Goal: Information Seeking & Learning: Learn about a topic

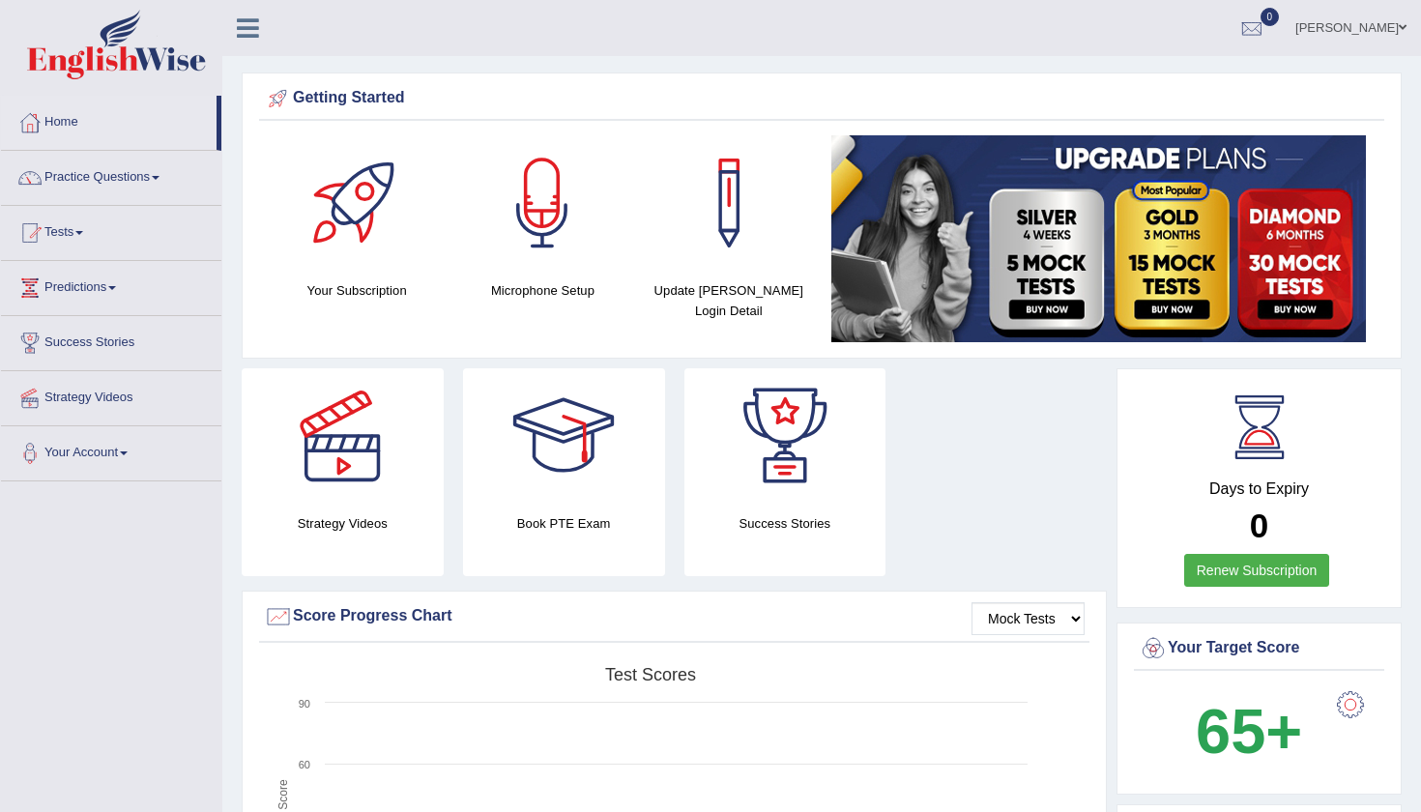
click at [1375, 25] on link "Inderpreet Singh" at bounding box center [1351, 25] width 140 height 50
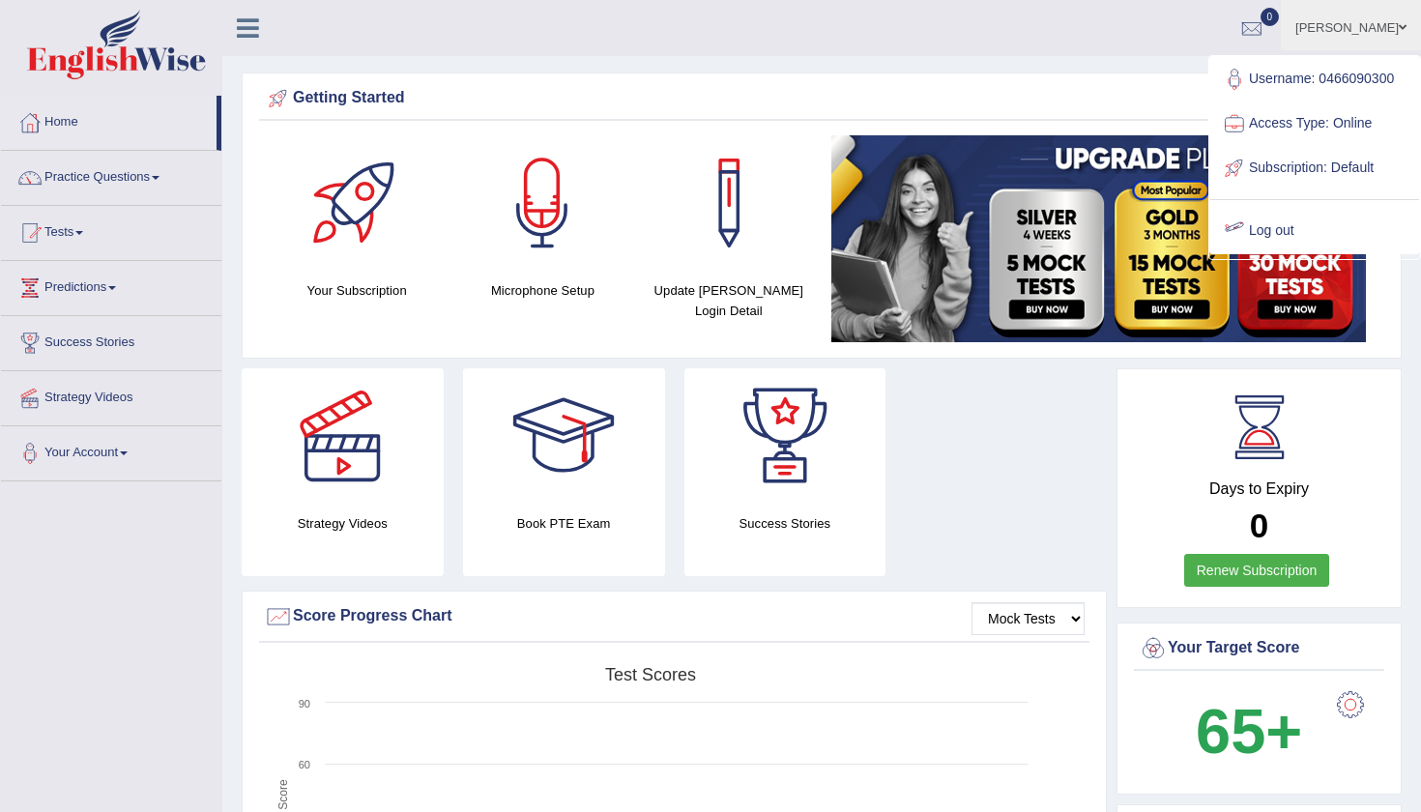
click at [1265, 238] on link "Log out" at bounding box center [1314, 231] width 209 height 44
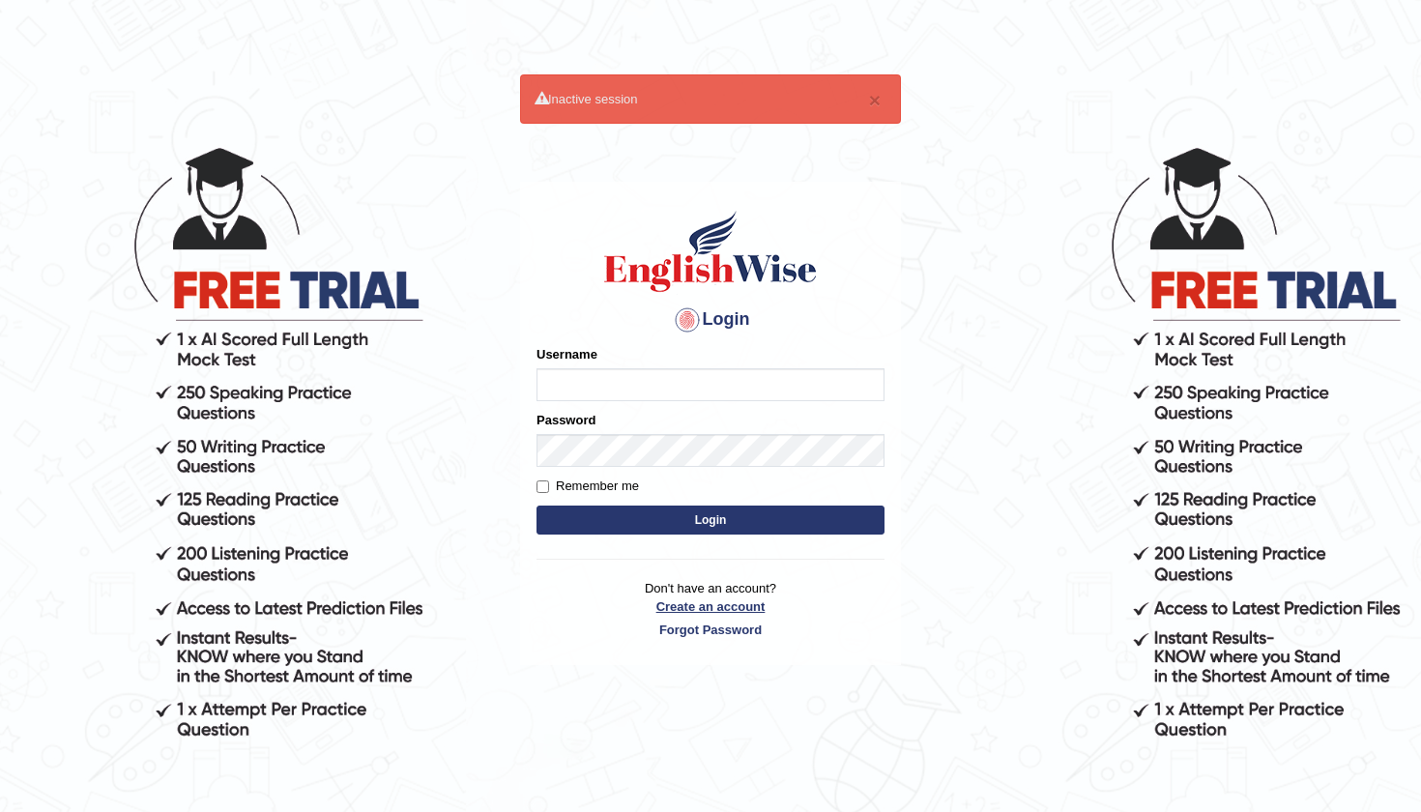
click at [739, 599] on link "Create an account" at bounding box center [711, 606] width 348 height 18
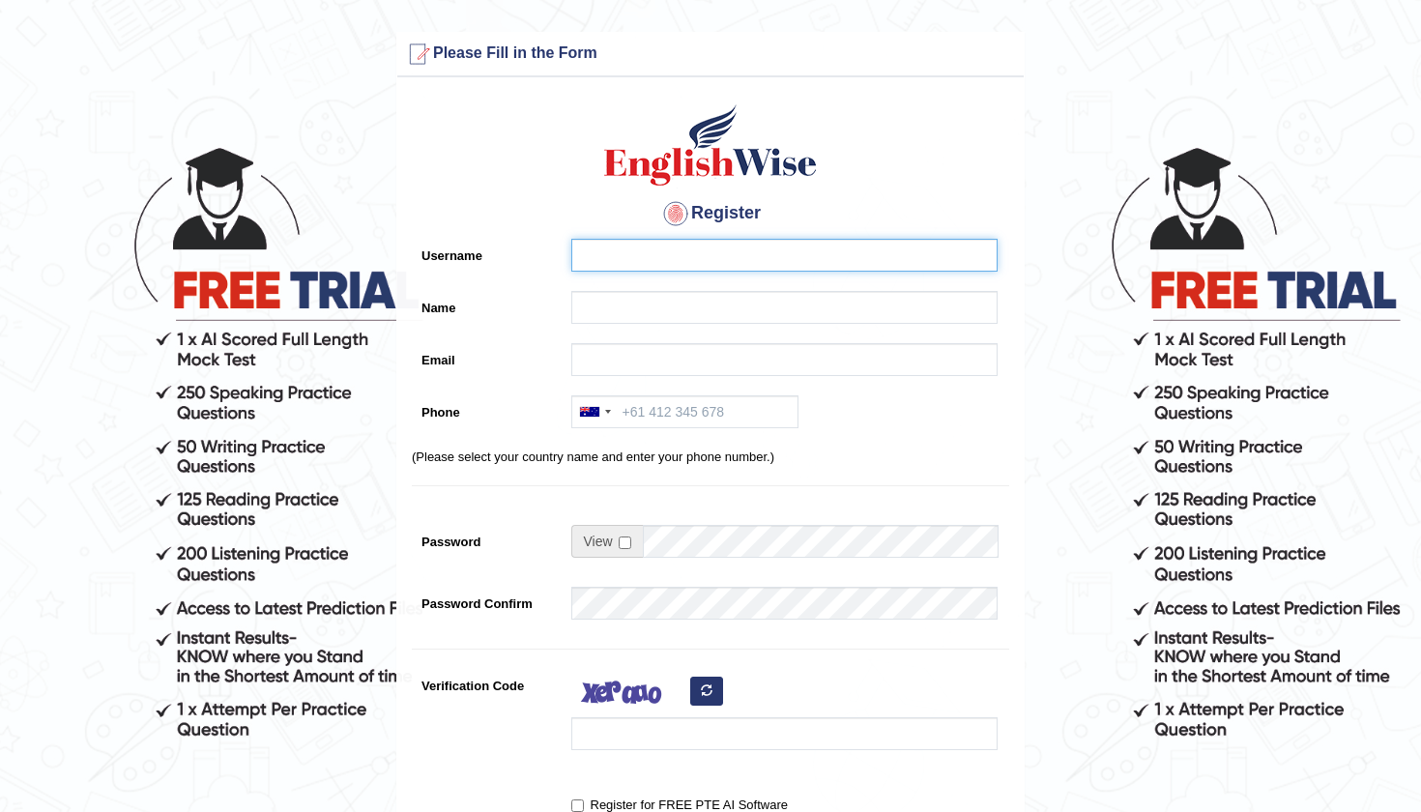
click at [626, 265] on input "Username" at bounding box center [784, 255] width 426 height 33
type input "0405012536"
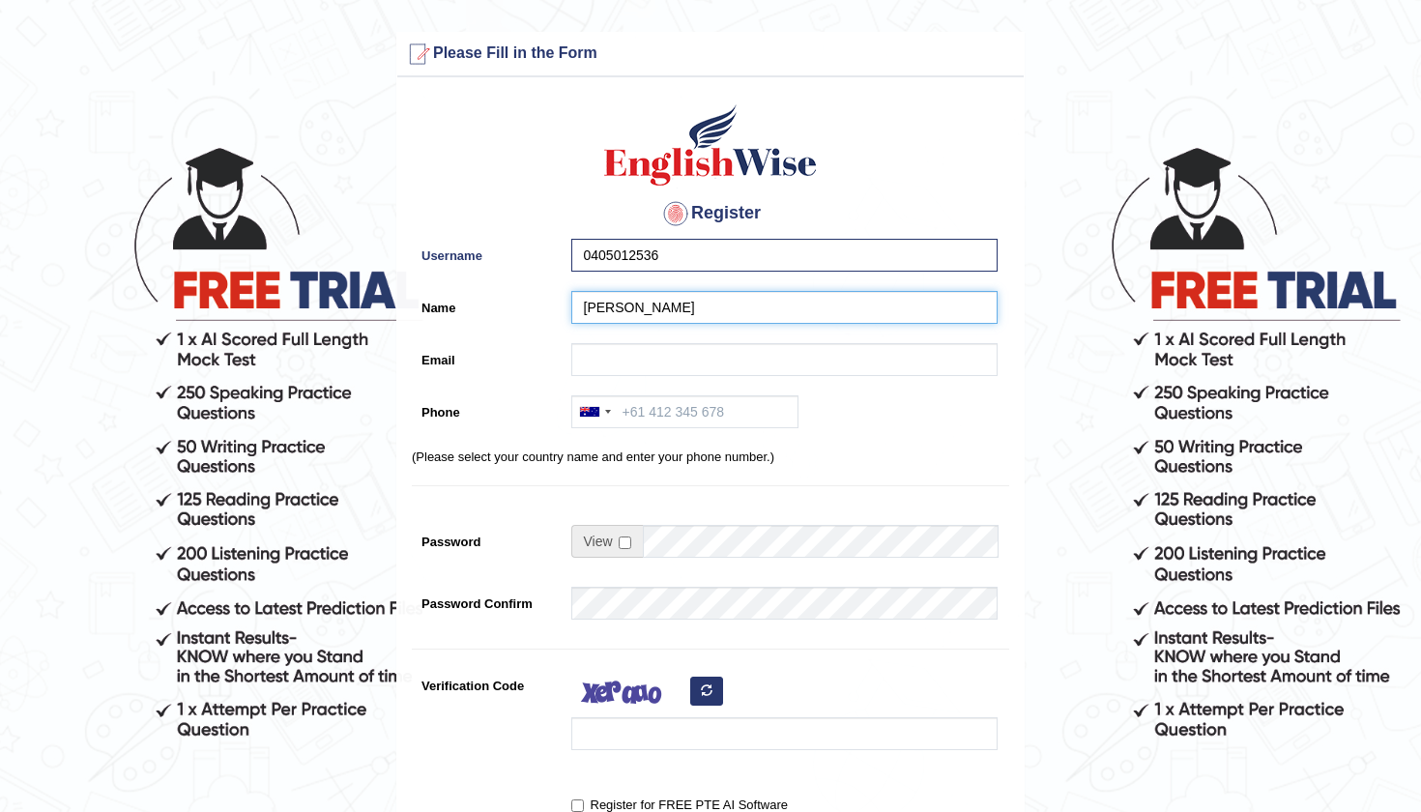
type input "[PERSON_NAME]"
click at [564, 320] on div "[PERSON_NAME]" at bounding box center [780, 312] width 436 height 43
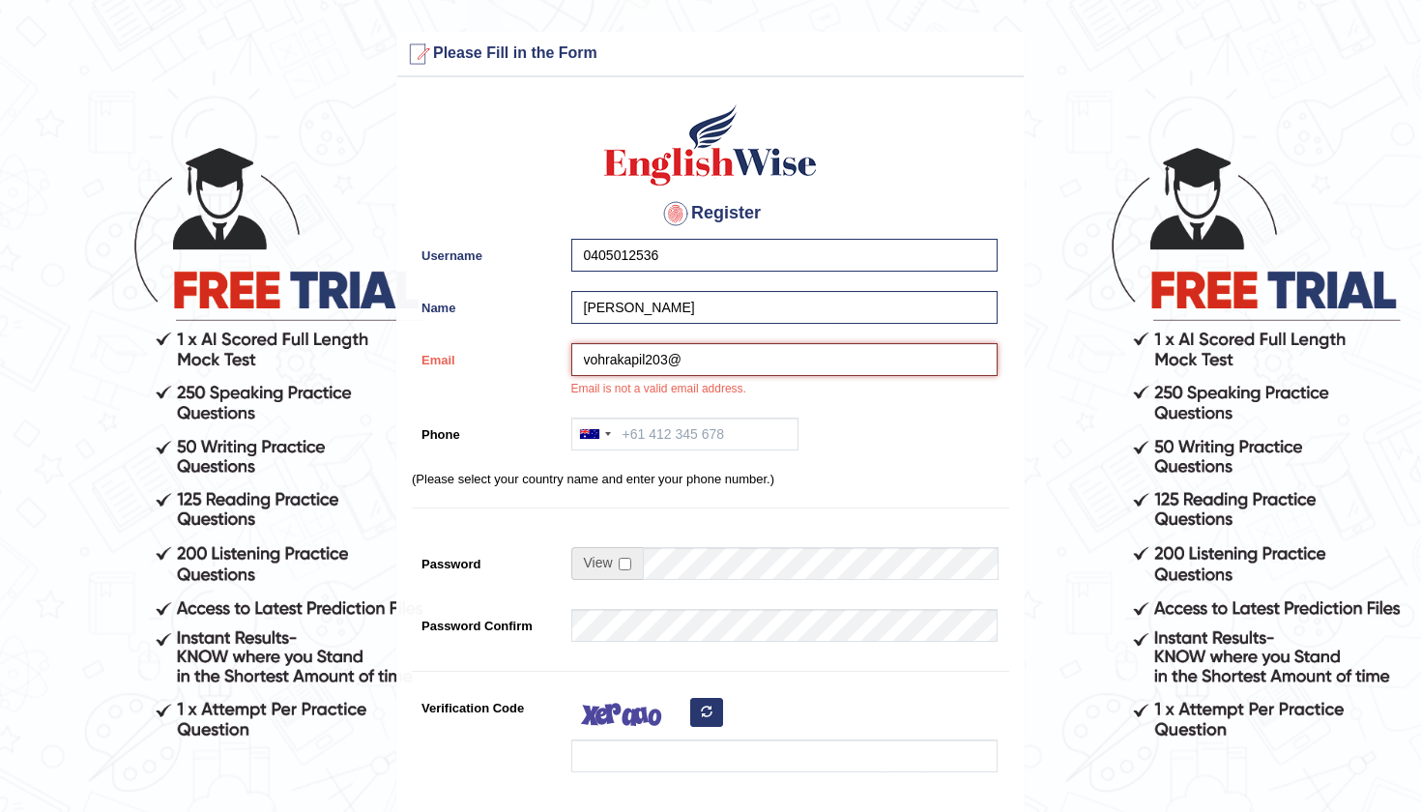
click at [707, 353] on input "vohrakapil203@" at bounding box center [784, 359] width 426 height 33
type input "[EMAIL_ADDRESS][DOMAIN_NAME]"
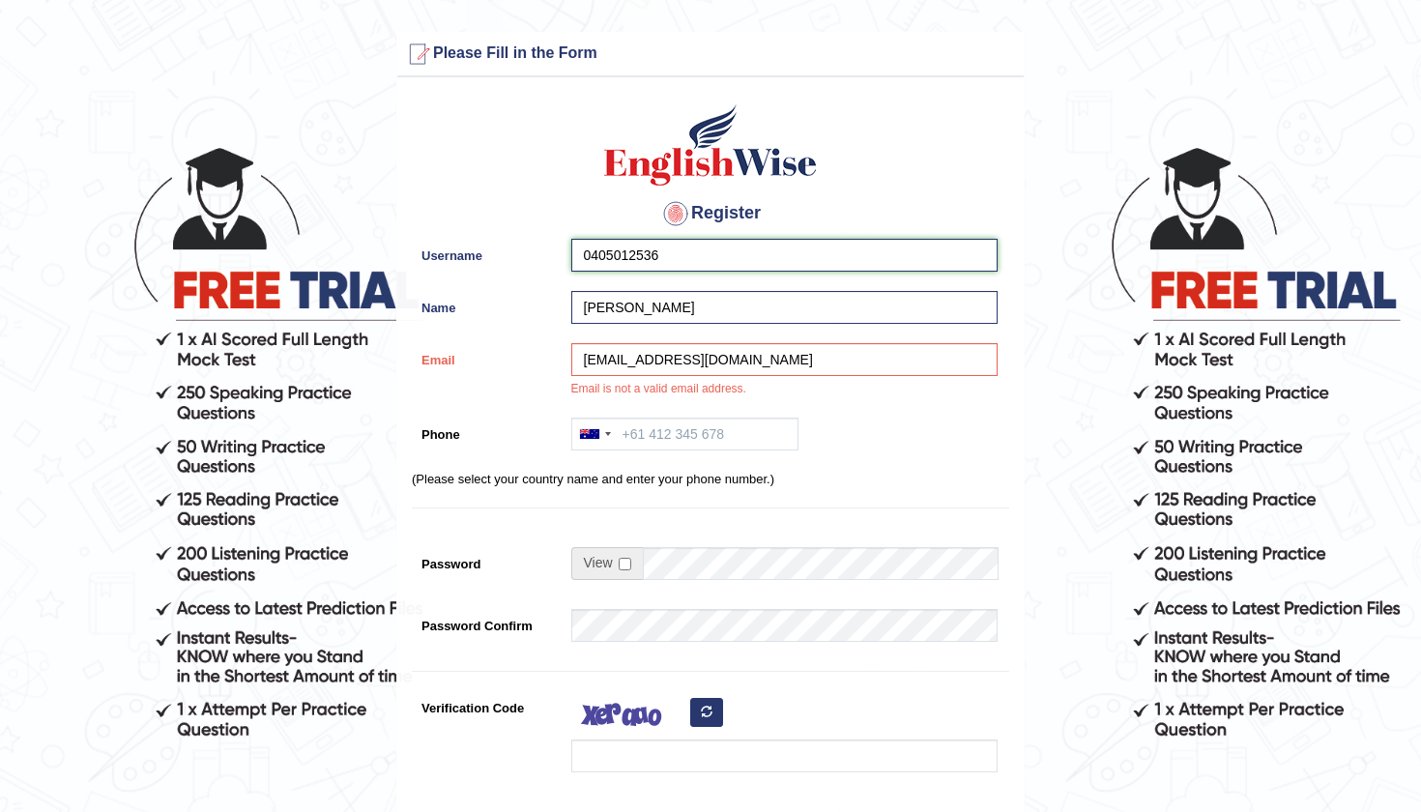
click at [712, 266] on input "0405012536" at bounding box center [784, 255] width 426 height 33
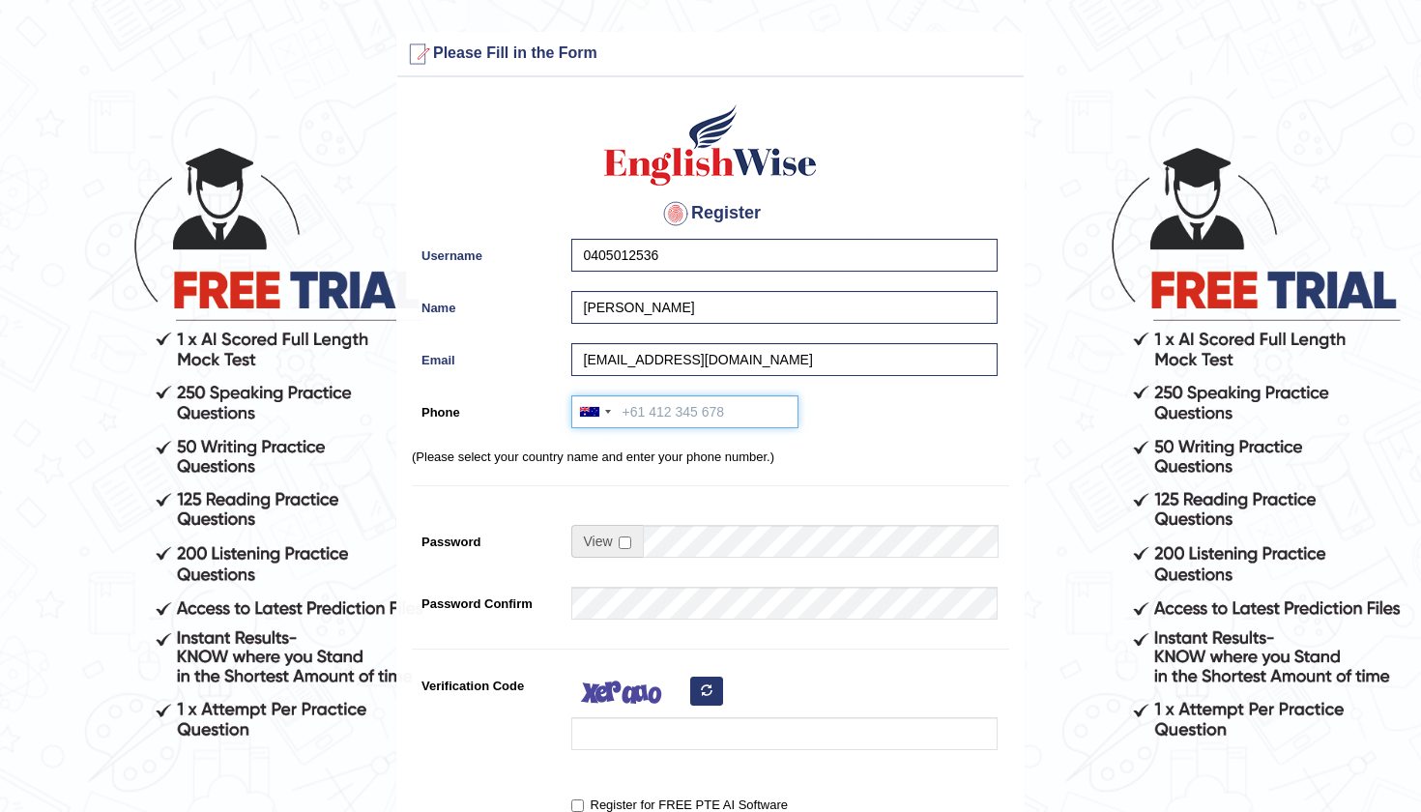
paste input "0405012536"
type input "0405012536"
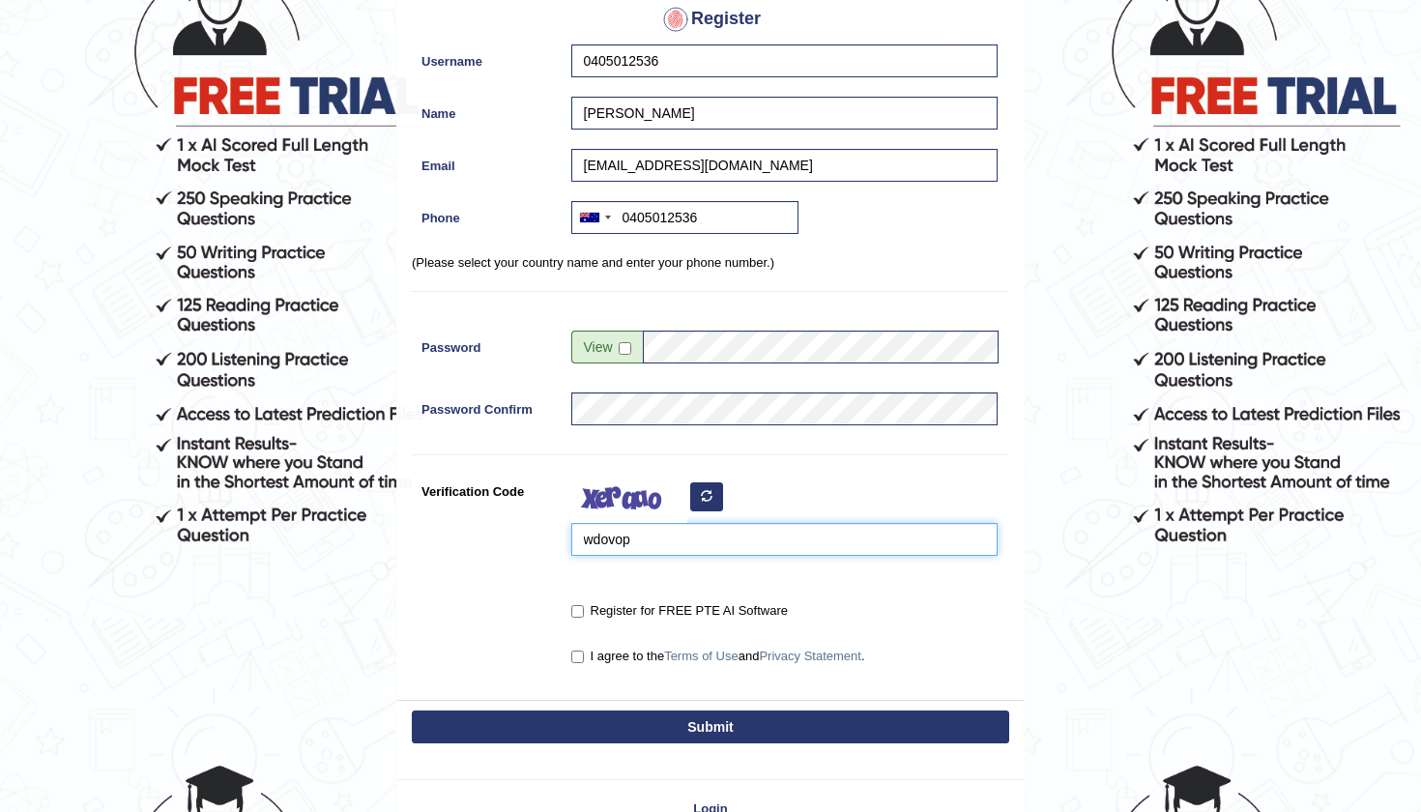
scroll to position [212, 0]
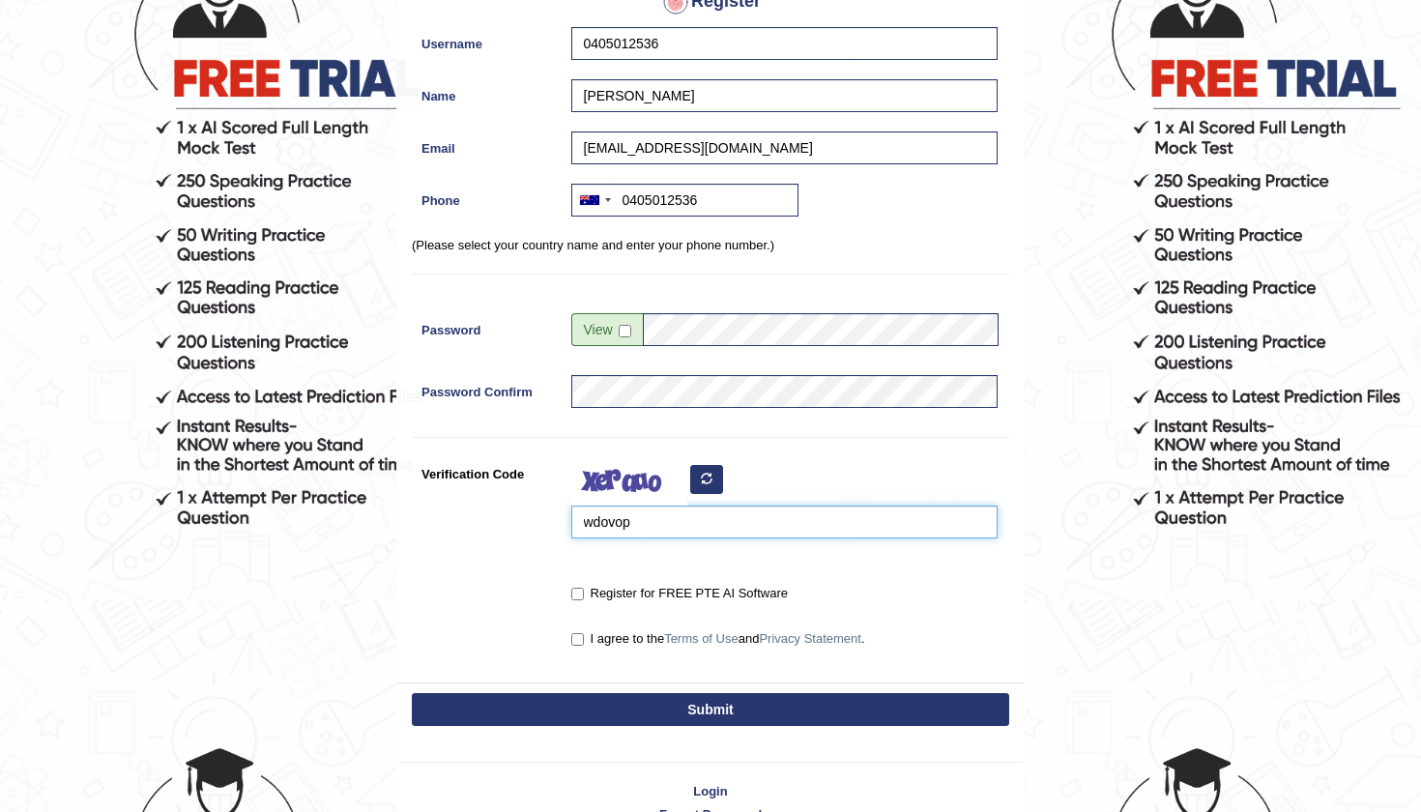
type input "wdovop"
click at [580, 595] on input "Register for FREE PTE AI Software" at bounding box center [577, 594] width 13 height 13
checkbox input "true"
click at [583, 646] on label "I agree to the Terms of Use and Privacy Statement ." at bounding box center [718, 638] width 294 height 19
click at [583, 646] on input "I agree to the Terms of Use and Privacy Statement ." at bounding box center [577, 639] width 13 height 13
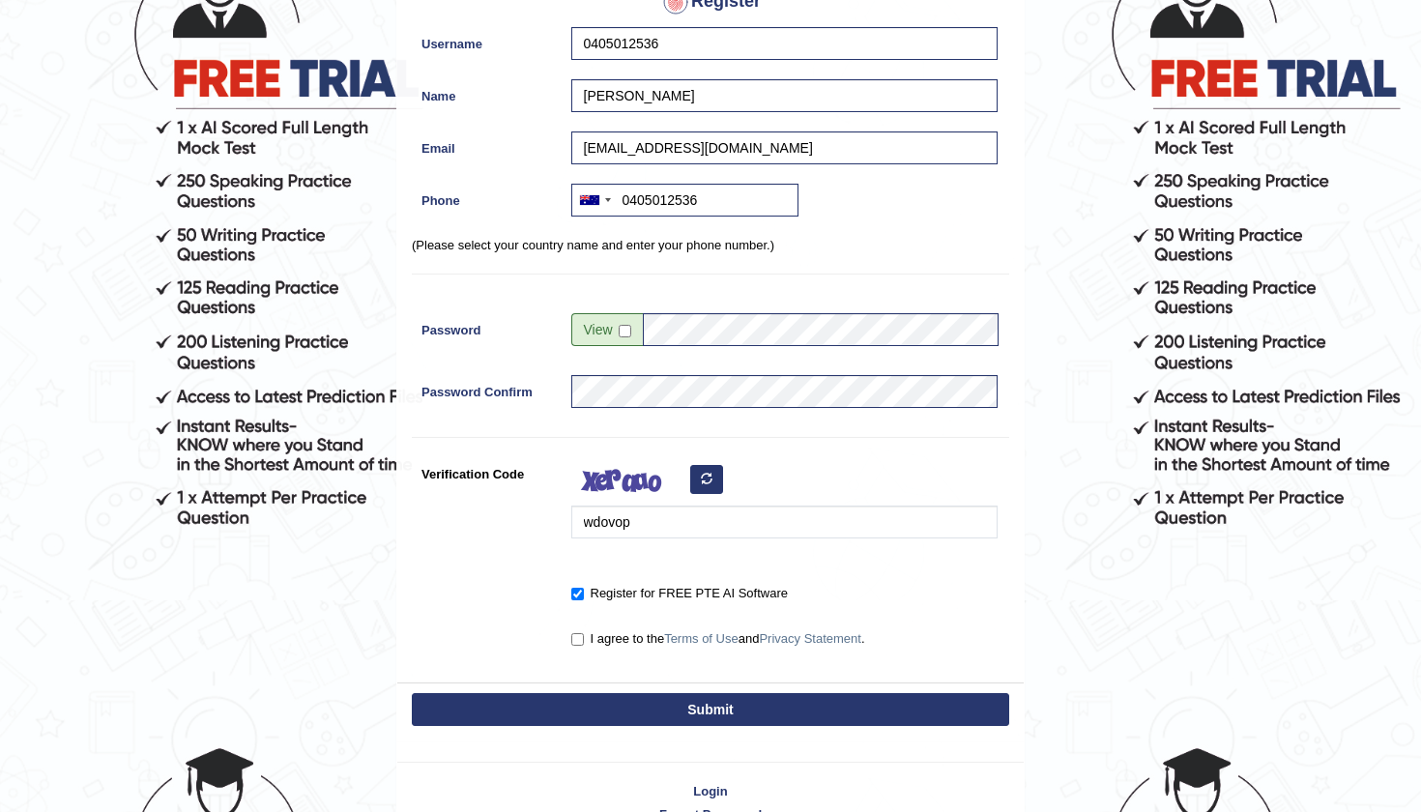
checkbox input "true"
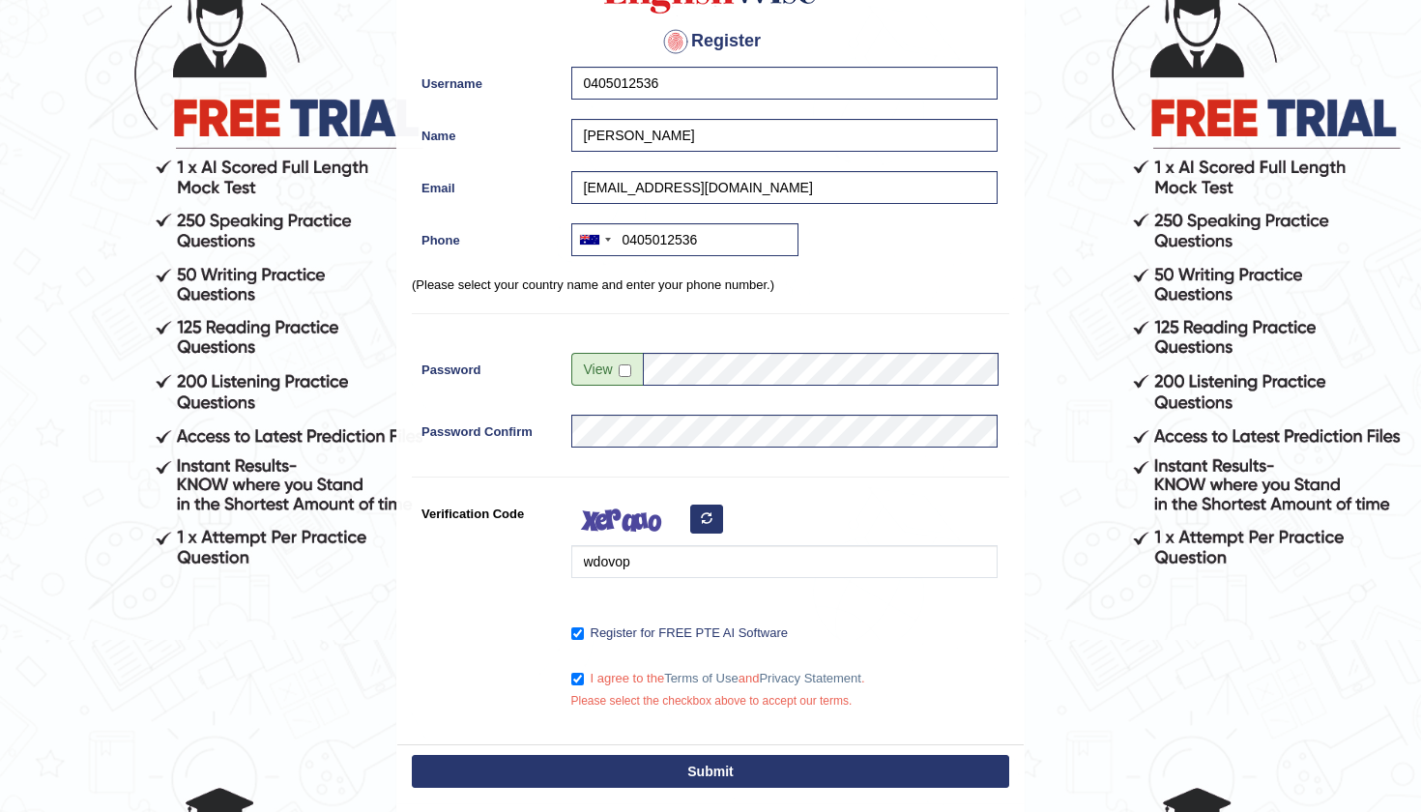
scroll to position [171, 0]
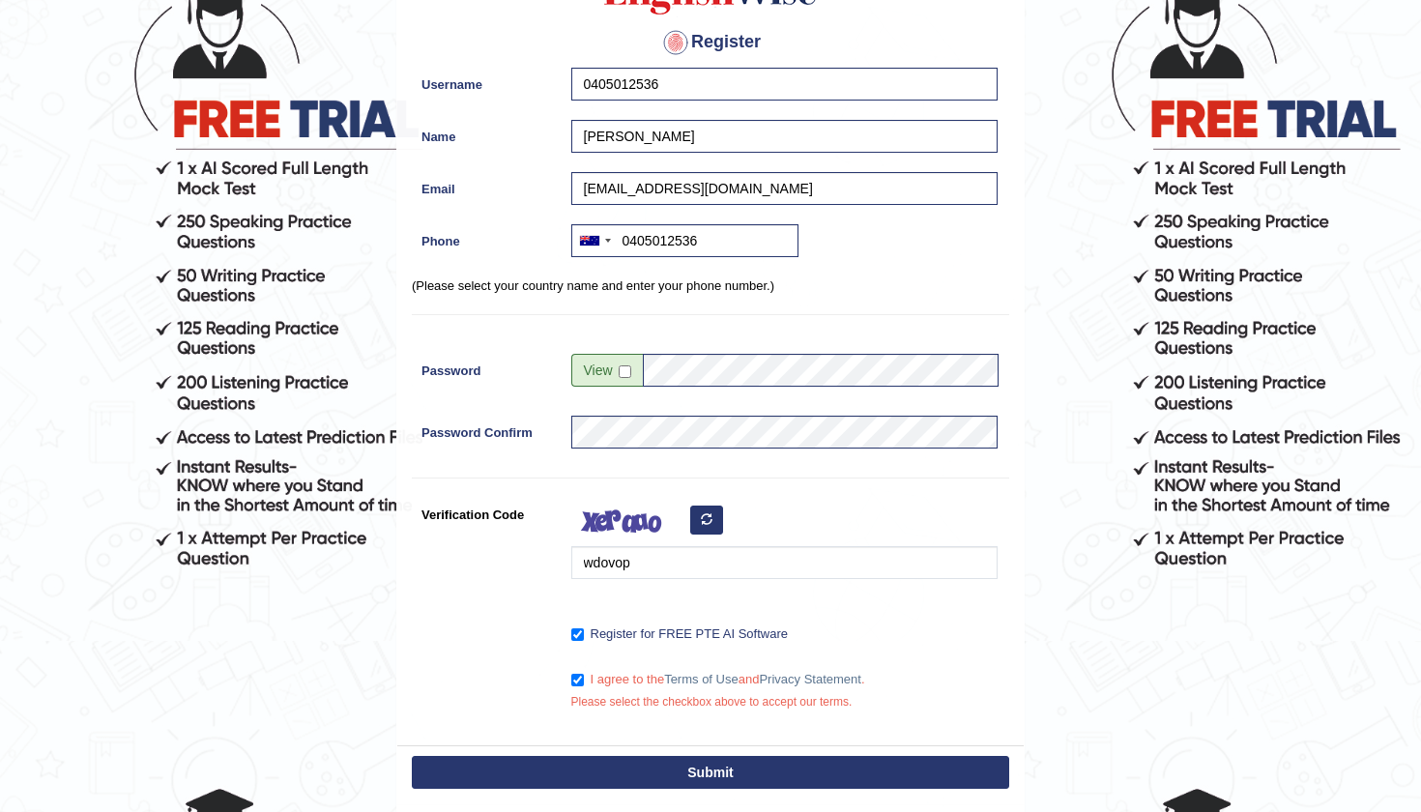
click at [683, 770] on button "Submit" at bounding box center [710, 772] width 597 height 33
type input "+61405012536"
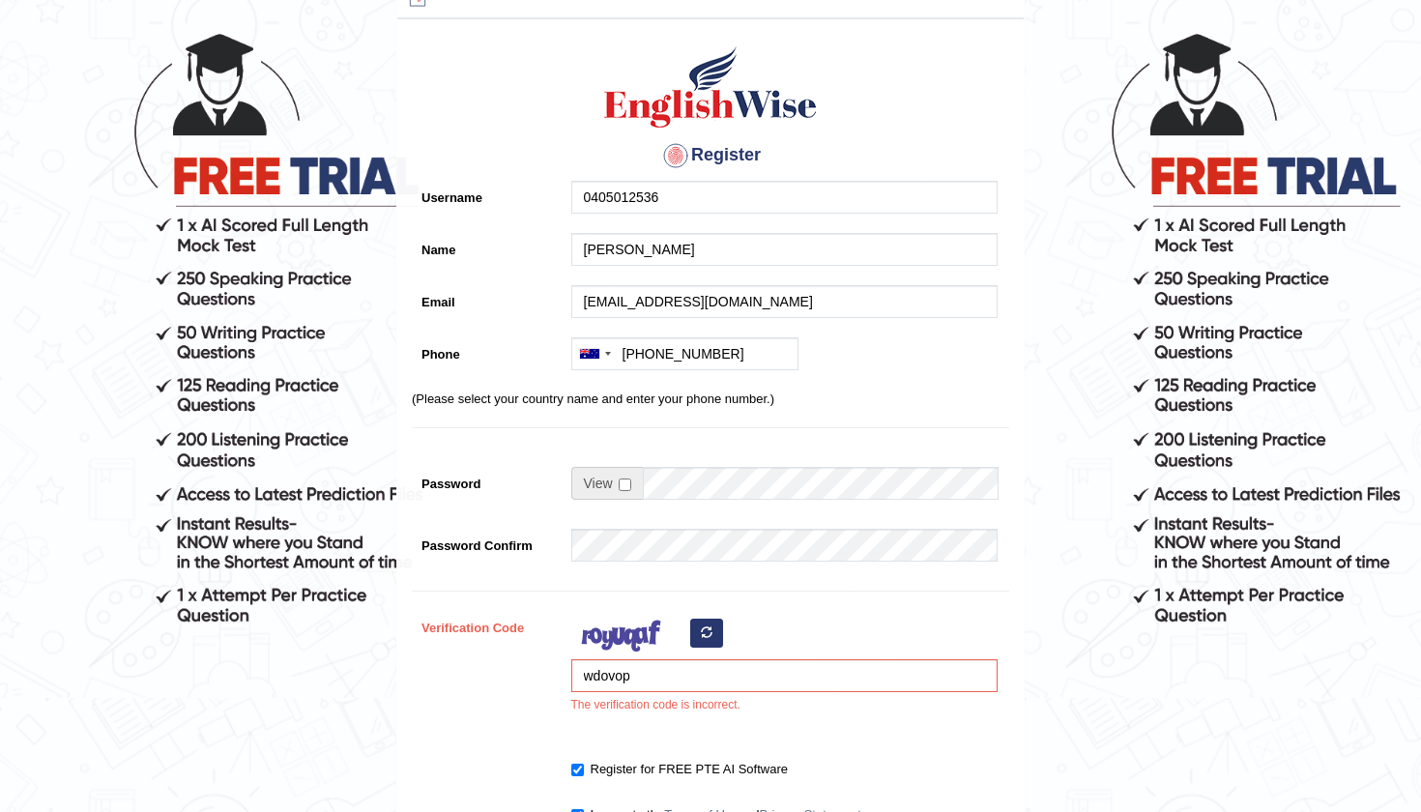
scroll to position [184, 0]
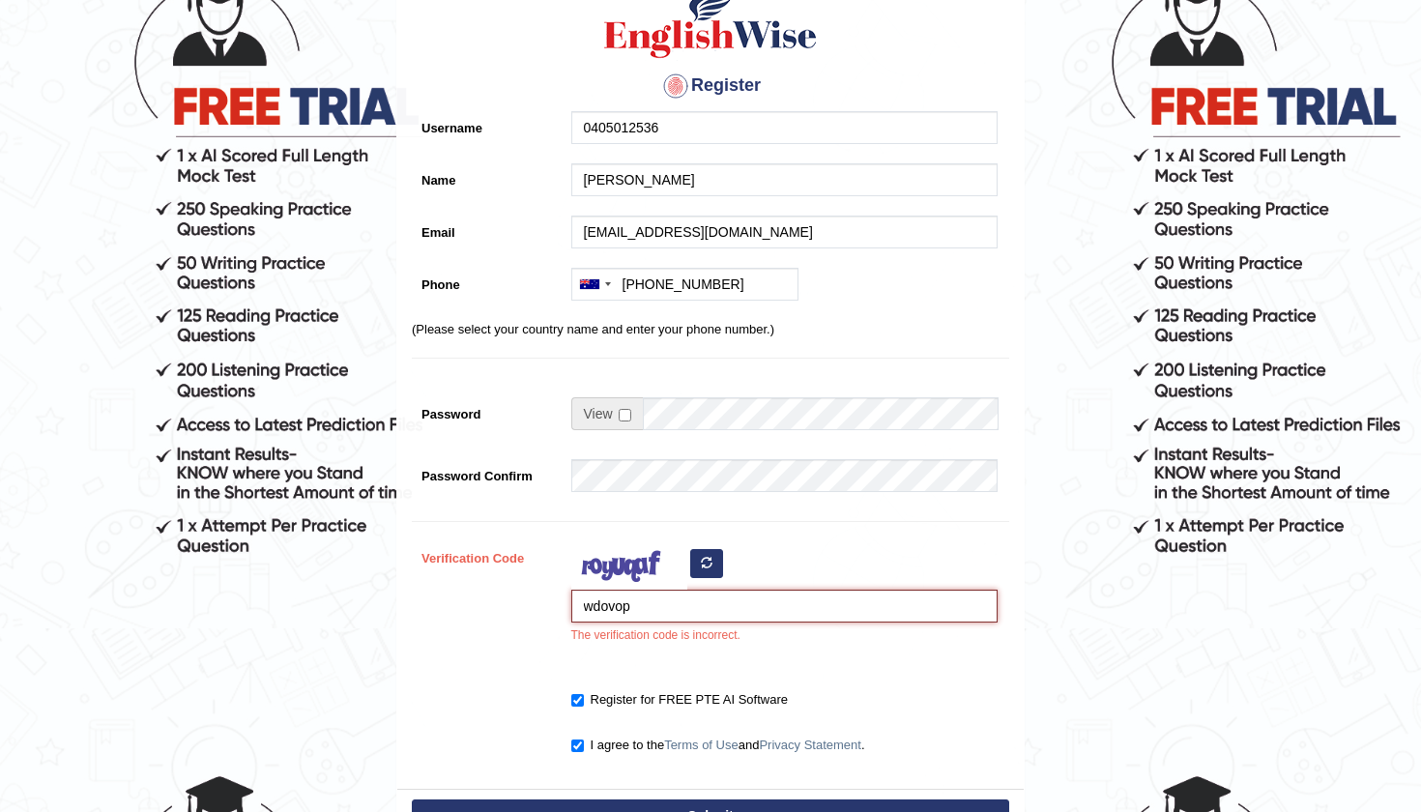
click at [663, 599] on input "wdovop" at bounding box center [784, 606] width 426 height 33
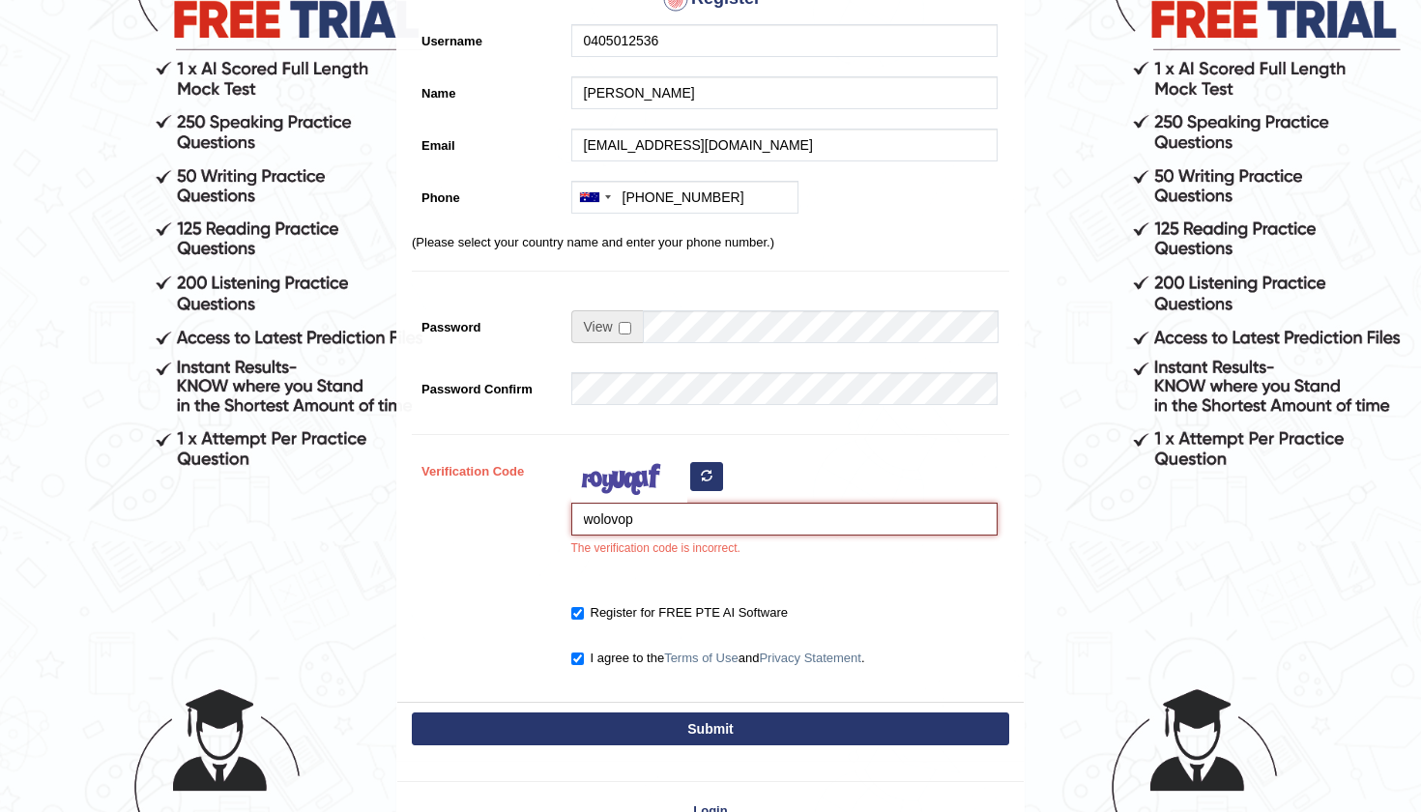
scroll to position [272, 0]
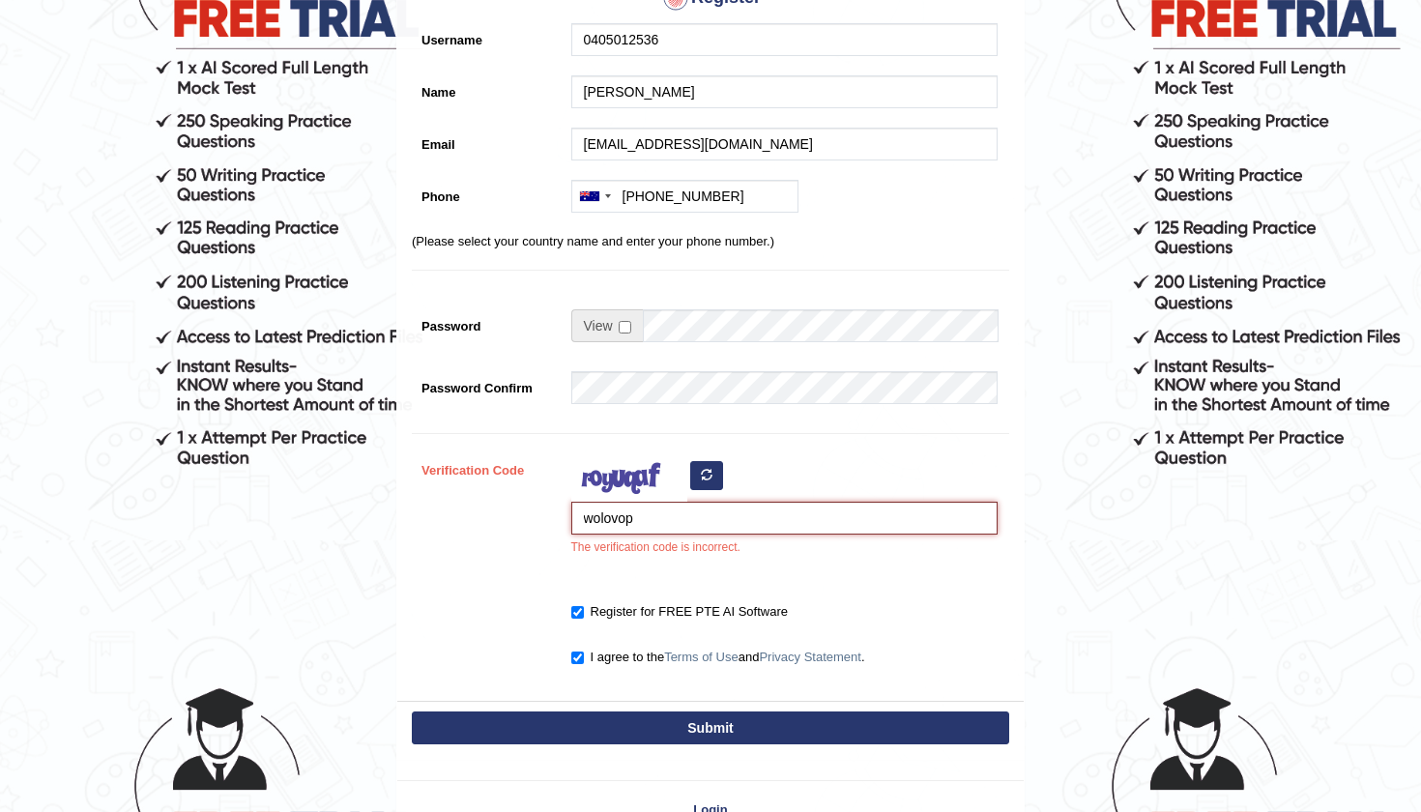
type input "wolovop"
click at [677, 725] on button "Submit" at bounding box center [710, 728] width 597 height 33
type input "+61405012536"
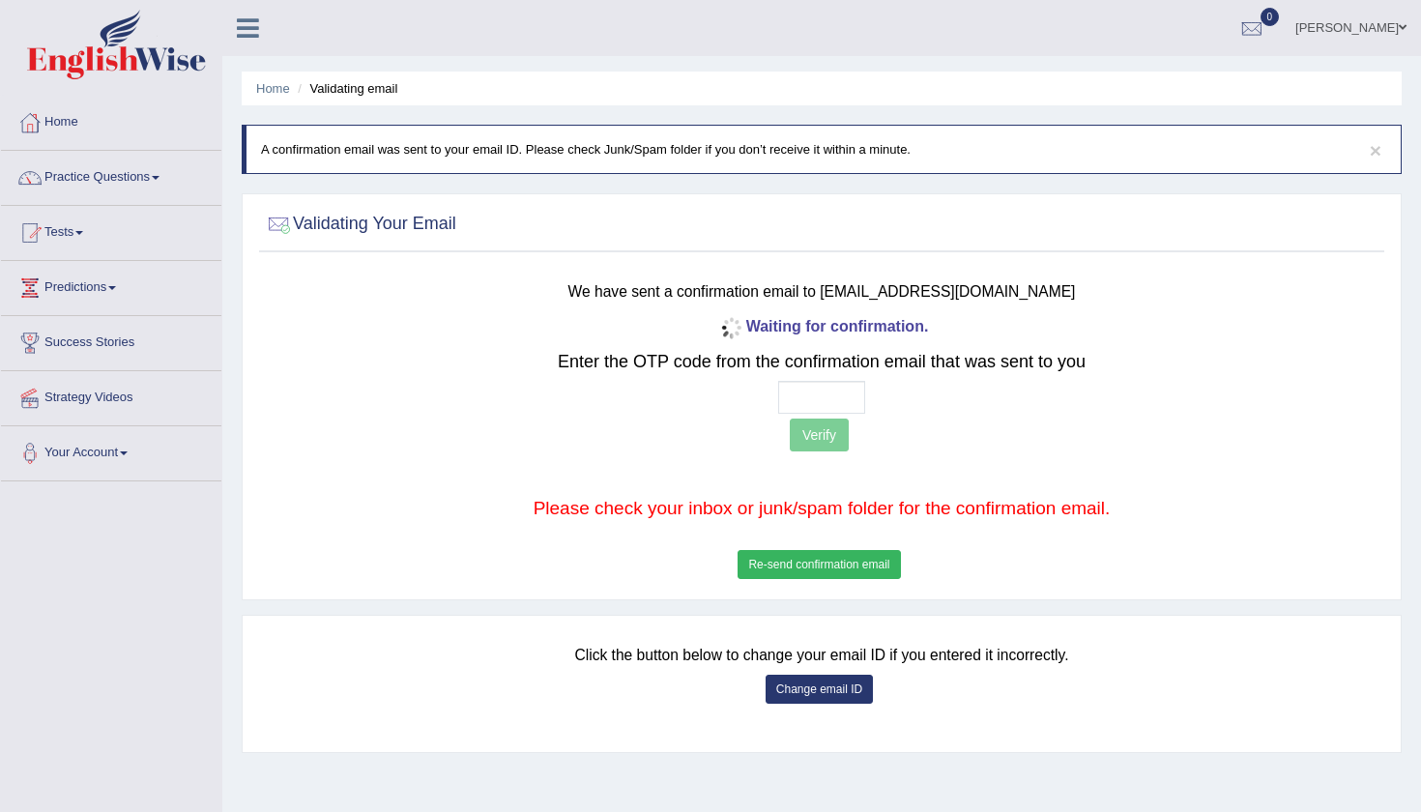
click at [798, 397] on input "text" at bounding box center [821, 397] width 87 height 33
type input "3 3 7 2"
click at [833, 432] on button "Verify" at bounding box center [819, 435] width 59 height 33
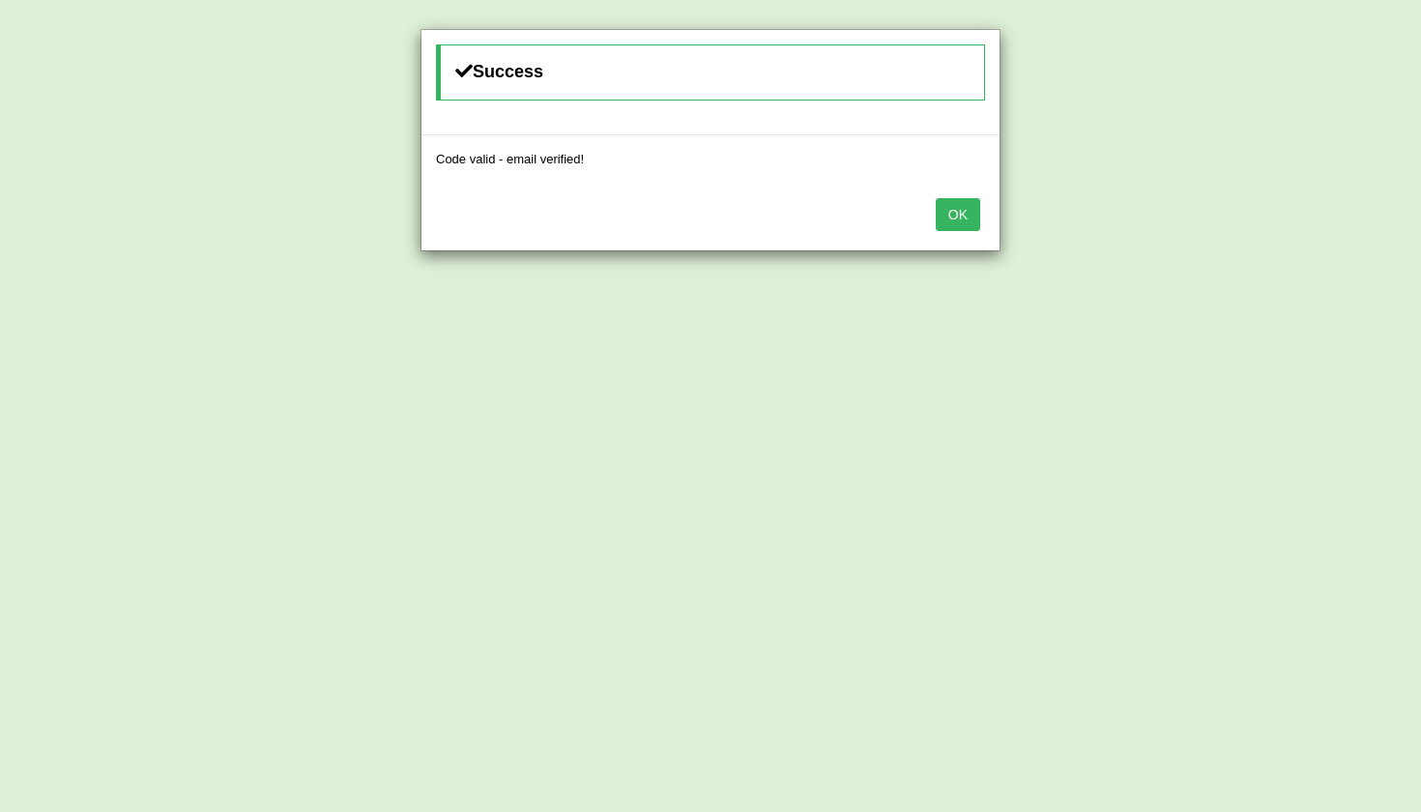
click at [964, 223] on button "OK" at bounding box center [958, 214] width 44 height 33
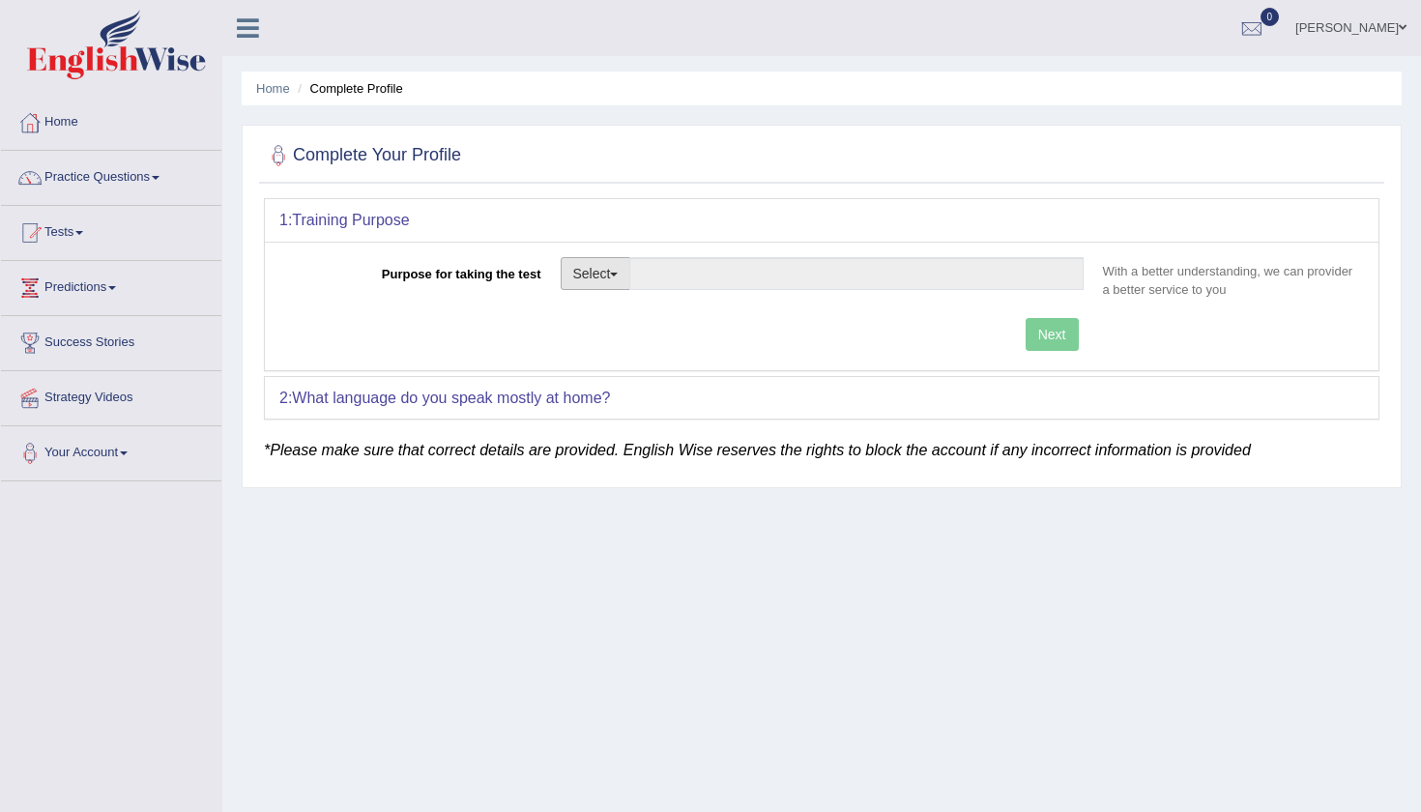
click at [597, 285] on button "Select" at bounding box center [596, 273] width 71 height 33
click at [623, 346] on link "Permanent Residency" at bounding box center [648, 340] width 172 height 25
type input "Permanent Residency"
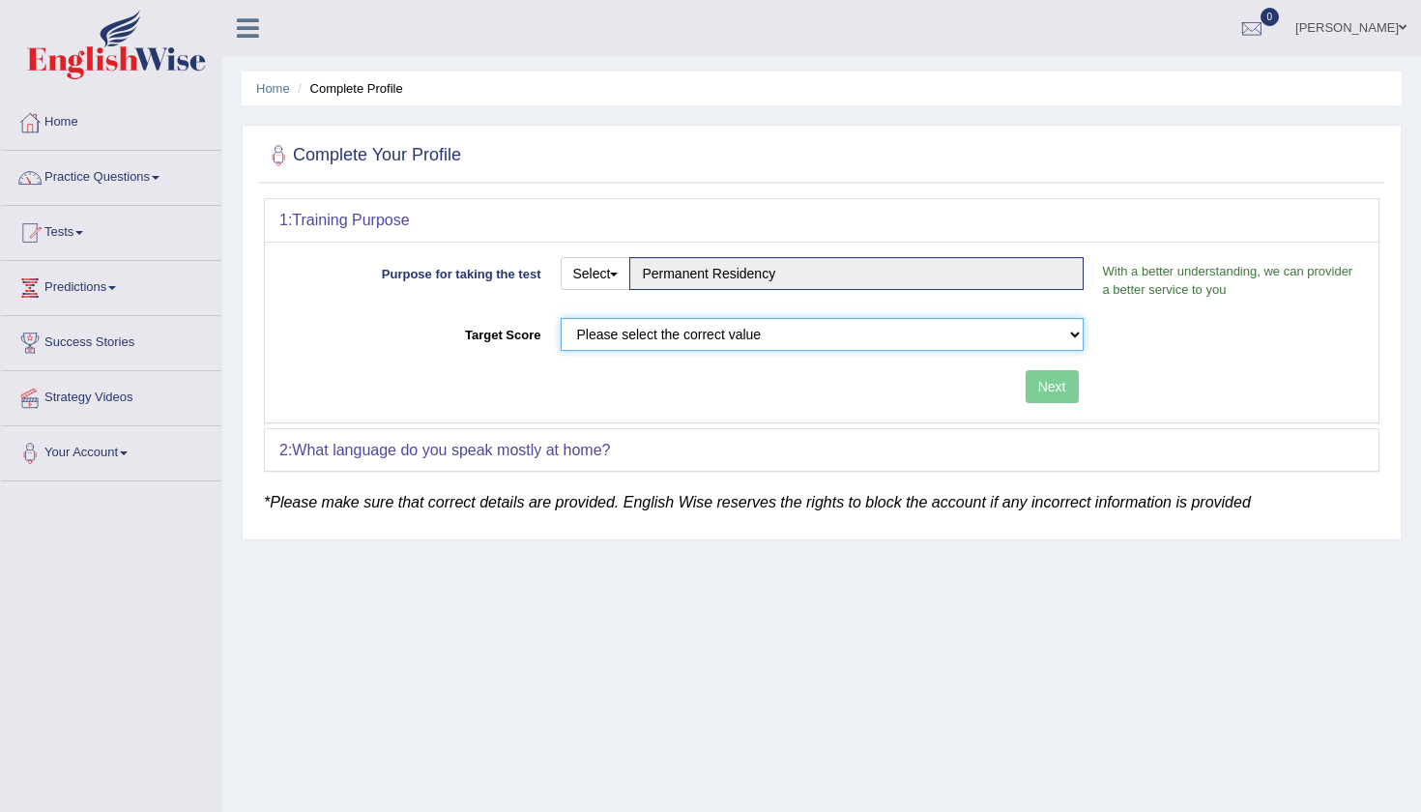
select select "65"
click at [1067, 390] on button "Next" at bounding box center [1052, 386] width 53 height 33
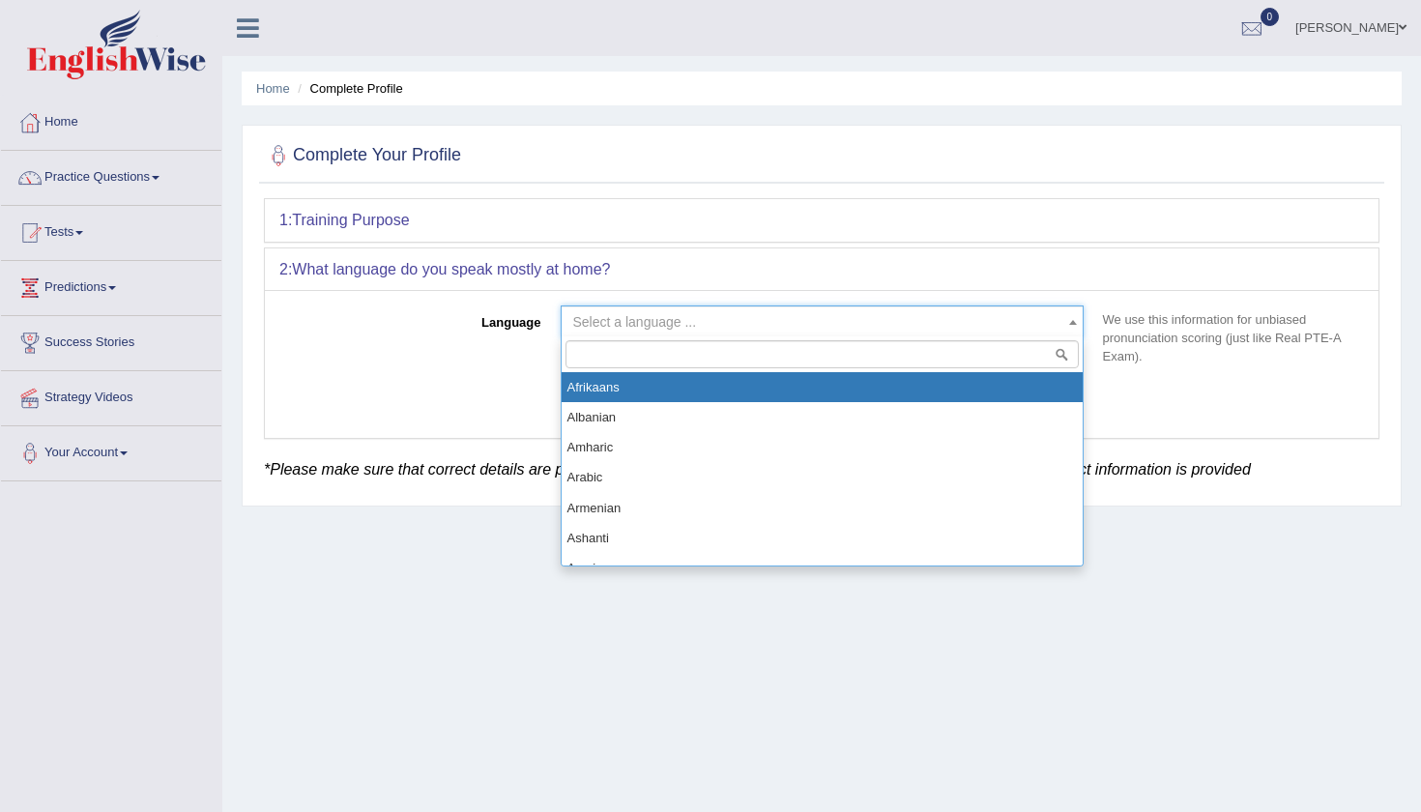
click at [633, 324] on span "Select a language ..." at bounding box center [635, 321] width 124 height 15
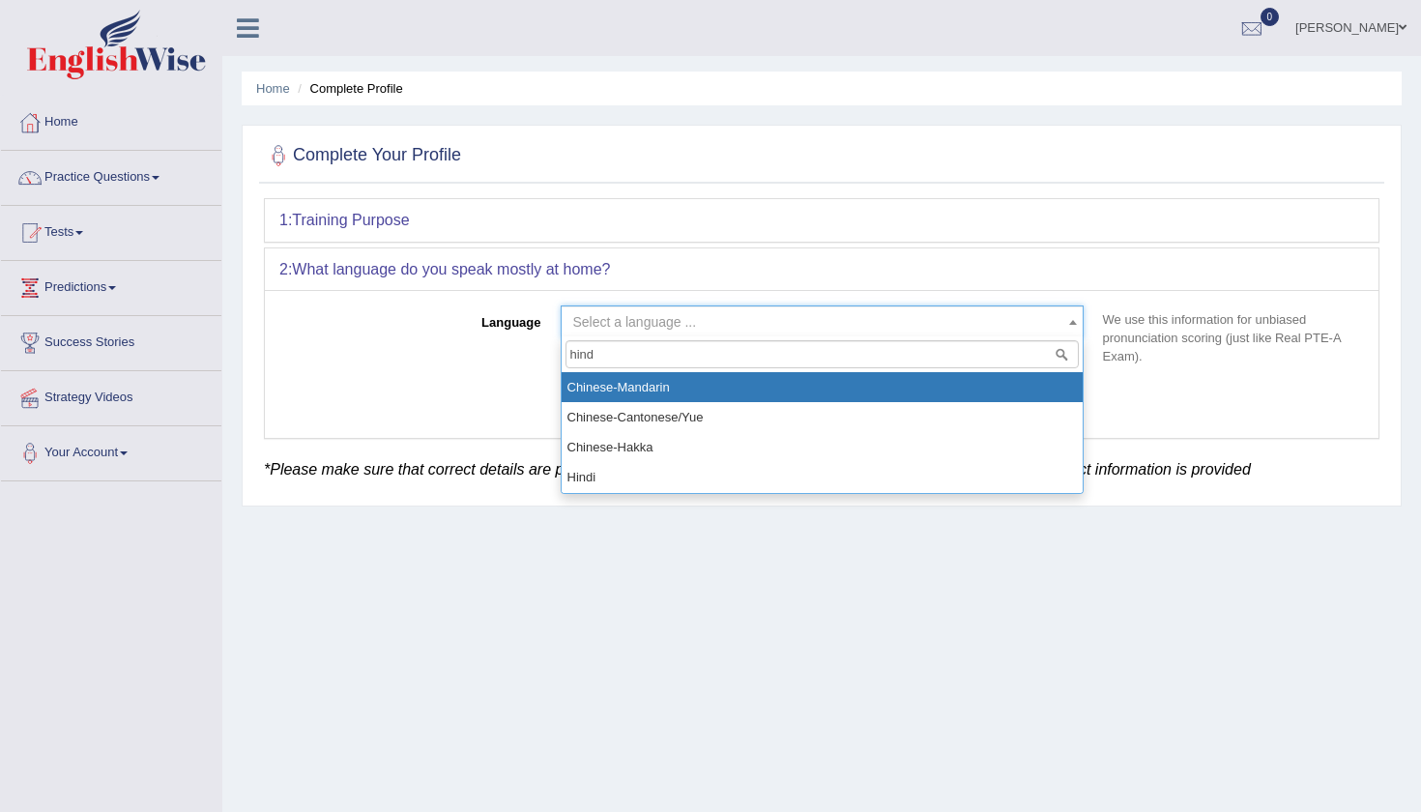
type input "hindi"
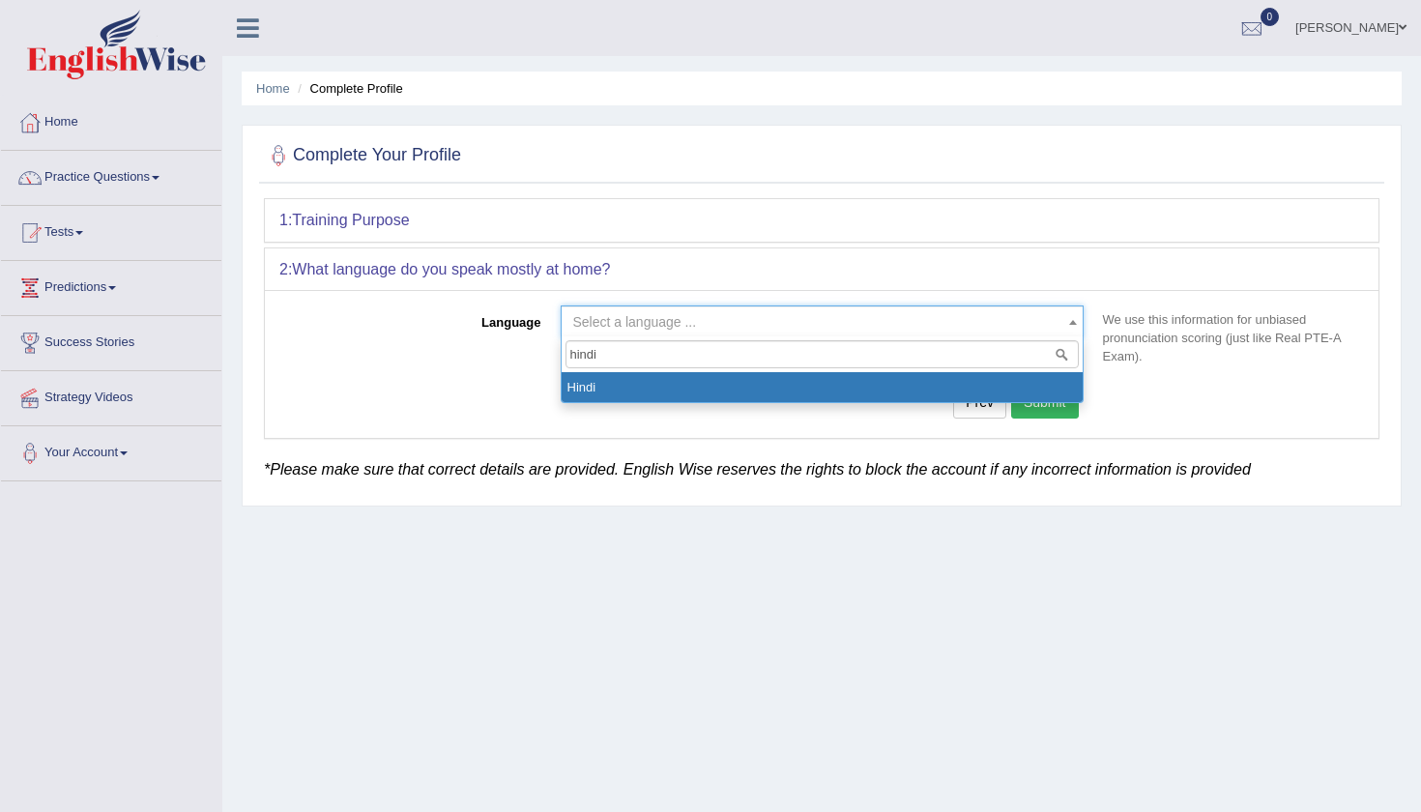
select select "Hindi"
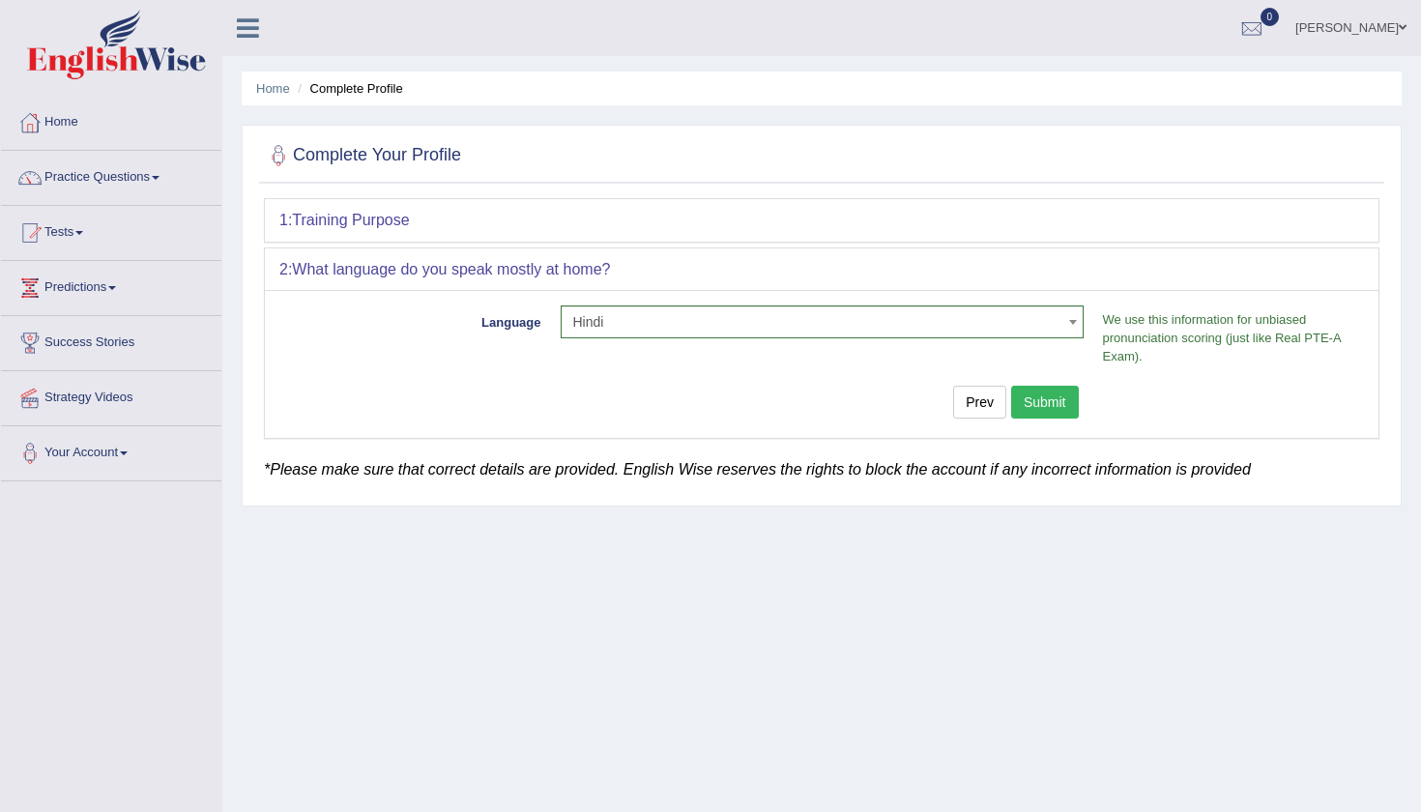
click at [1044, 387] on button "Submit" at bounding box center [1045, 402] width 68 height 33
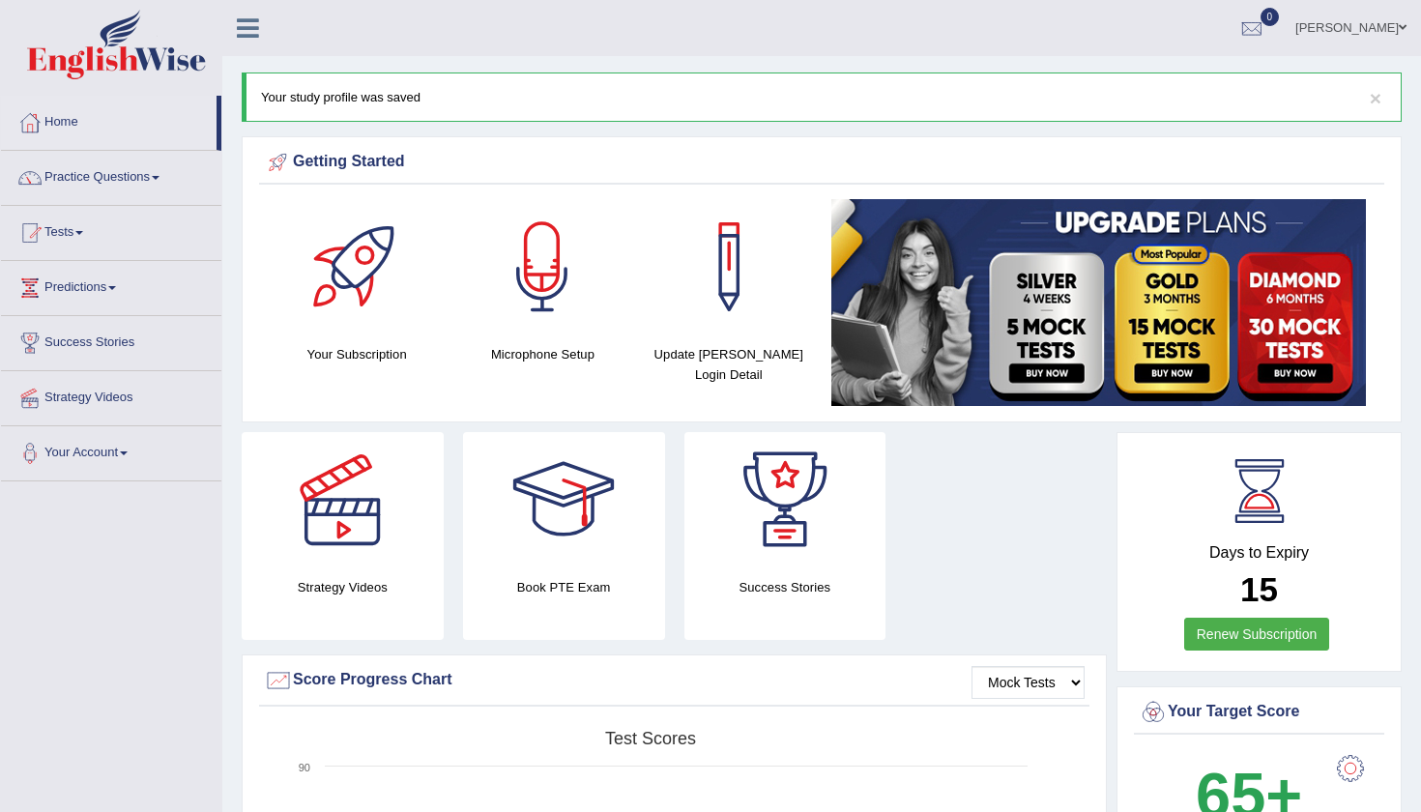
click at [1376, 36] on link "[PERSON_NAME]" at bounding box center [1351, 25] width 140 height 50
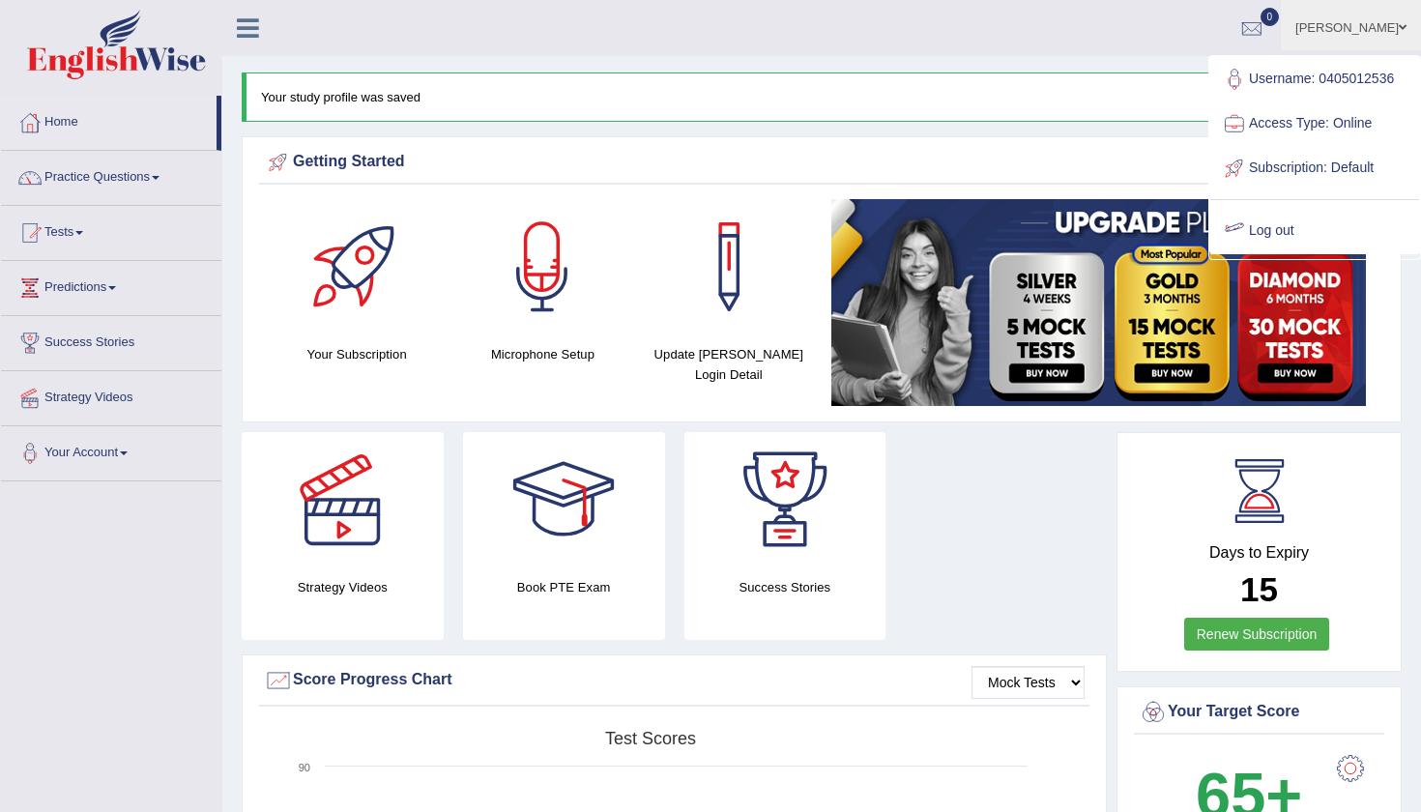
click at [1259, 230] on link "Log out" at bounding box center [1314, 231] width 209 height 44
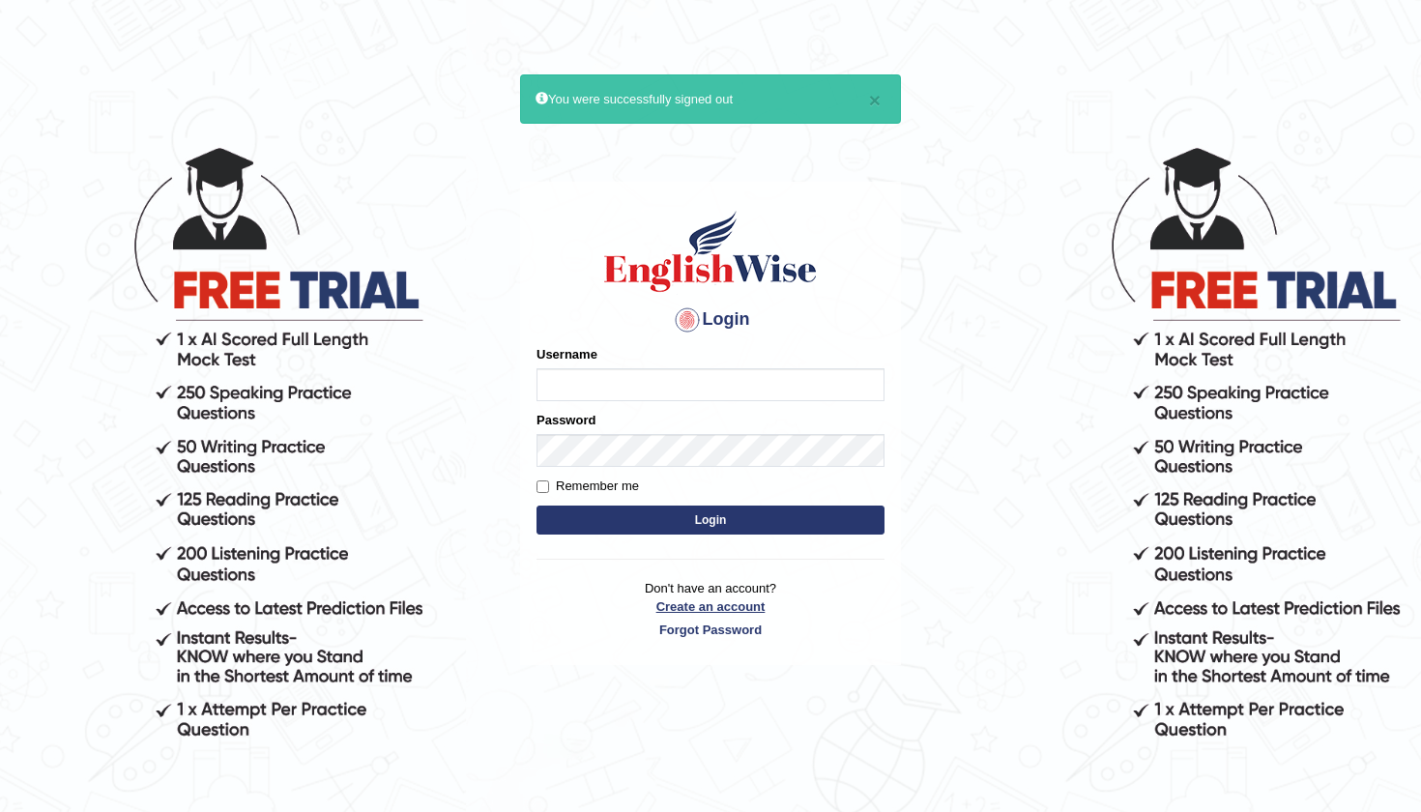
click at [722, 601] on link "Create an account" at bounding box center [711, 606] width 348 height 18
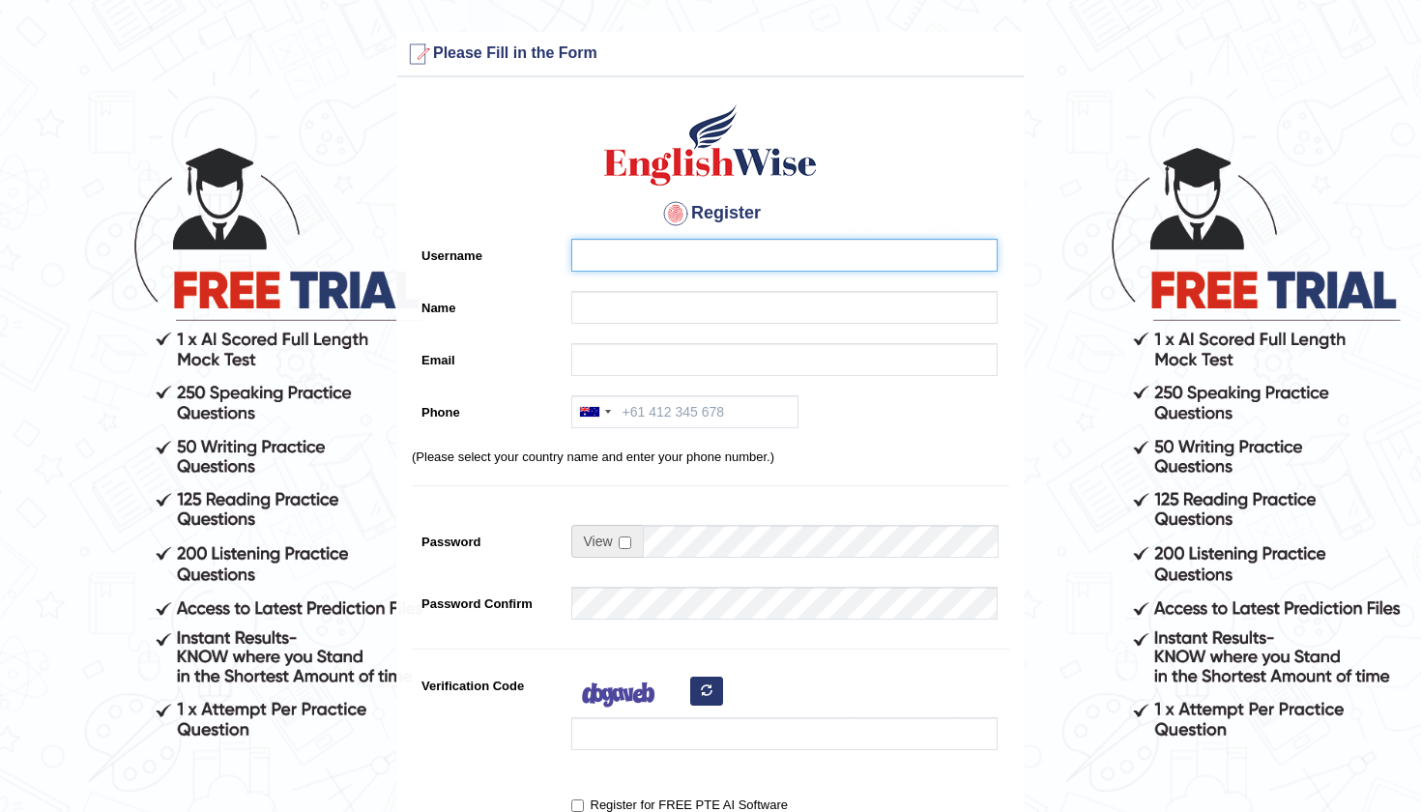
click at [611, 264] on input "Username" at bounding box center [784, 255] width 426 height 33
type input "0415102319"
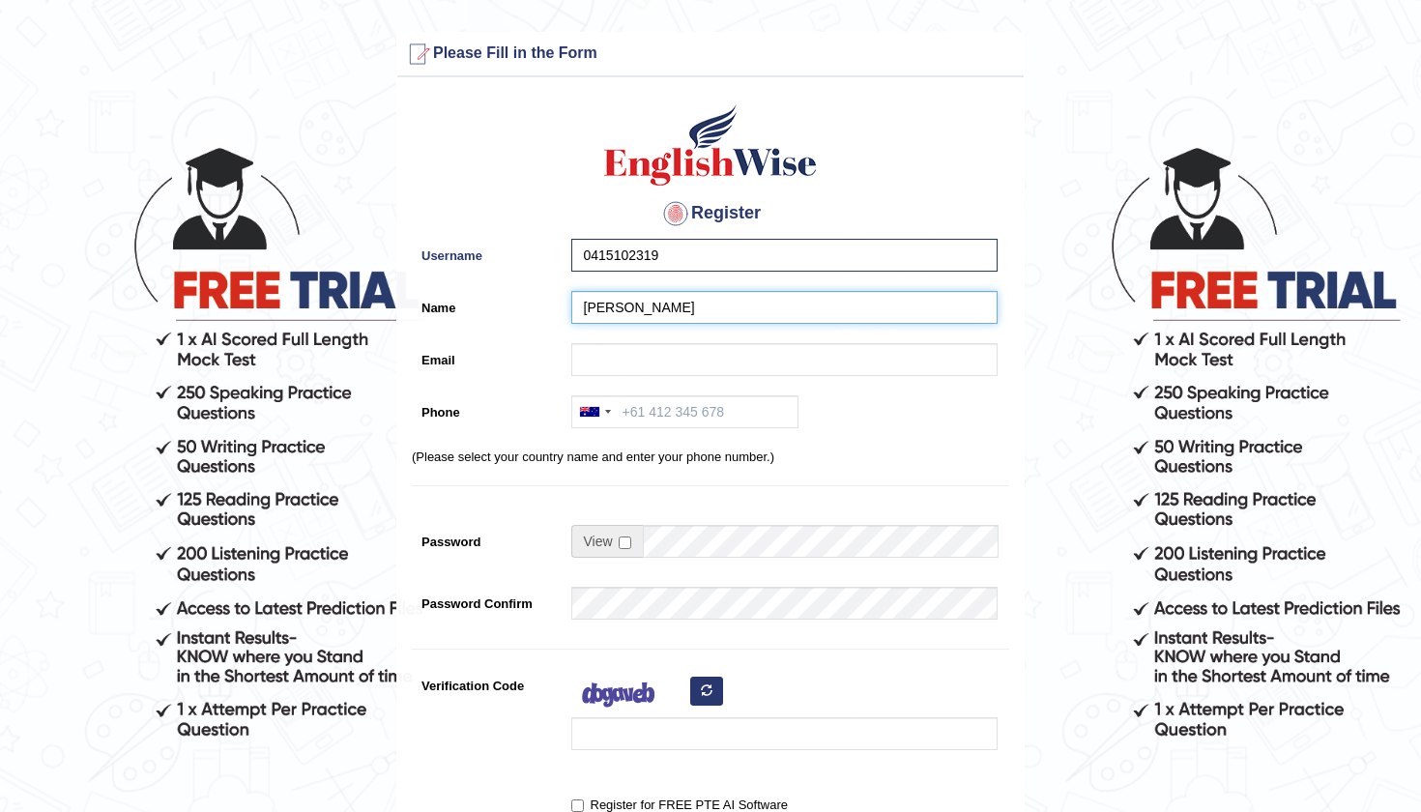
type input "[PERSON_NAME]"
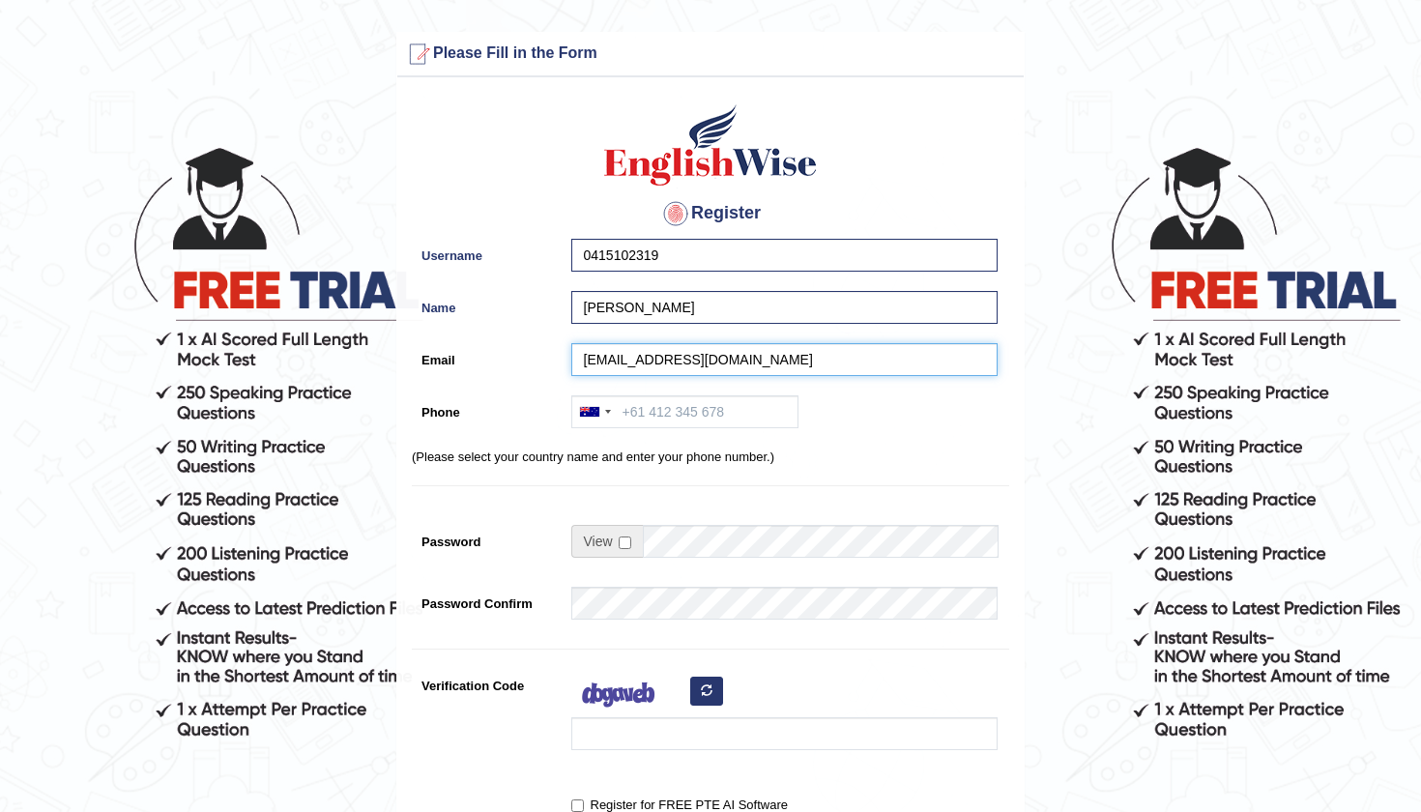
type input "hk1191998@gmail.com"
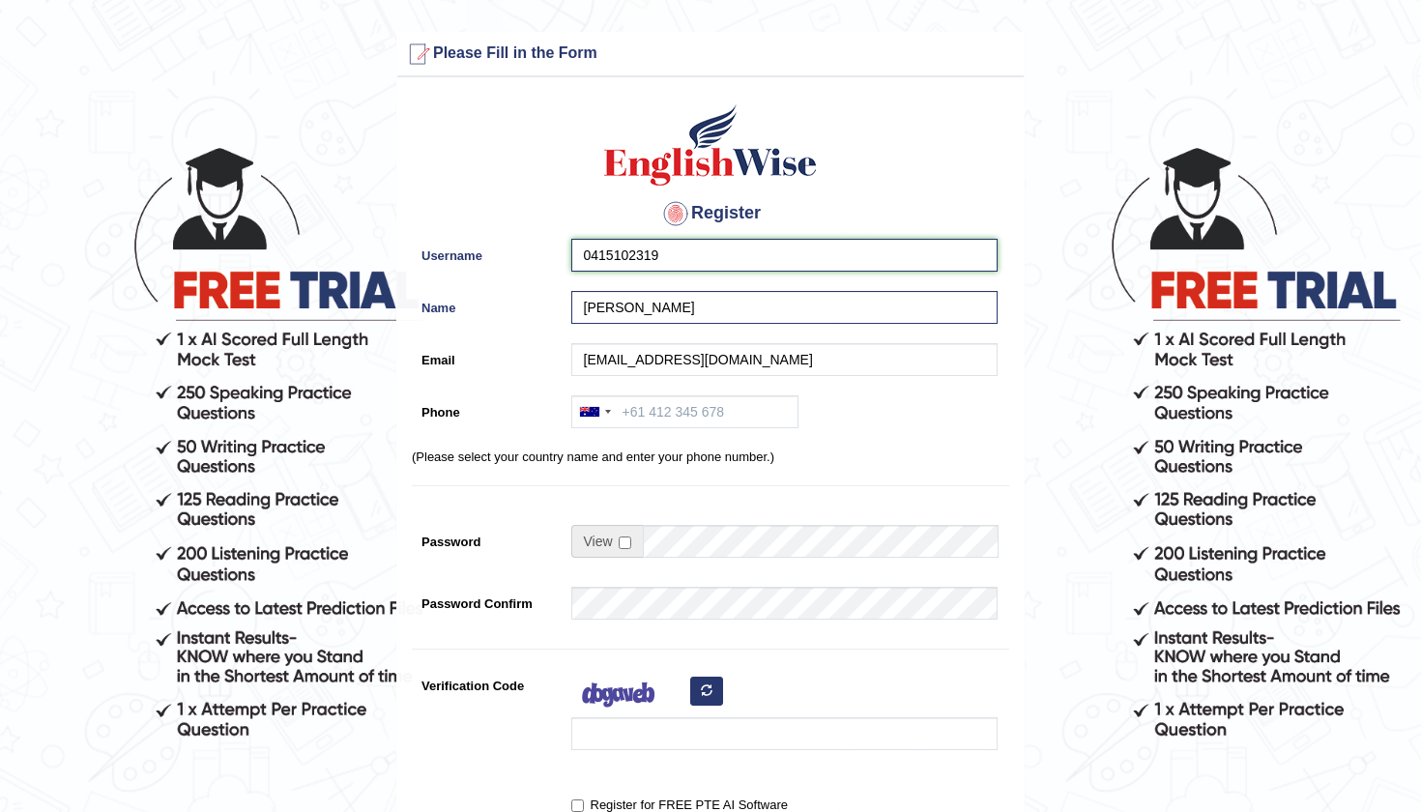
click at [689, 252] on input "0415102319" at bounding box center [784, 255] width 426 height 33
click at [656, 429] on div "Australia +61 India (भारत) +91 New Zealand +64 United States +1 Canada +1 Unite…" at bounding box center [780, 416] width 436 height 43
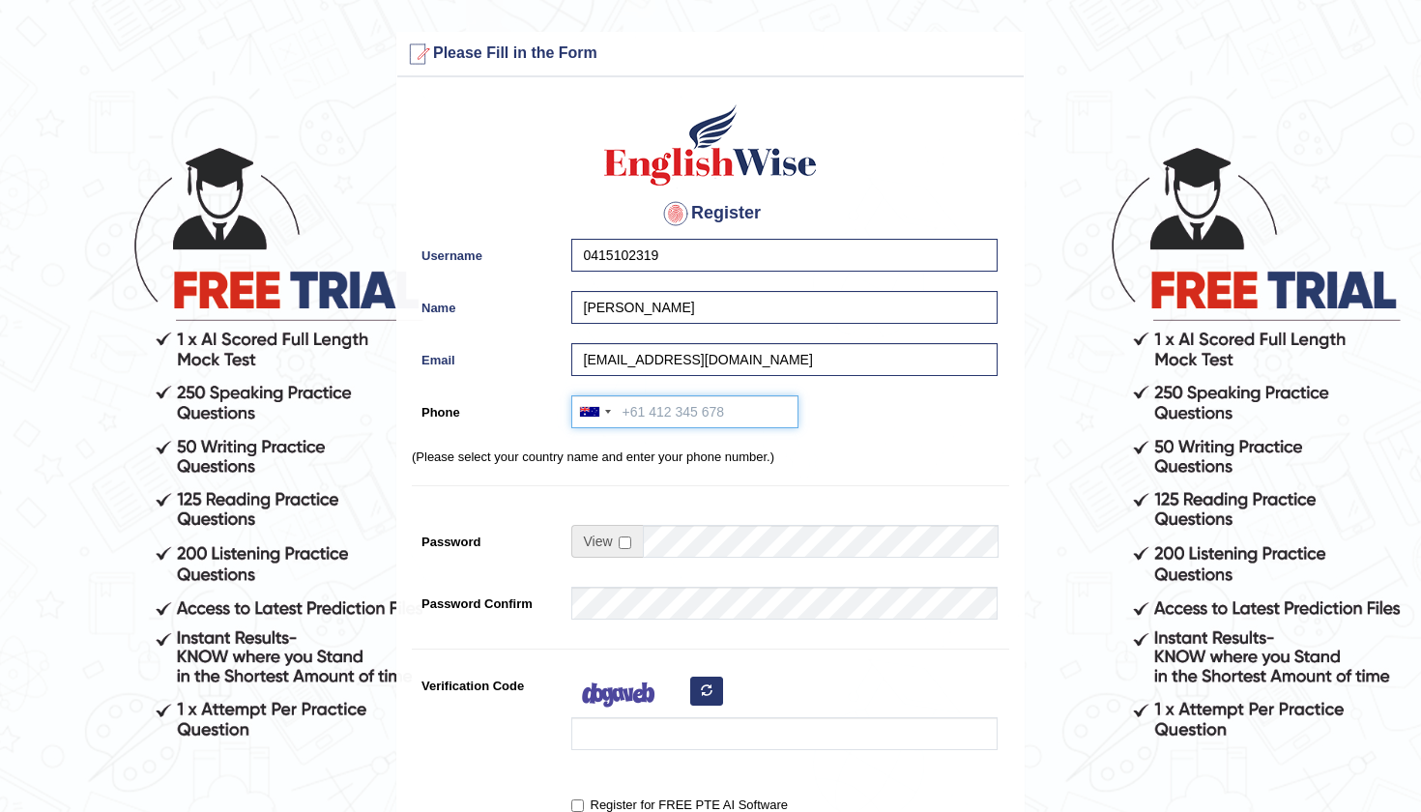
paste input "0415102319"
type input "0415102319"
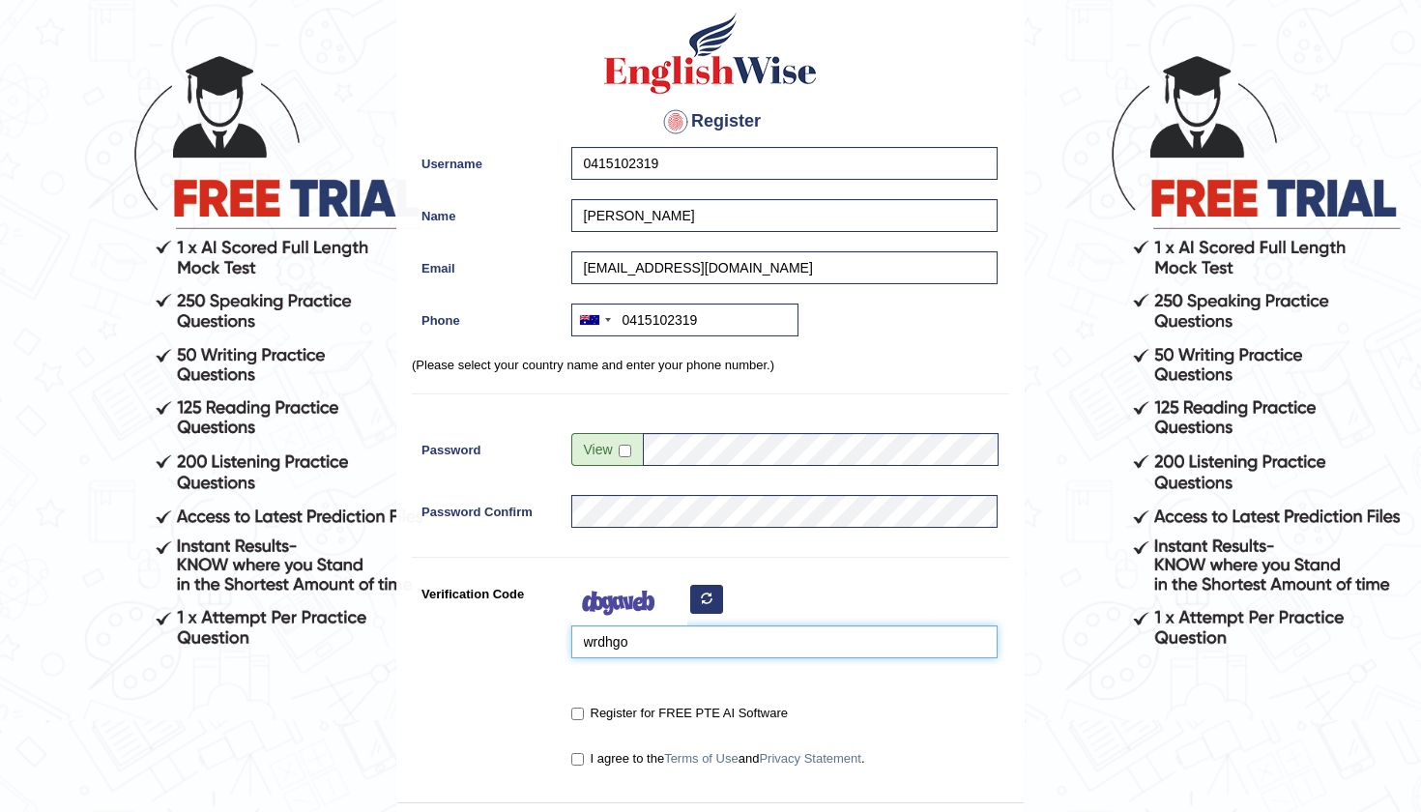
scroll to position [177, 0]
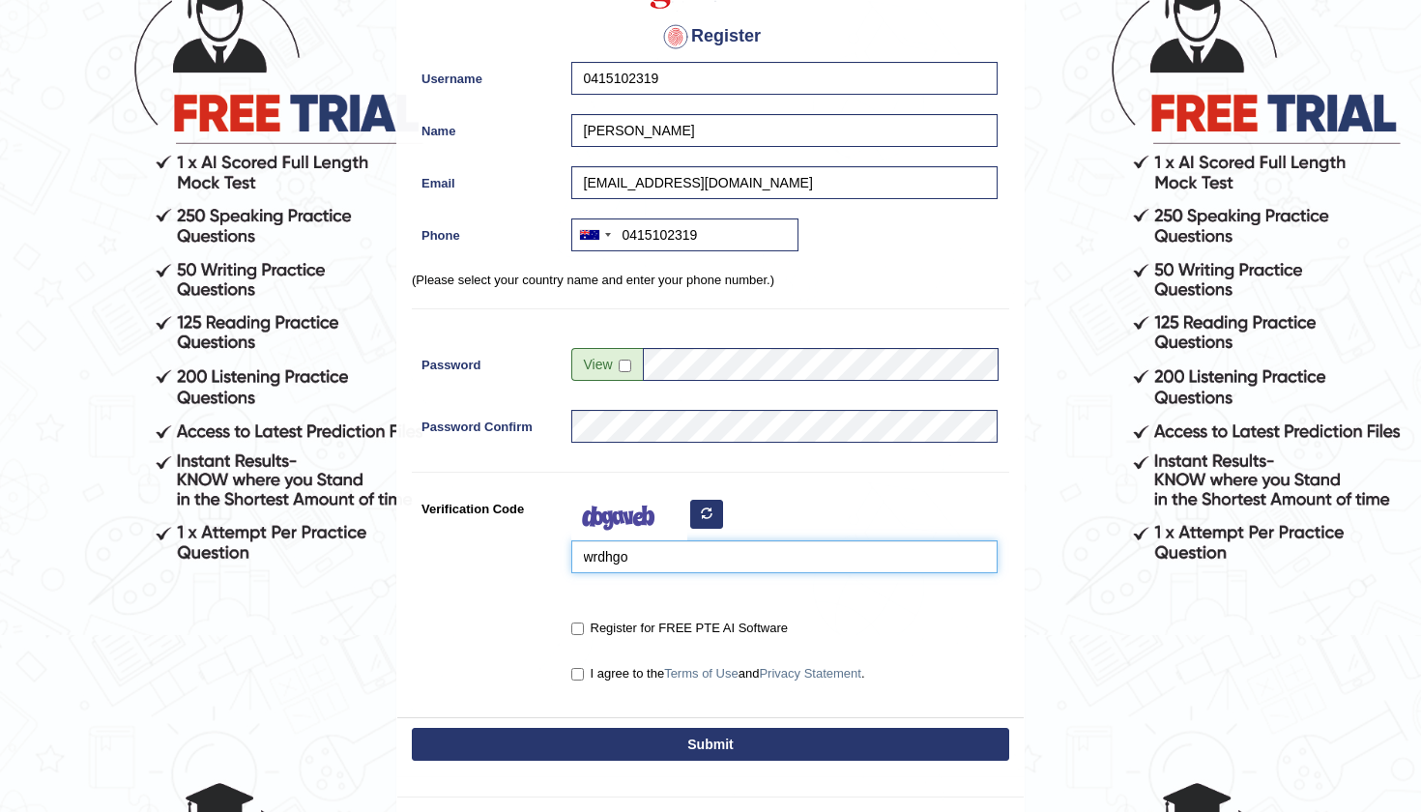
type input "wrdhgo"
click at [575, 626] on input "Register for FREE PTE AI Software" at bounding box center [577, 629] width 13 height 13
checkbox input "true"
click at [577, 675] on input "I agree to the Terms of Use and Privacy Statement ." at bounding box center [577, 674] width 13 height 13
checkbox input "true"
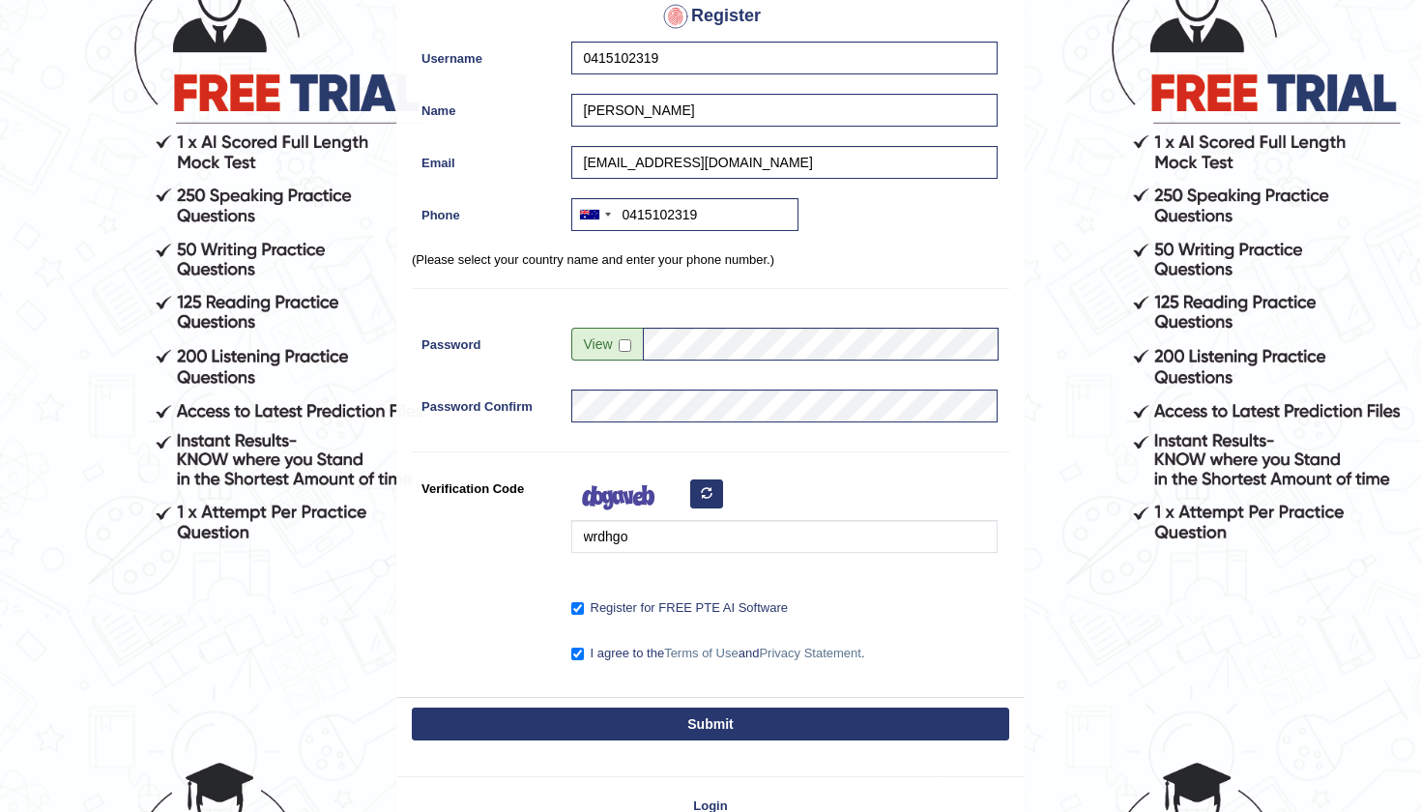
scroll to position [212, 0]
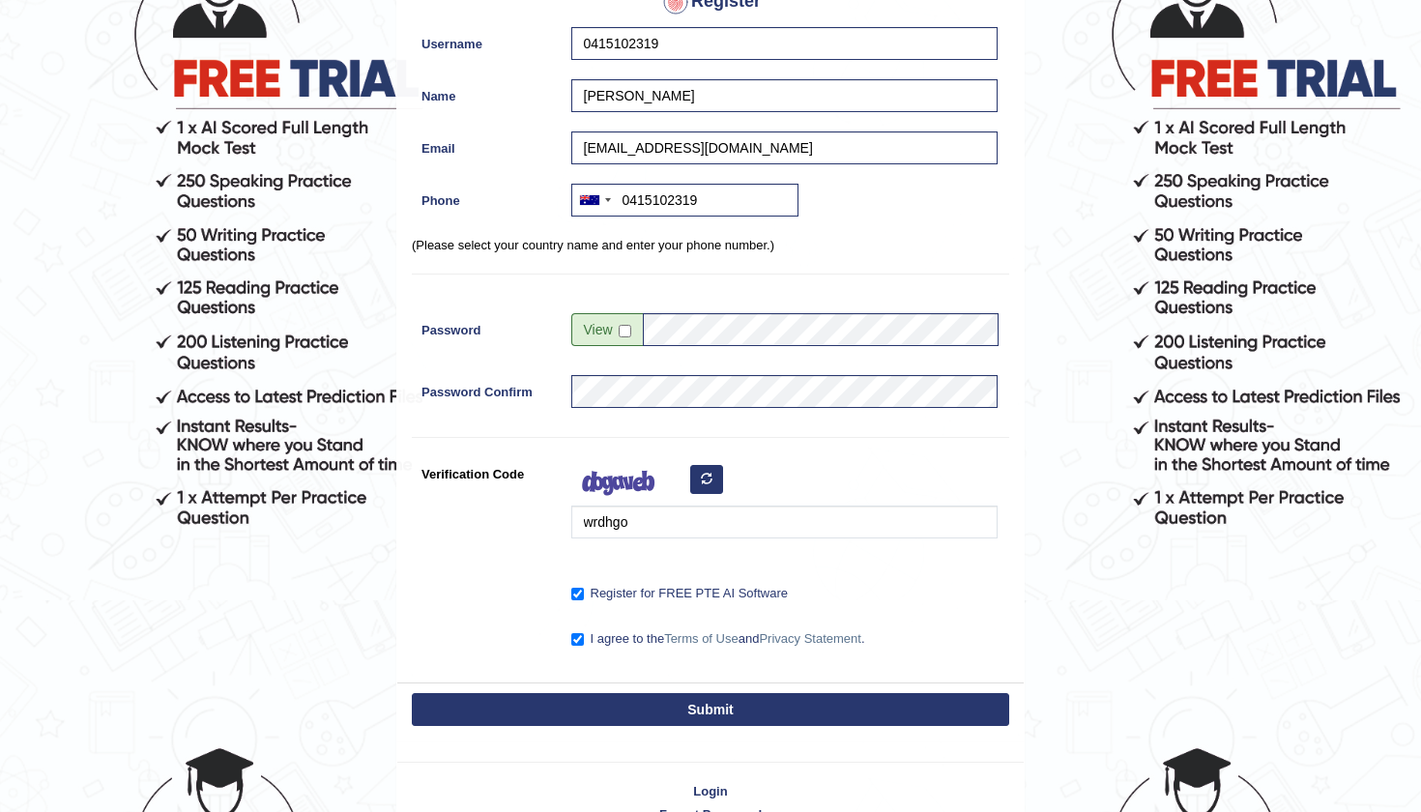
click at [746, 718] on button "Submit" at bounding box center [710, 709] width 597 height 33
type input "+61415102319"
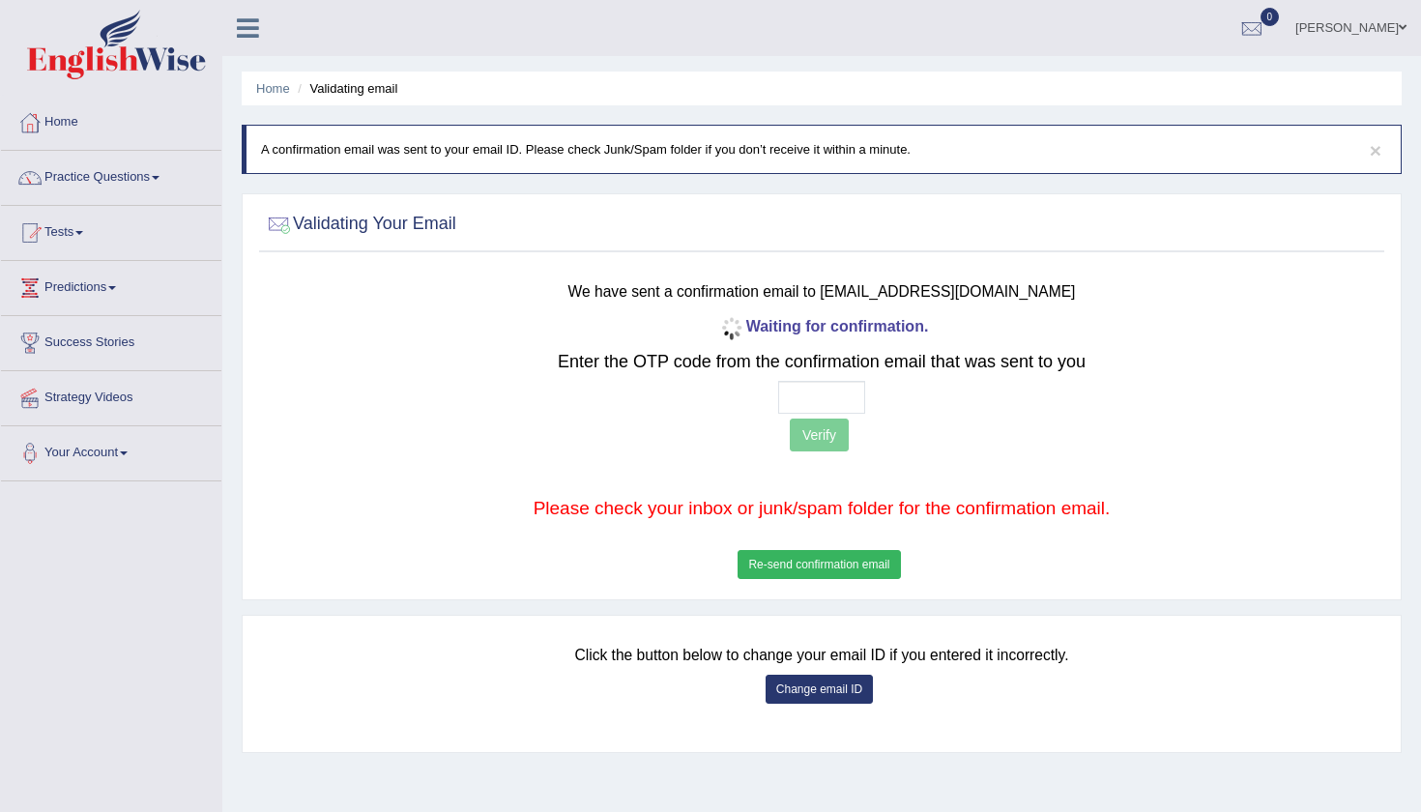
click at [800, 388] on input "text" at bounding box center [821, 397] width 87 height 33
click at [798, 394] on input "text" at bounding box center [821, 397] width 87 height 33
type input "8 5 3 9"
click at [820, 440] on button "Verify" at bounding box center [819, 435] width 59 height 33
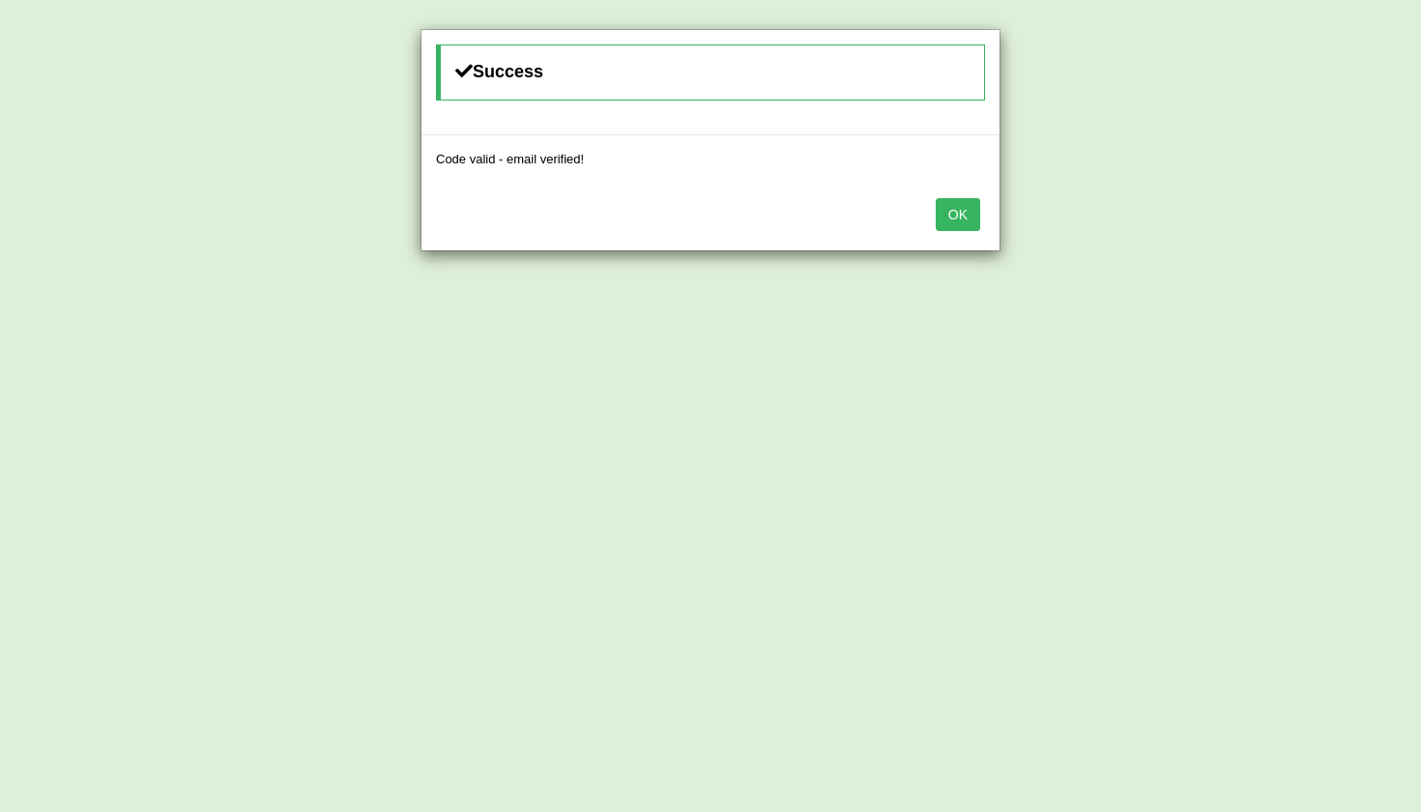
click at [949, 225] on button "OK" at bounding box center [958, 214] width 44 height 33
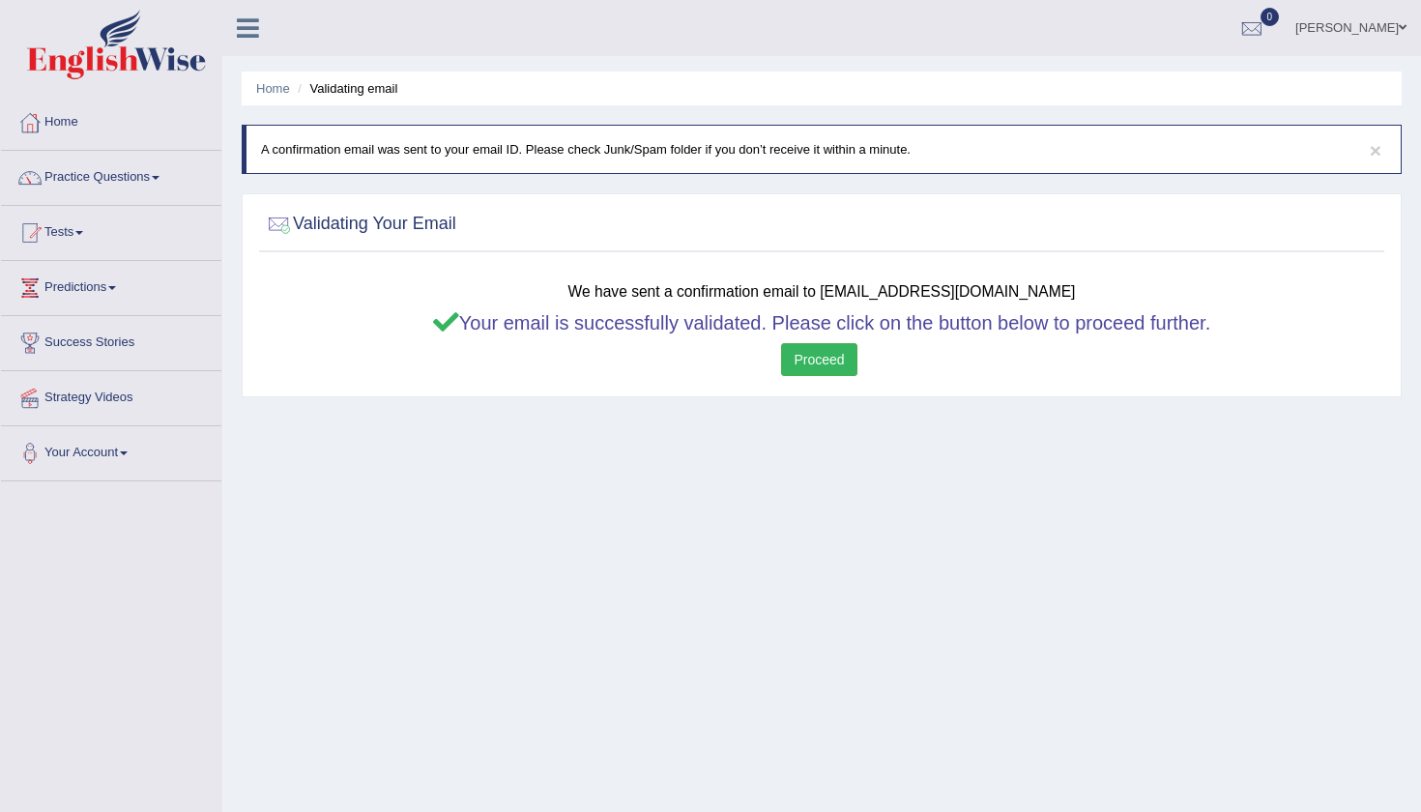
click at [829, 356] on link "Proceed" at bounding box center [818, 359] width 75 height 33
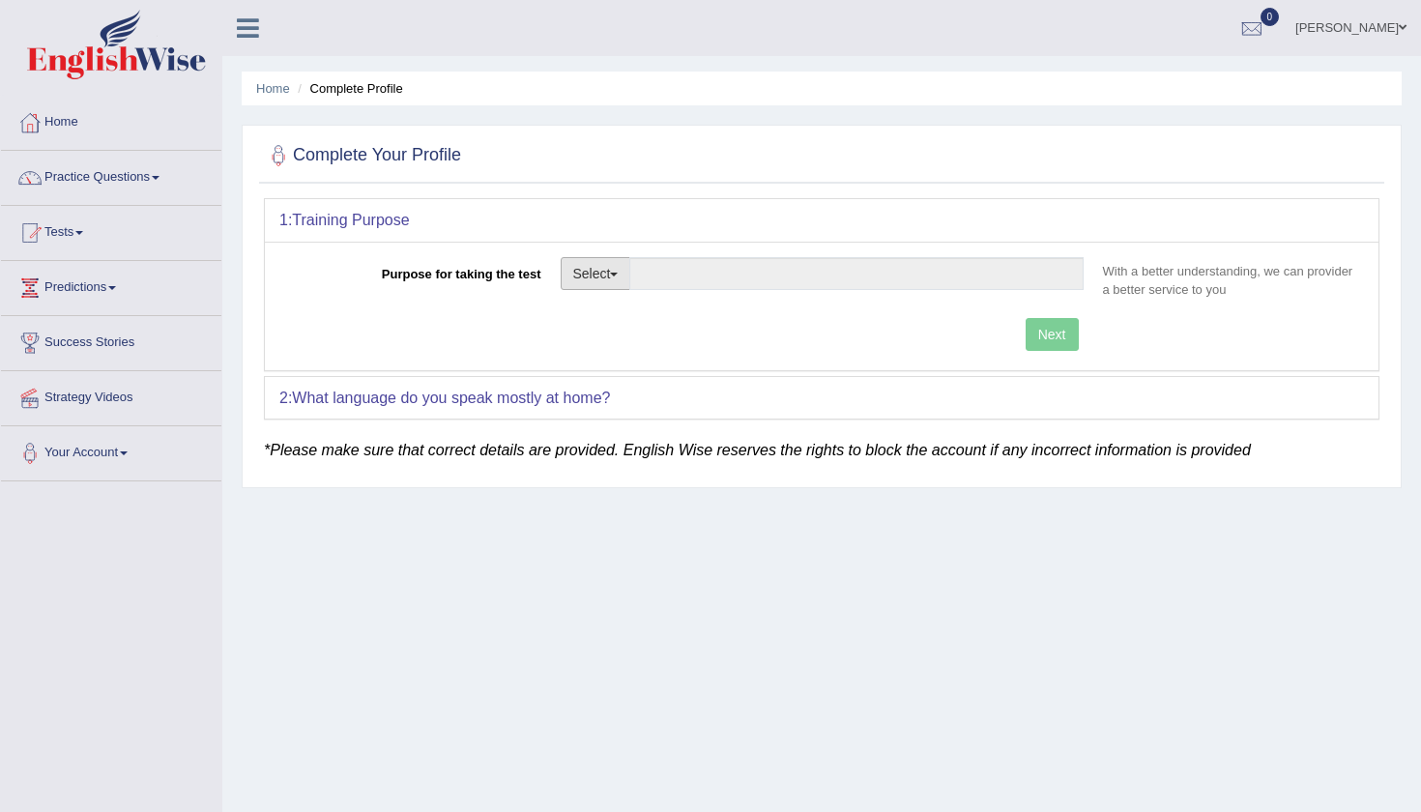
click at [594, 268] on button "Select" at bounding box center [596, 273] width 71 height 33
click at [635, 334] on link "Permanent Residency" at bounding box center [648, 340] width 172 height 25
type input "Permanent Residency"
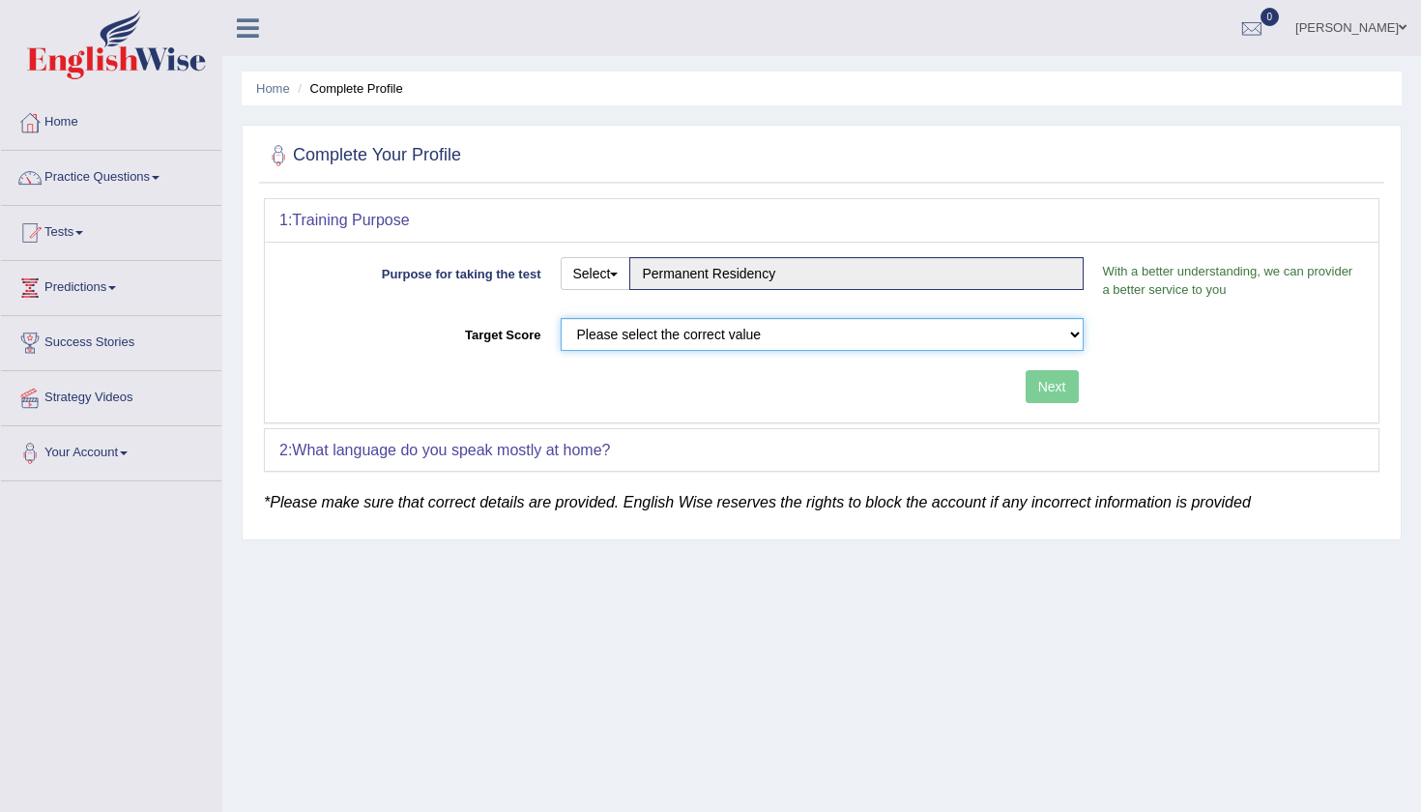
select select "79"
click at [1061, 387] on button "Next" at bounding box center [1052, 386] width 53 height 33
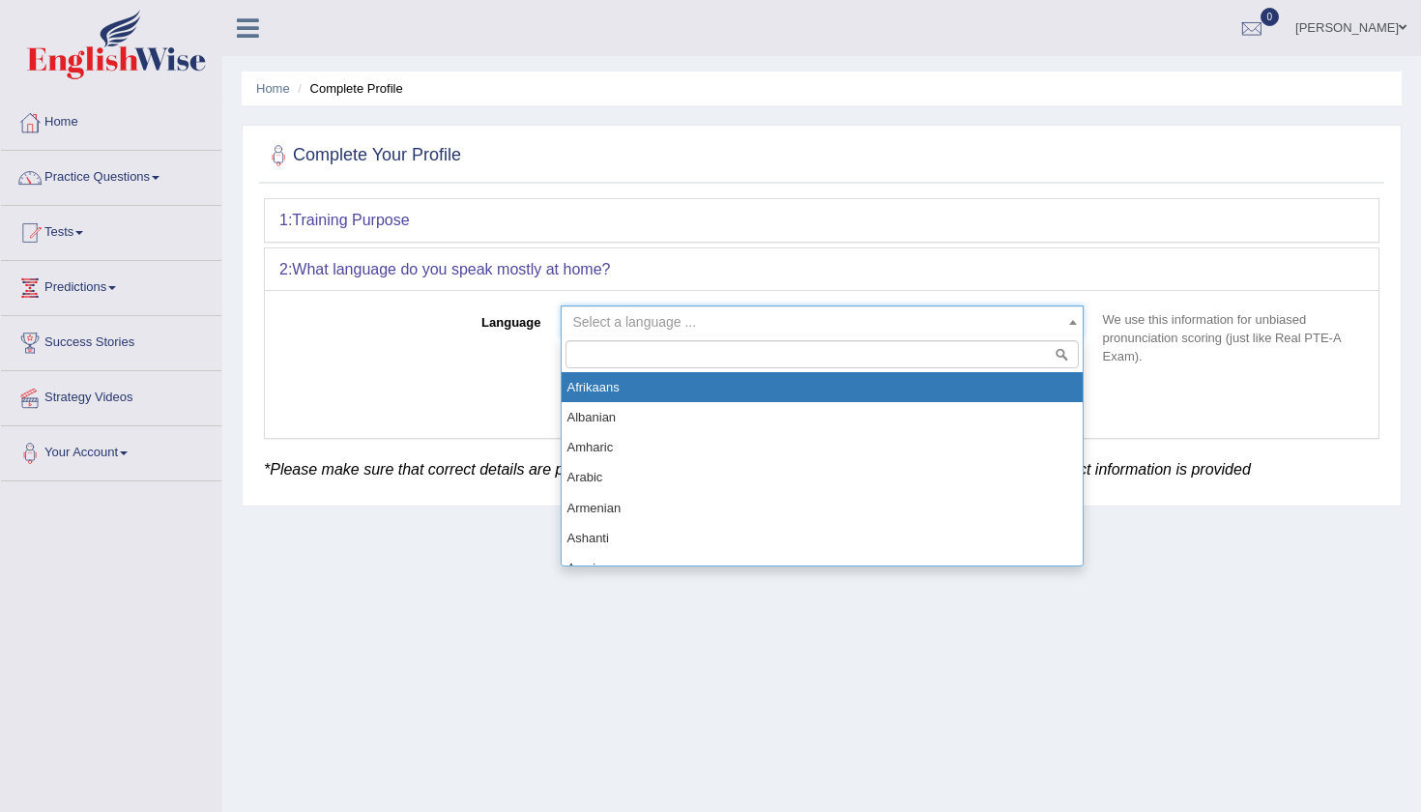
click at [647, 315] on span "Select a language ..." at bounding box center [635, 321] width 124 height 15
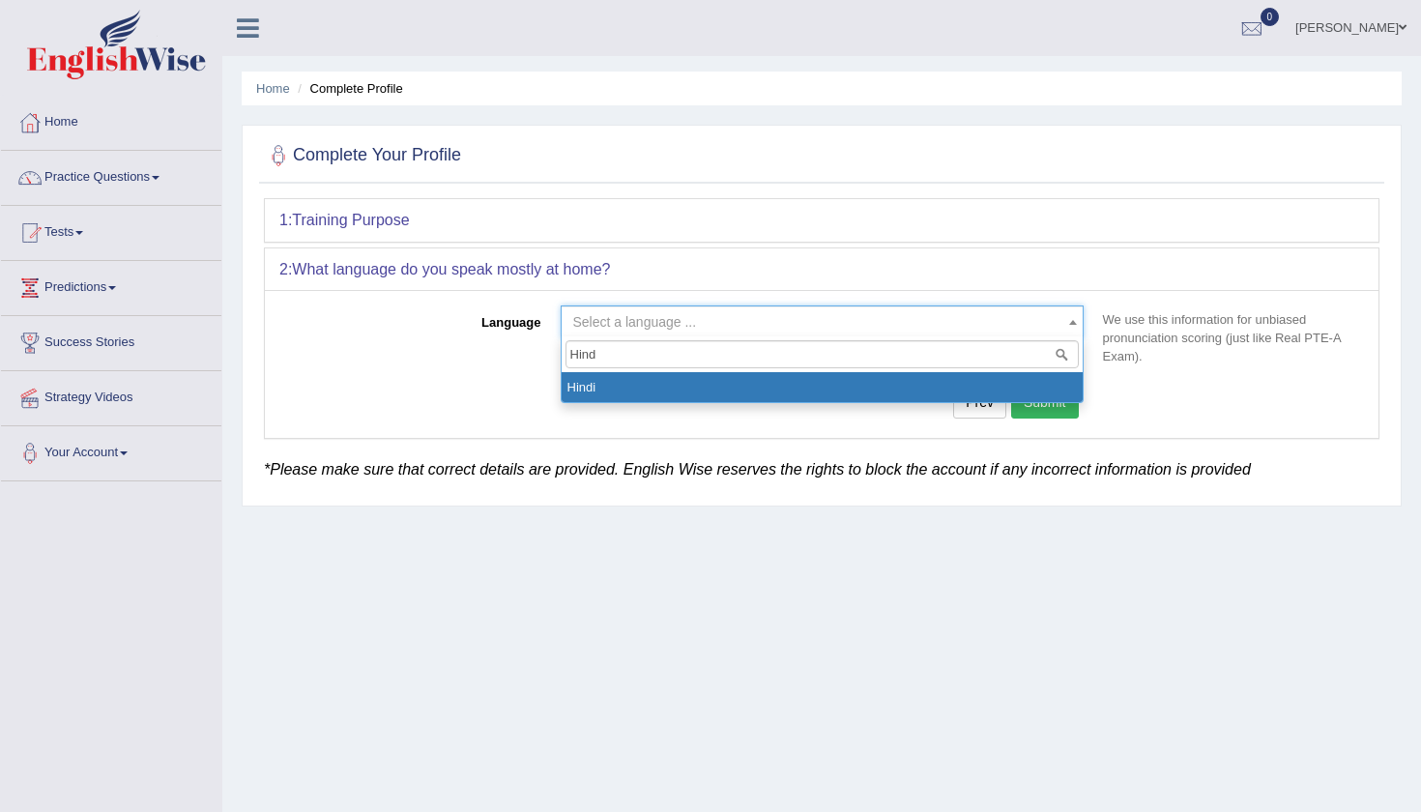
type input "Hindi"
select select "Hindi"
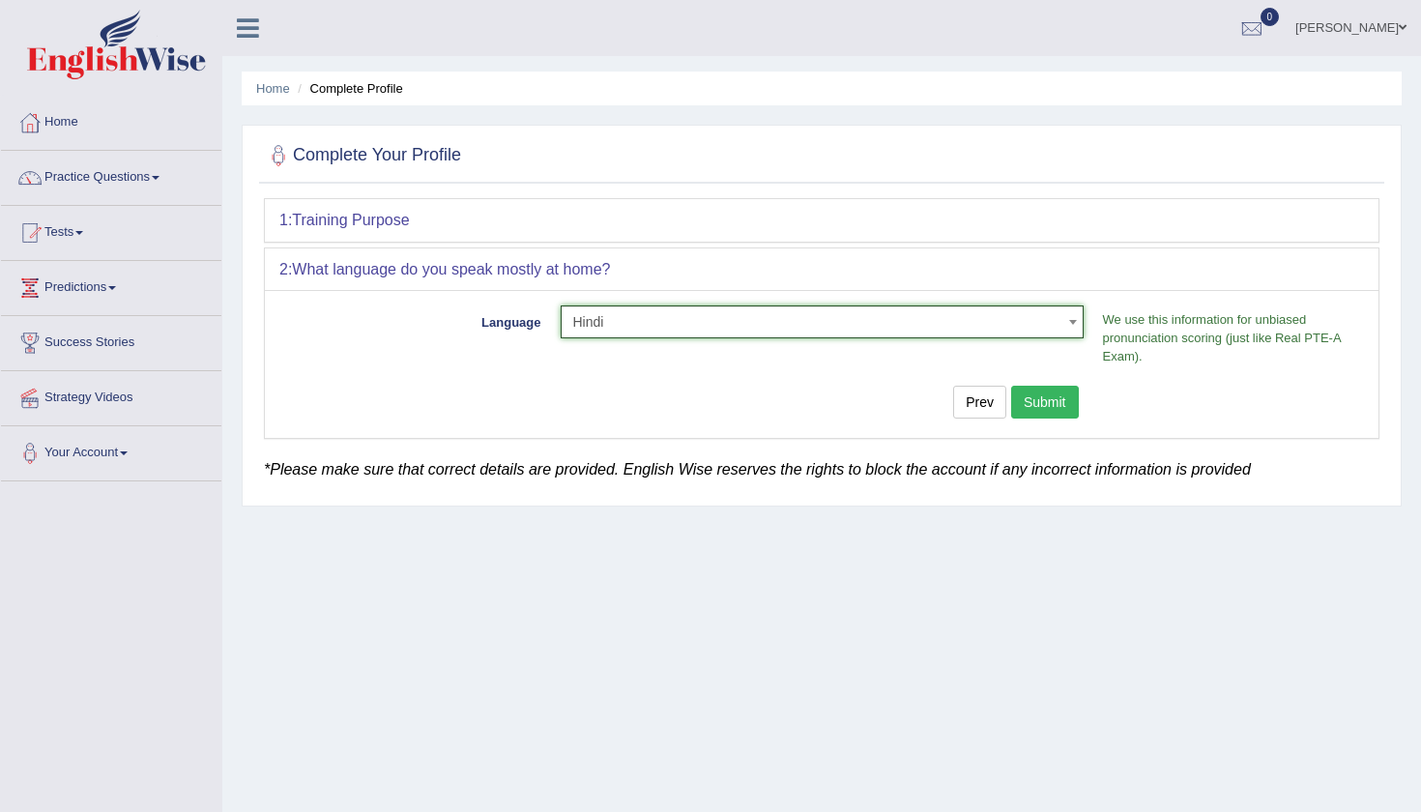
click at [1050, 404] on button "Submit" at bounding box center [1045, 402] width 68 height 33
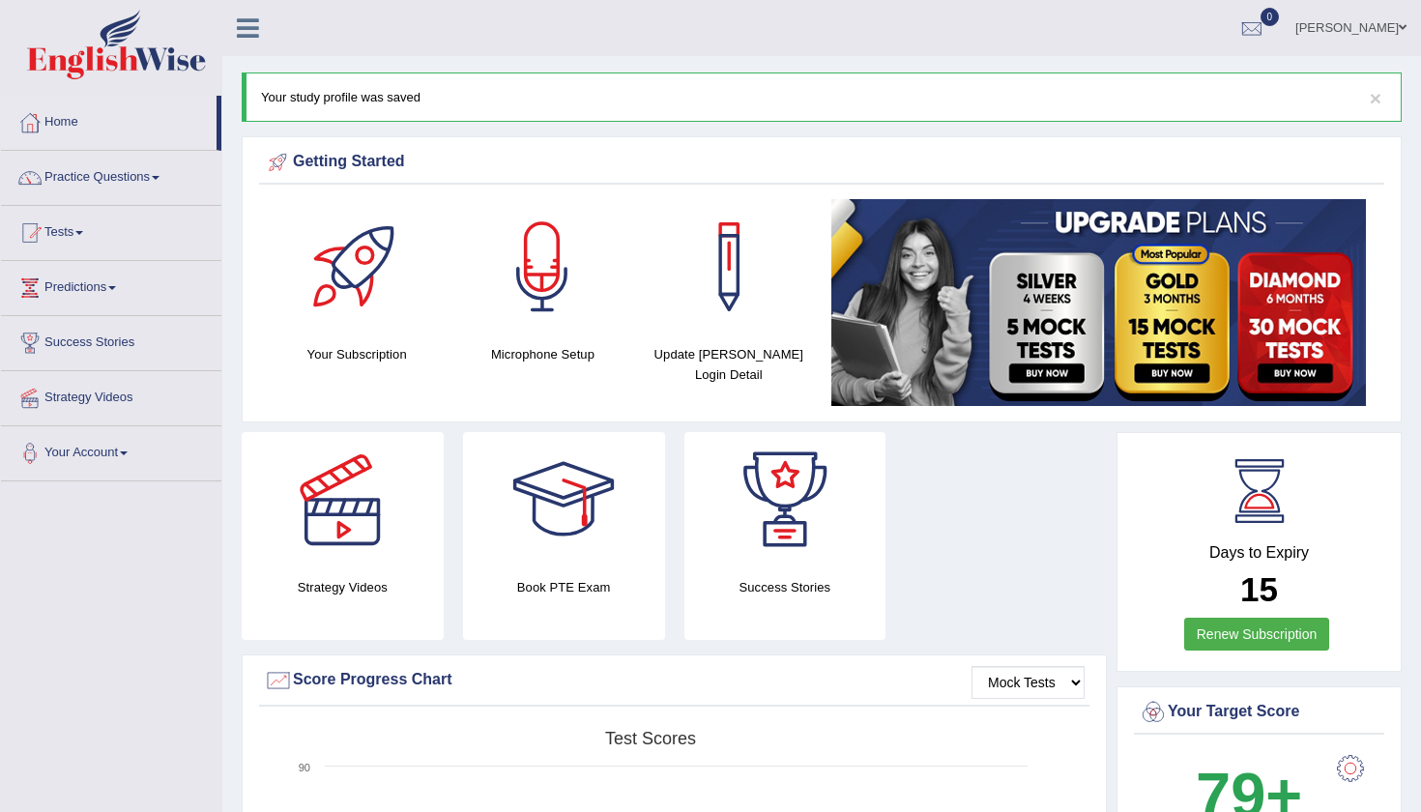
click at [1043, 2] on ul "[PERSON_NAME] Toggle navigation Username: 0415102319 Access Type: Online Subscr…" at bounding box center [1001, 27] width 839 height 55
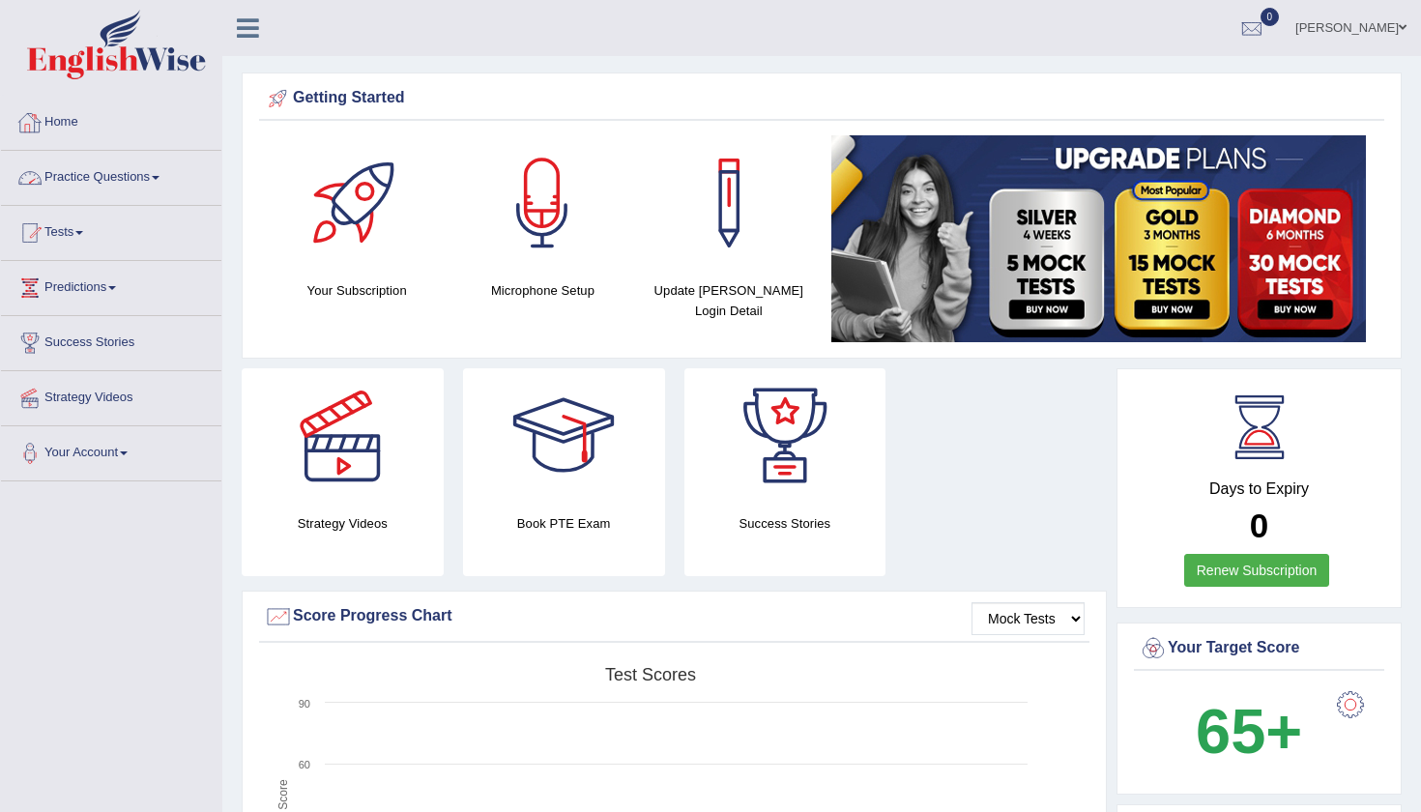
click at [114, 164] on link "Practice Questions" at bounding box center [111, 175] width 220 height 48
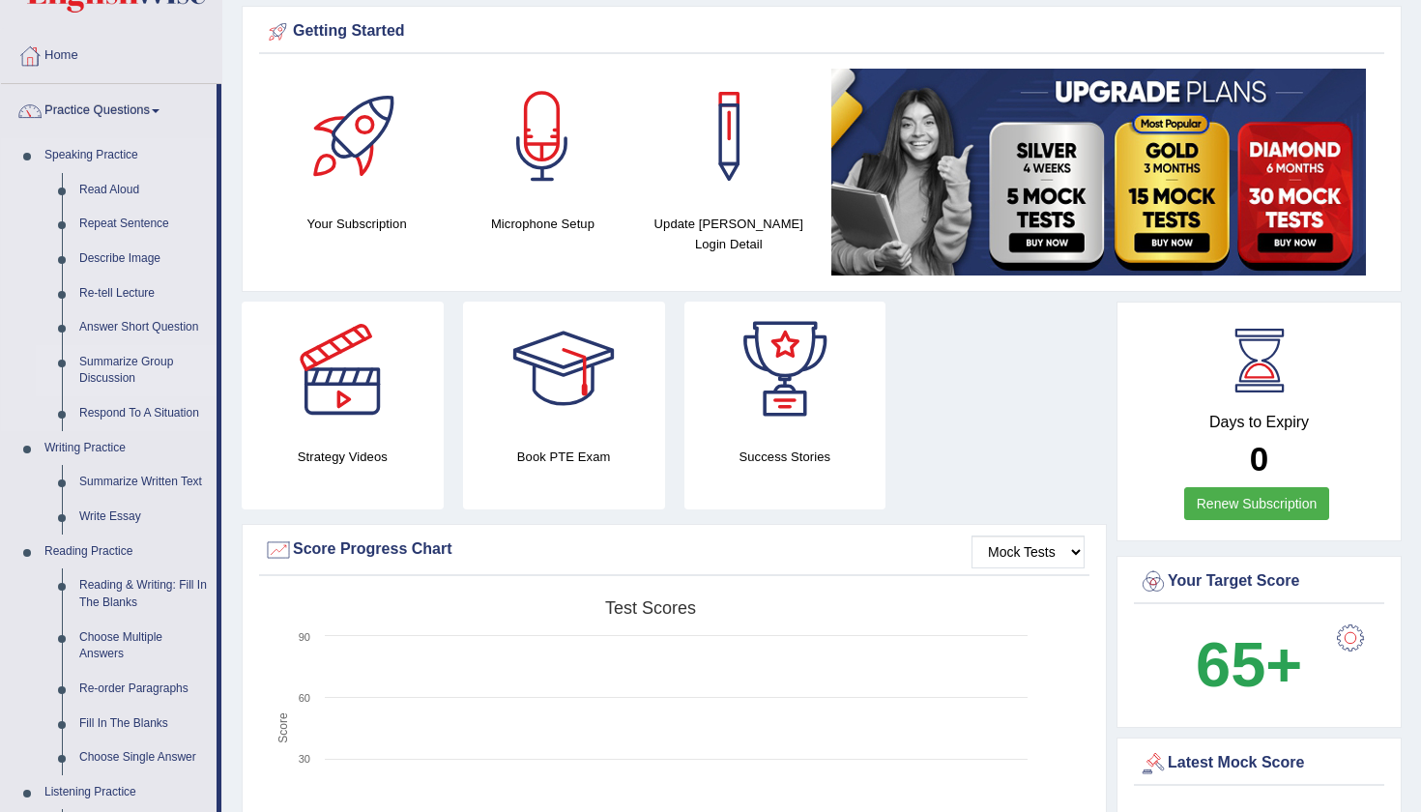
scroll to position [83, 0]
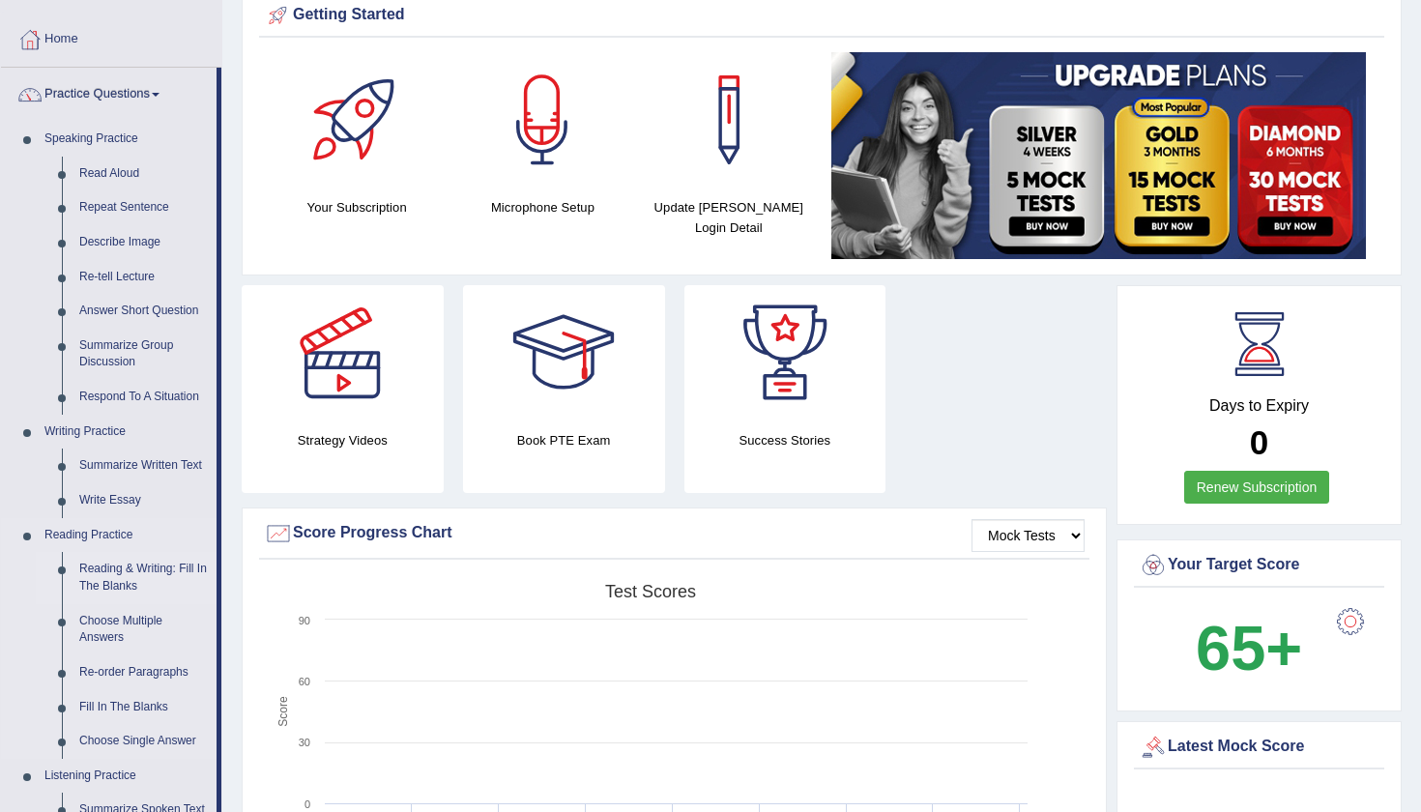
click at [115, 576] on link "Reading & Writing: Fill In The Blanks" at bounding box center [144, 577] width 146 height 51
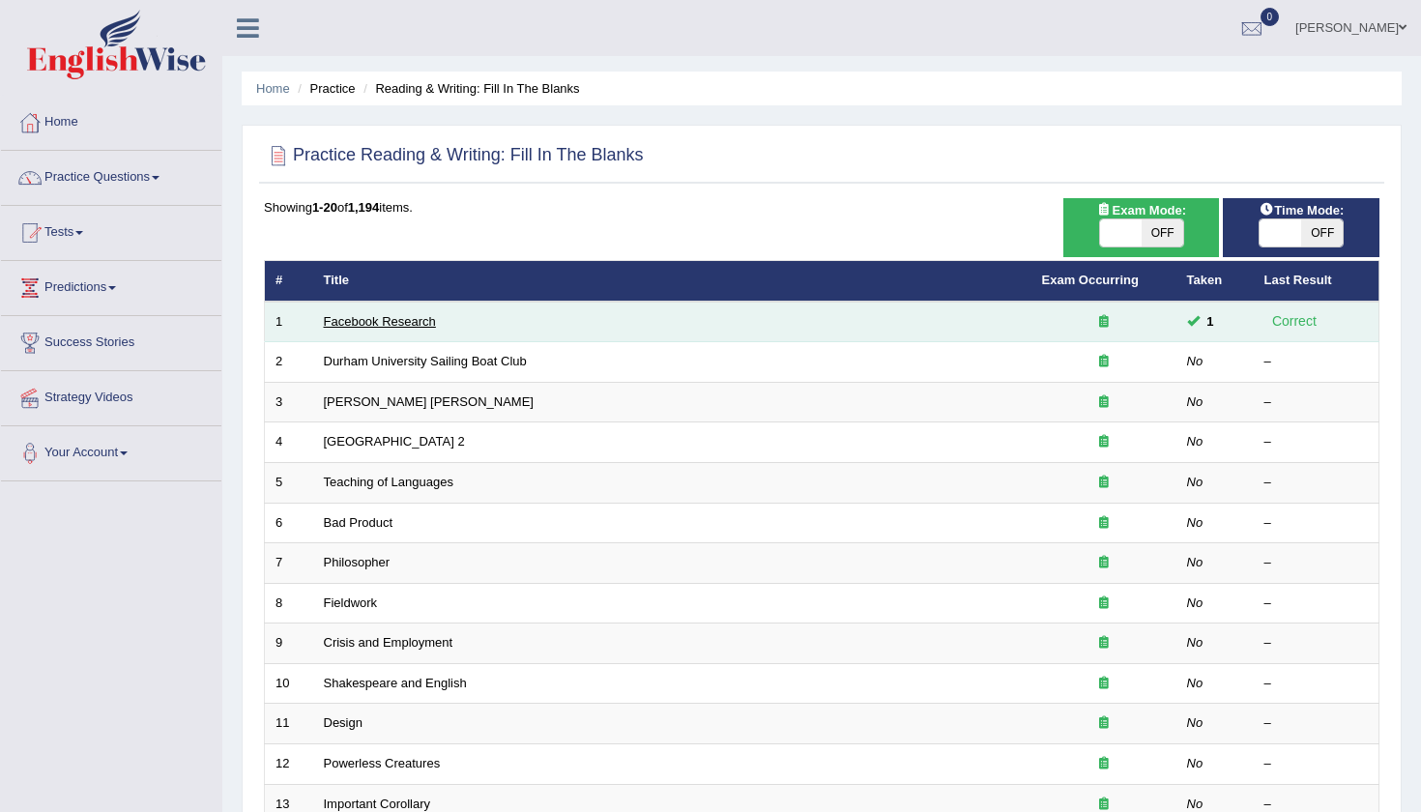
click at [384, 325] on link "Facebook Research" at bounding box center [380, 321] width 112 height 15
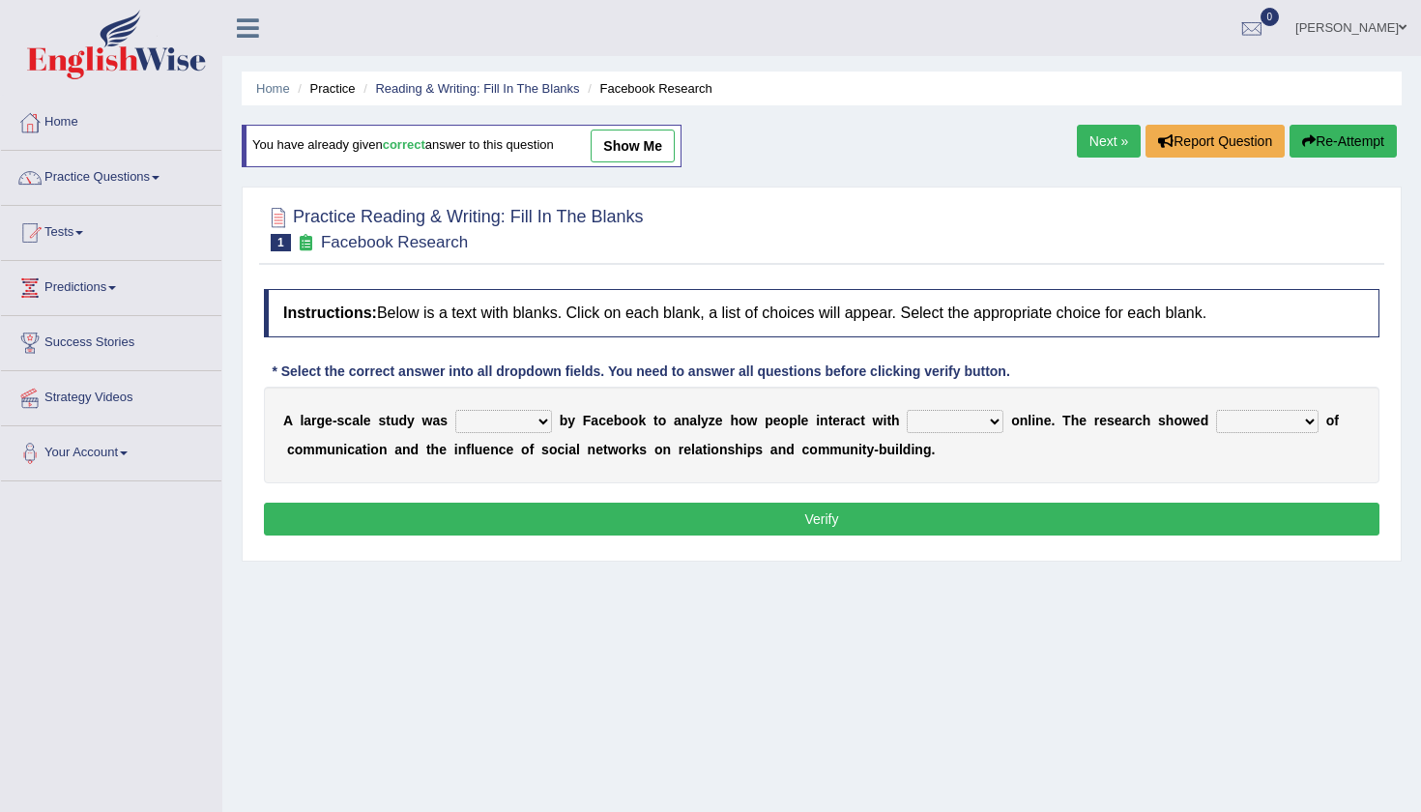
click at [1094, 153] on link "Next »" at bounding box center [1109, 141] width 64 height 33
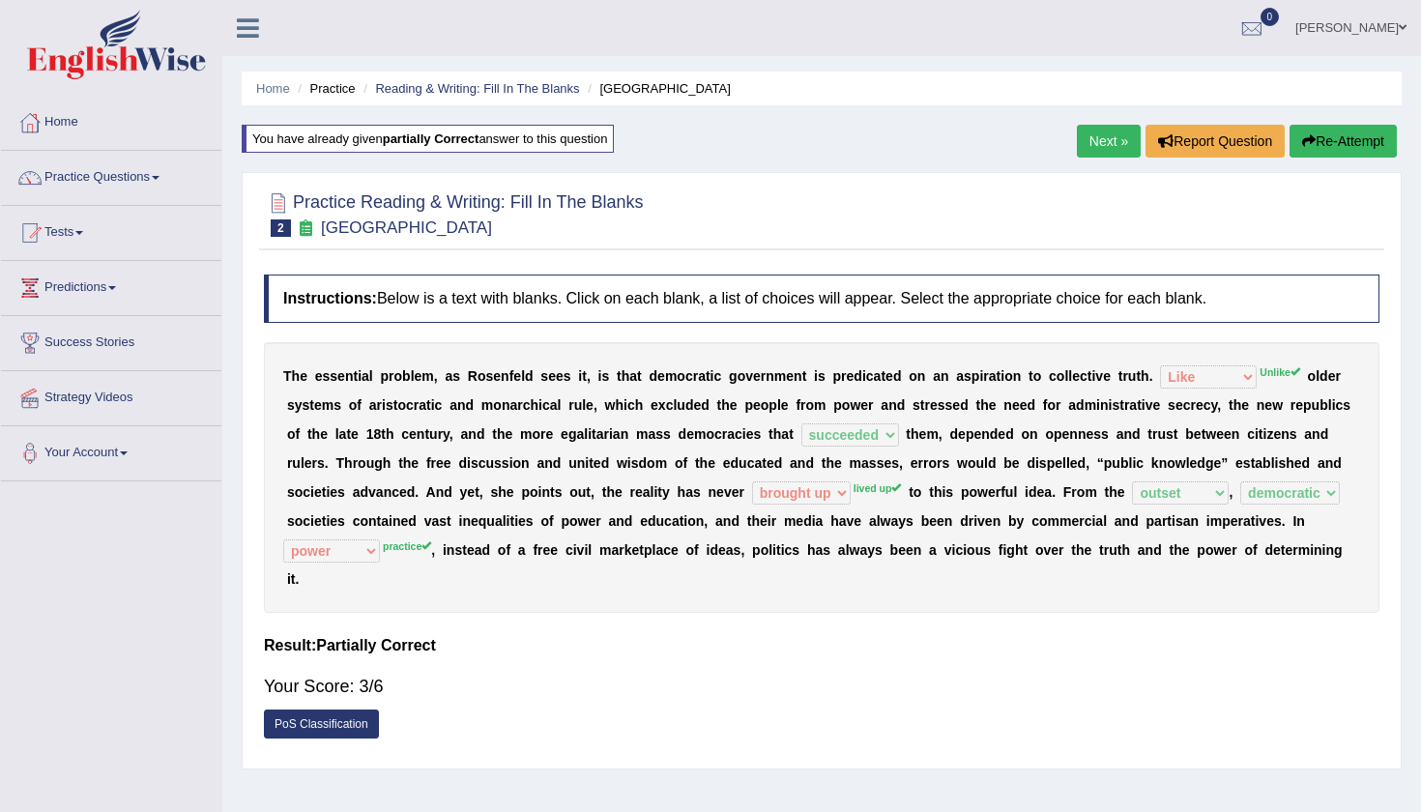
select select "Like"
select select "succeeded"
select select "brought up"
select select "outset"
select select "democratic"
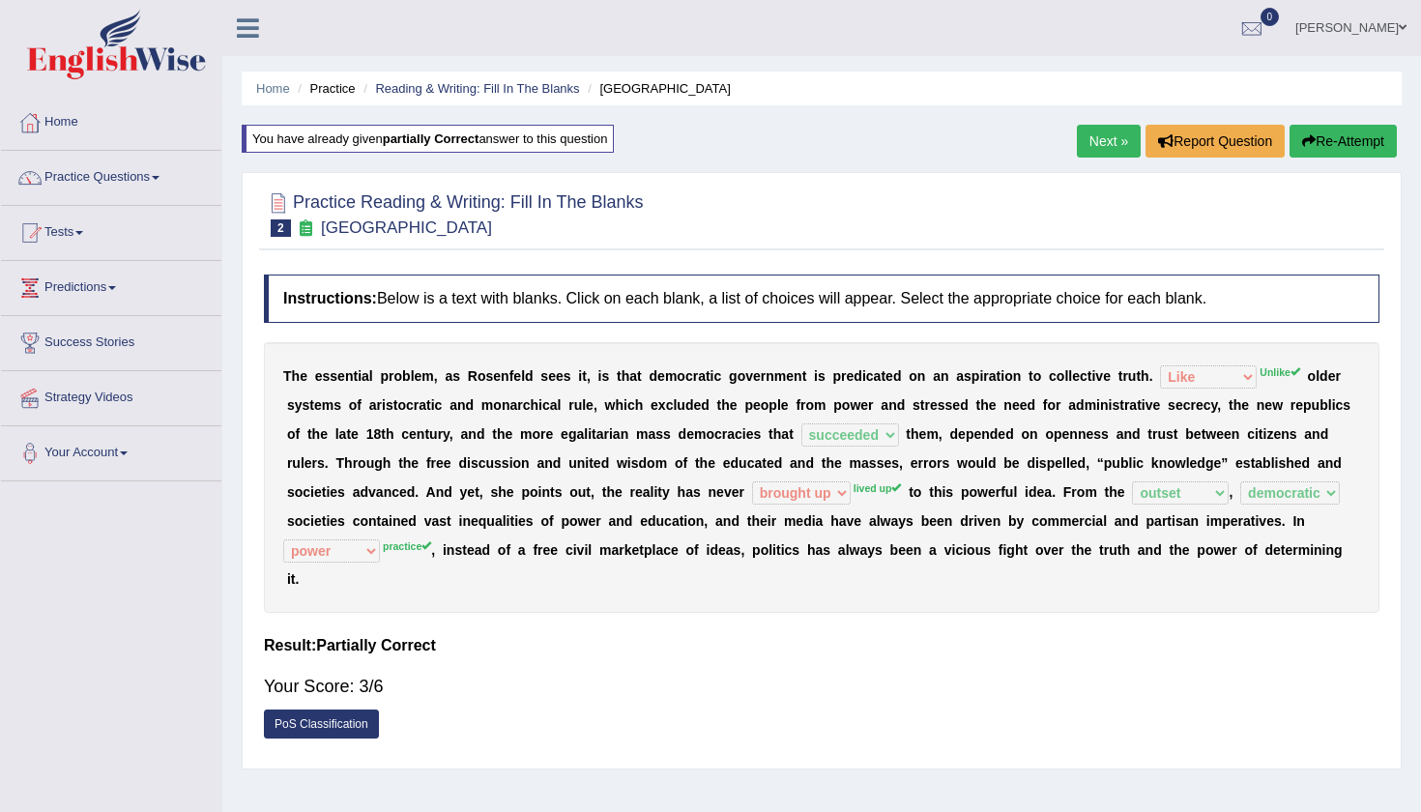
select select "power"
drag, startPoint x: 1307, startPoint y: 375, endPoint x: 1341, endPoint y: 377, distance: 33.9
click at [1341, 378] on div "T h e e s s e n t i a l p r o b l e m , a s R o s e n f e l d s e e s i t , i s…" at bounding box center [822, 477] width 1116 height 271
drag, startPoint x: 1234, startPoint y: 401, endPoint x: 1323, endPoint y: 408, distance: 89.2
click at [1323, 408] on div "T h e e s s e n t i a l p r o b l e m , a s R o s e n f e l d s e e s i t , i s…" at bounding box center [822, 477] width 1116 height 271
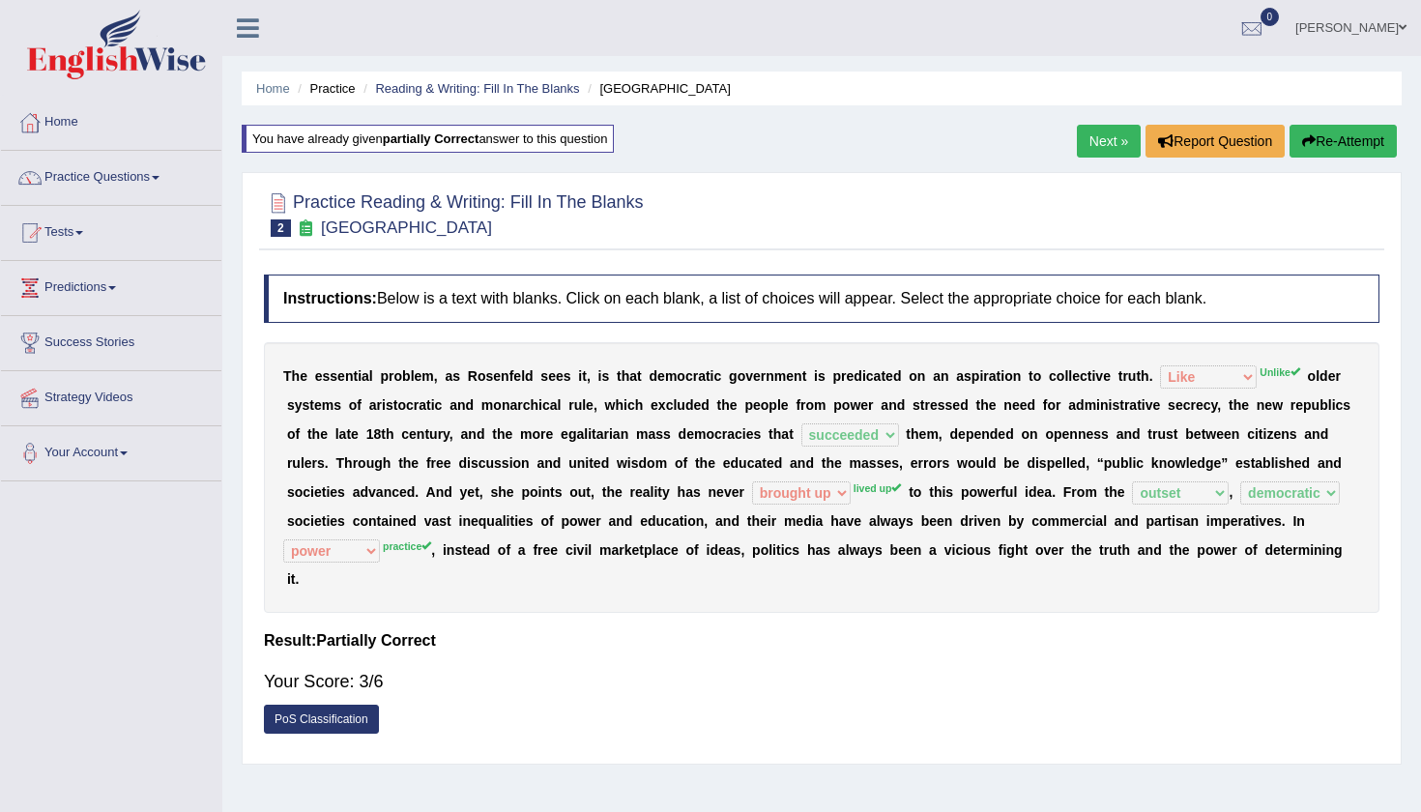
click at [1117, 135] on link "Next »" at bounding box center [1109, 141] width 64 height 33
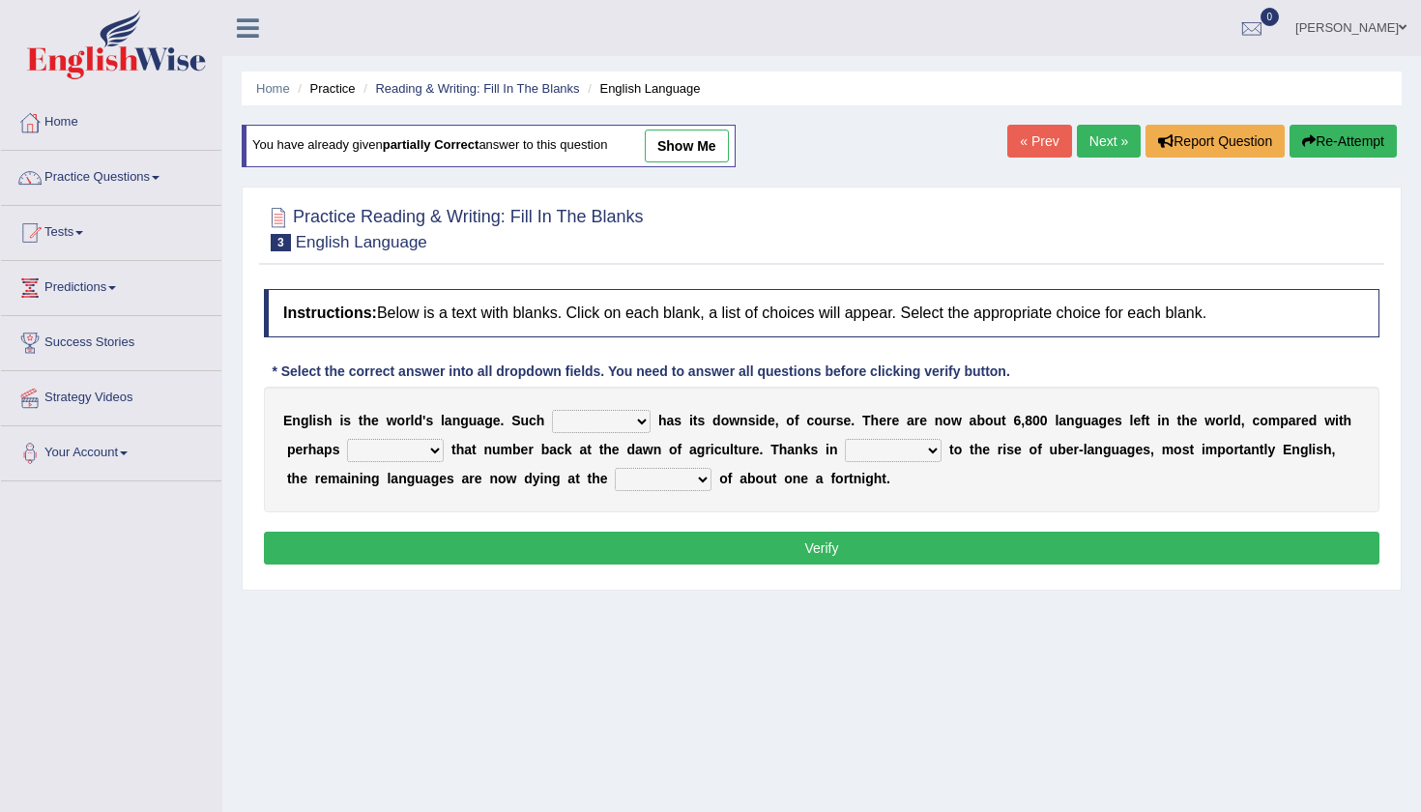
click at [682, 151] on link "show me" at bounding box center [687, 146] width 84 height 33
select select "power"
select select "never"
select select "start"
select select "rate"
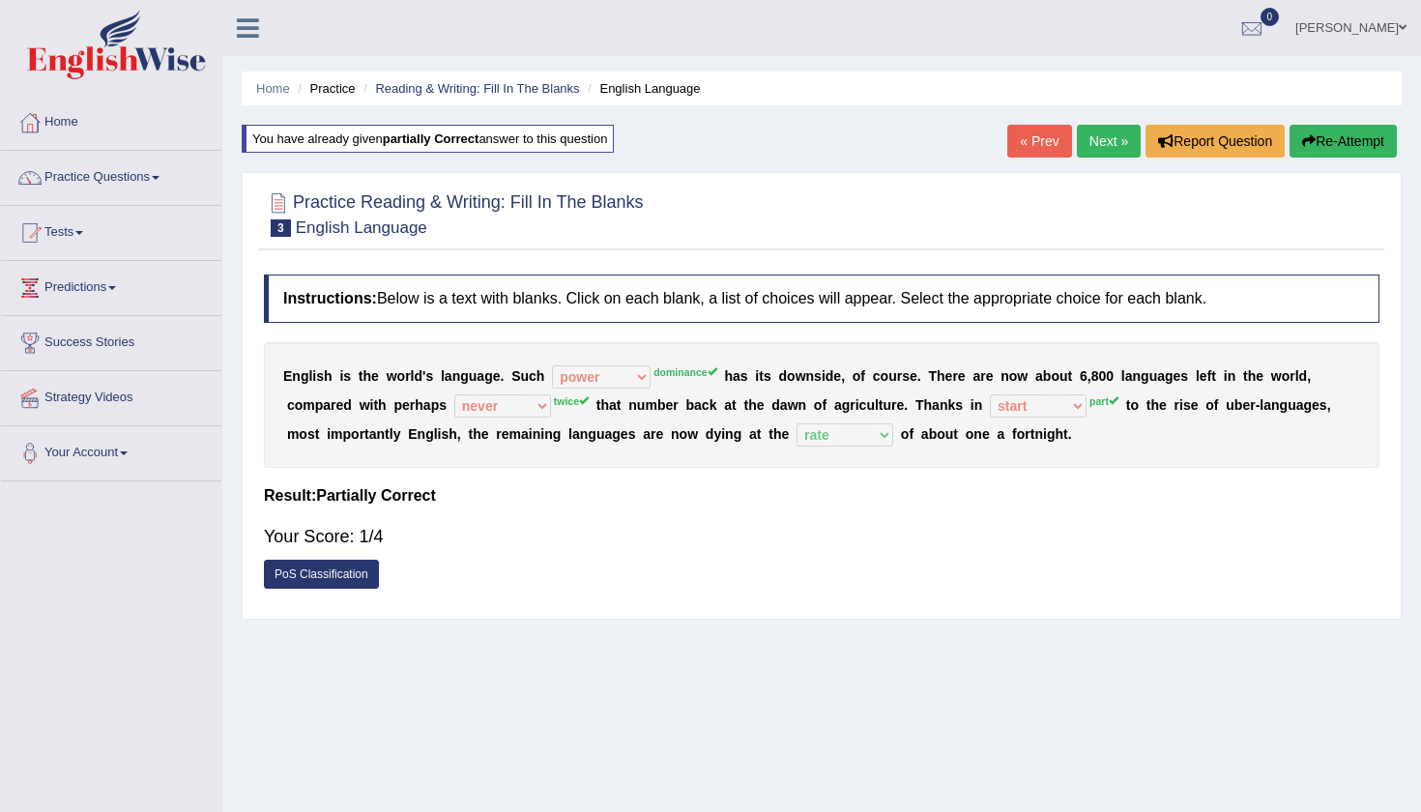
drag, startPoint x: 633, startPoint y: 411, endPoint x: 672, endPoint y: 413, distance: 38.7
click at [672, 413] on div "E n g l i s h i s t h e w o r l d ' s l a n g u a g e . S u c h power idea subj…" at bounding box center [822, 405] width 1116 height 126
click at [1106, 147] on link "Next »" at bounding box center [1109, 141] width 64 height 33
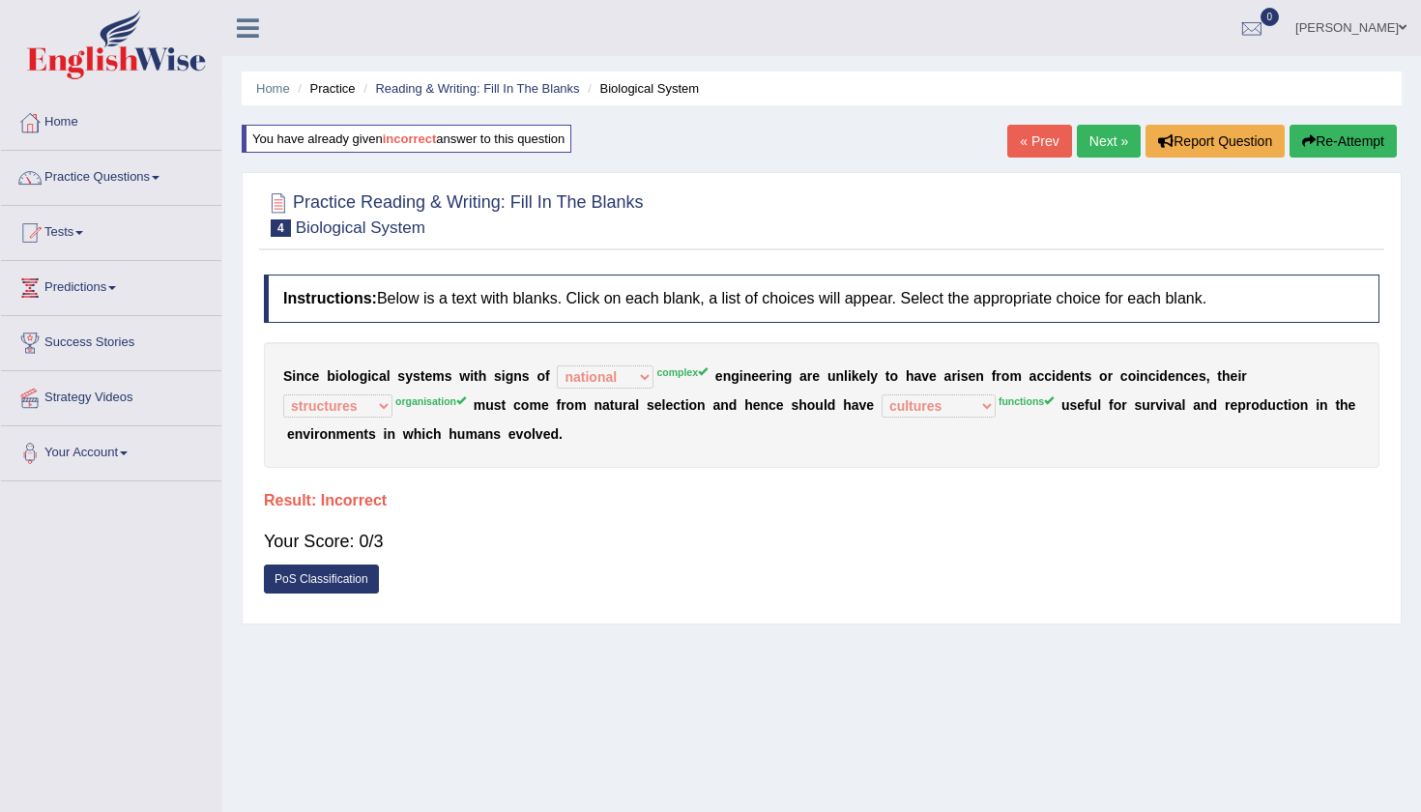
select select "national"
select select "structures"
select select "cultures"
drag, startPoint x: 396, startPoint y: 374, endPoint x: 442, endPoint y: 376, distance: 45.5
click at [442, 376] on div "S i n c e b i o l o g i c a l s y s t e m s w i t h s i g n s o f system nation…" at bounding box center [822, 405] width 1116 height 126
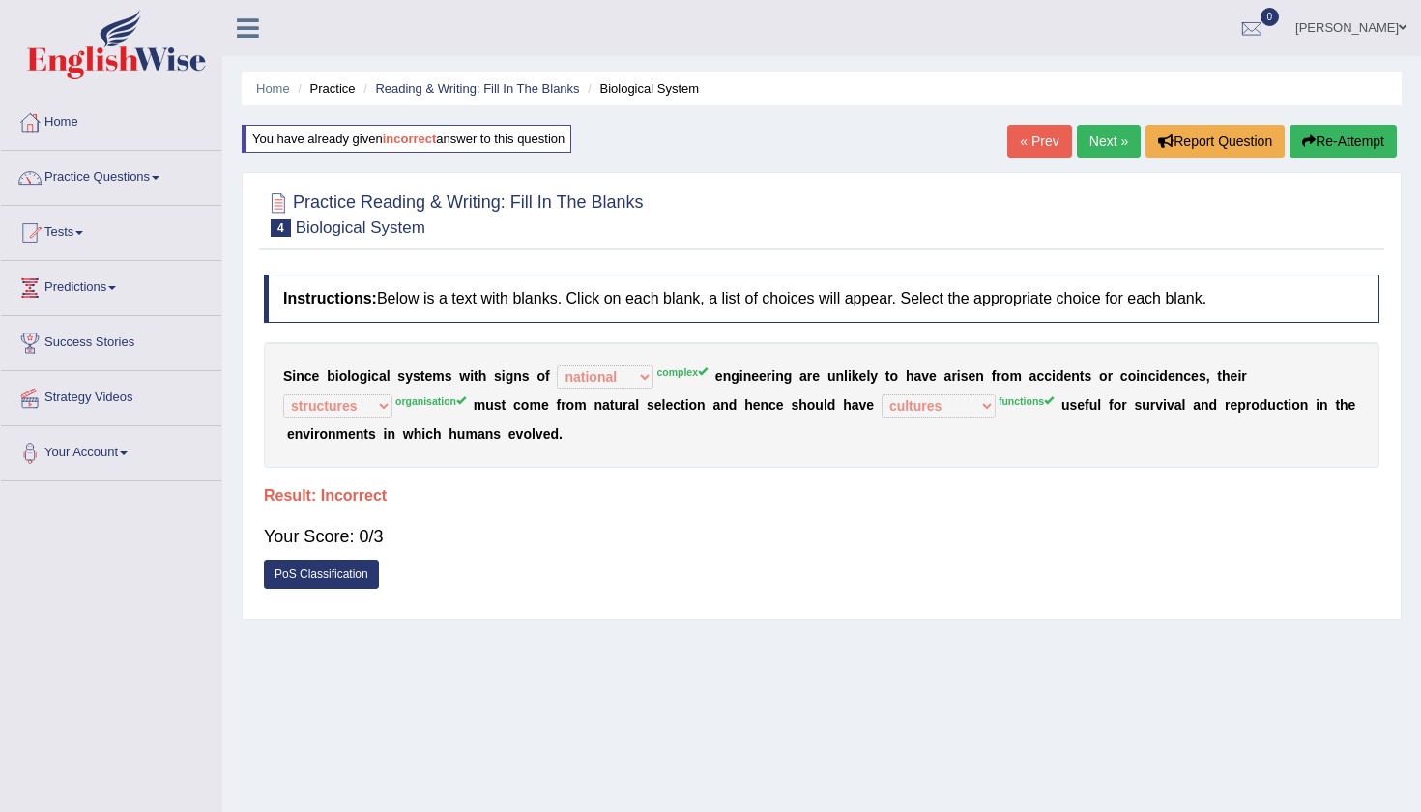
click at [1107, 156] on link "Next »" at bounding box center [1109, 141] width 64 height 33
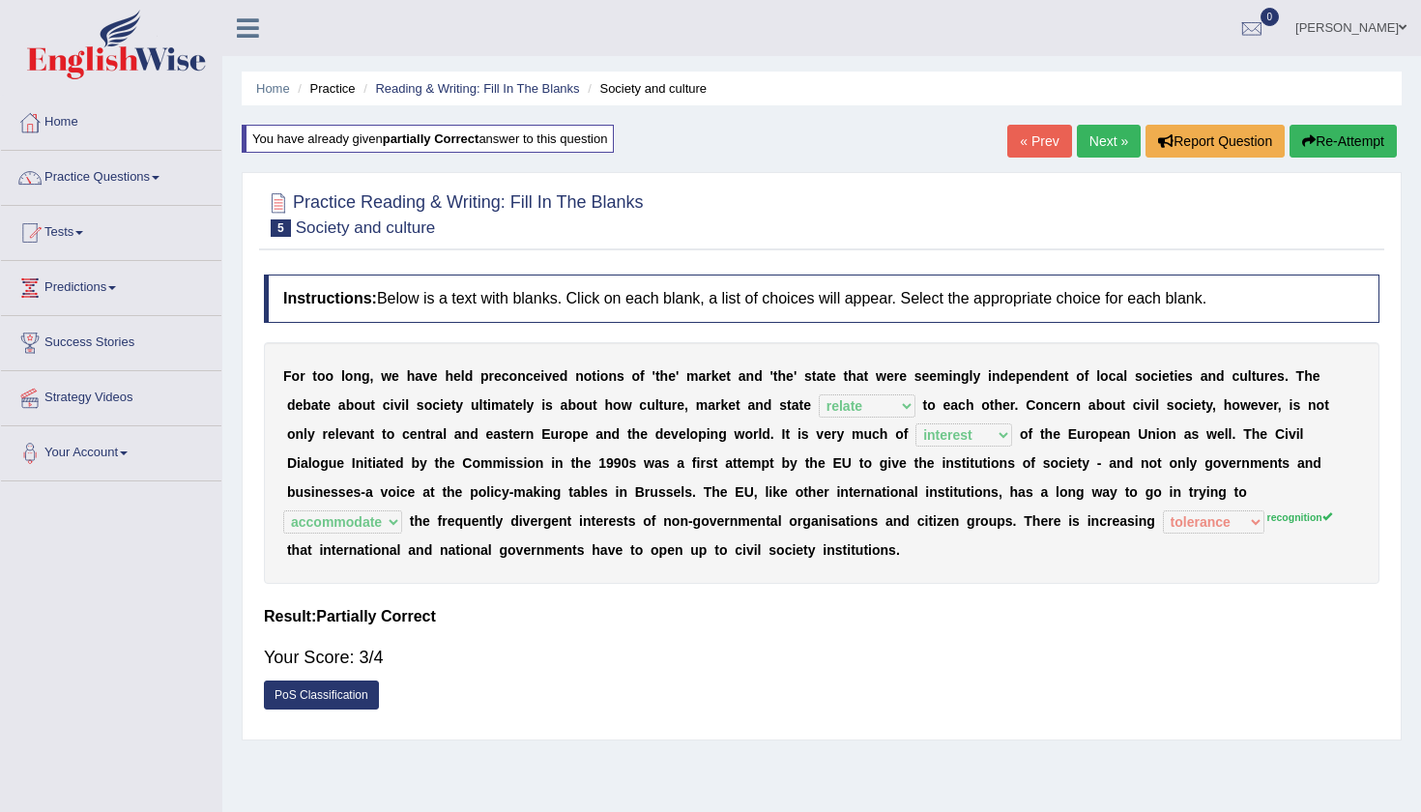
select select "relate"
select select "interest"
select select "accommodate"
select select "tolerance"
click at [146, 183] on link "Practice Questions" at bounding box center [111, 175] width 220 height 48
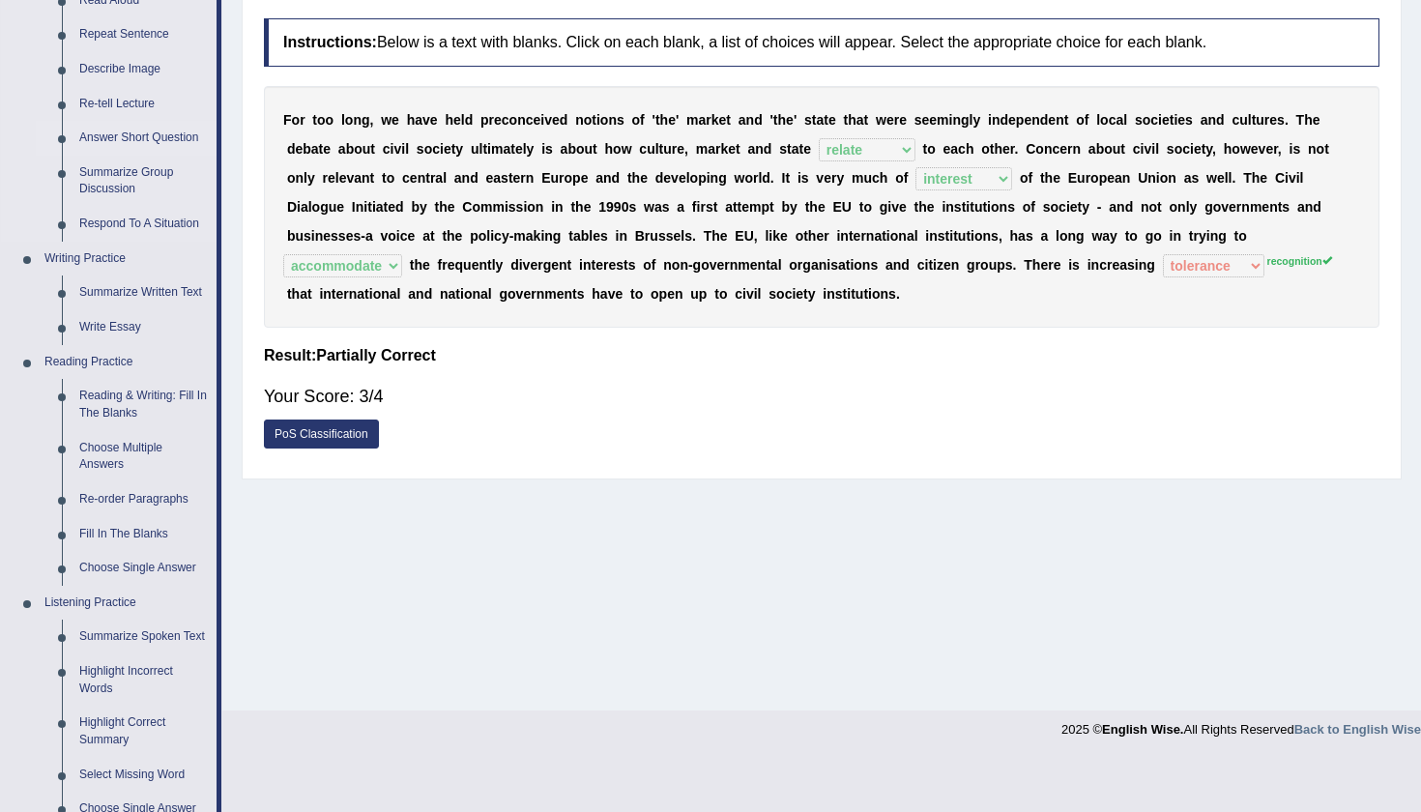
scroll to position [332, 0]
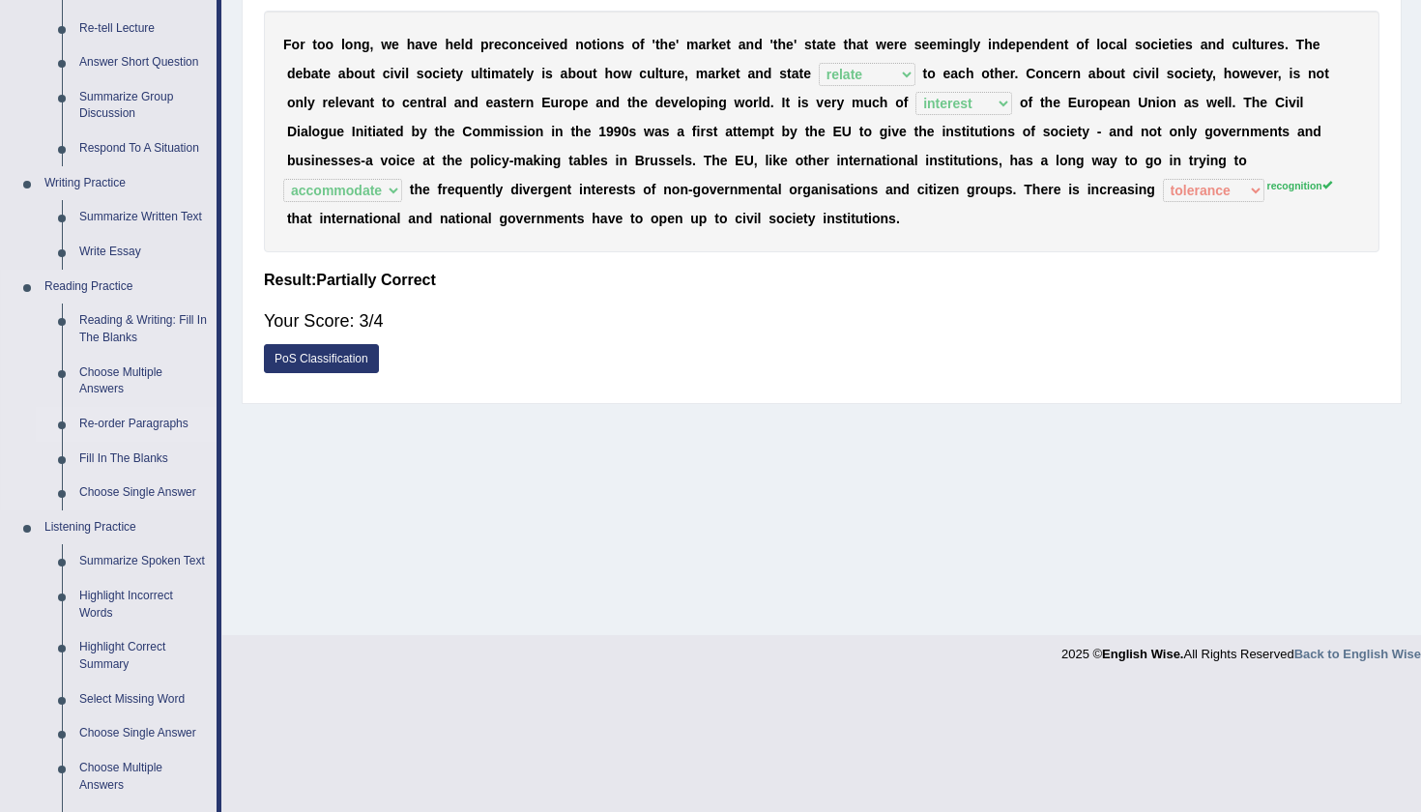
click at [116, 413] on link "Re-order Paragraphs" at bounding box center [144, 424] width 146 height 35
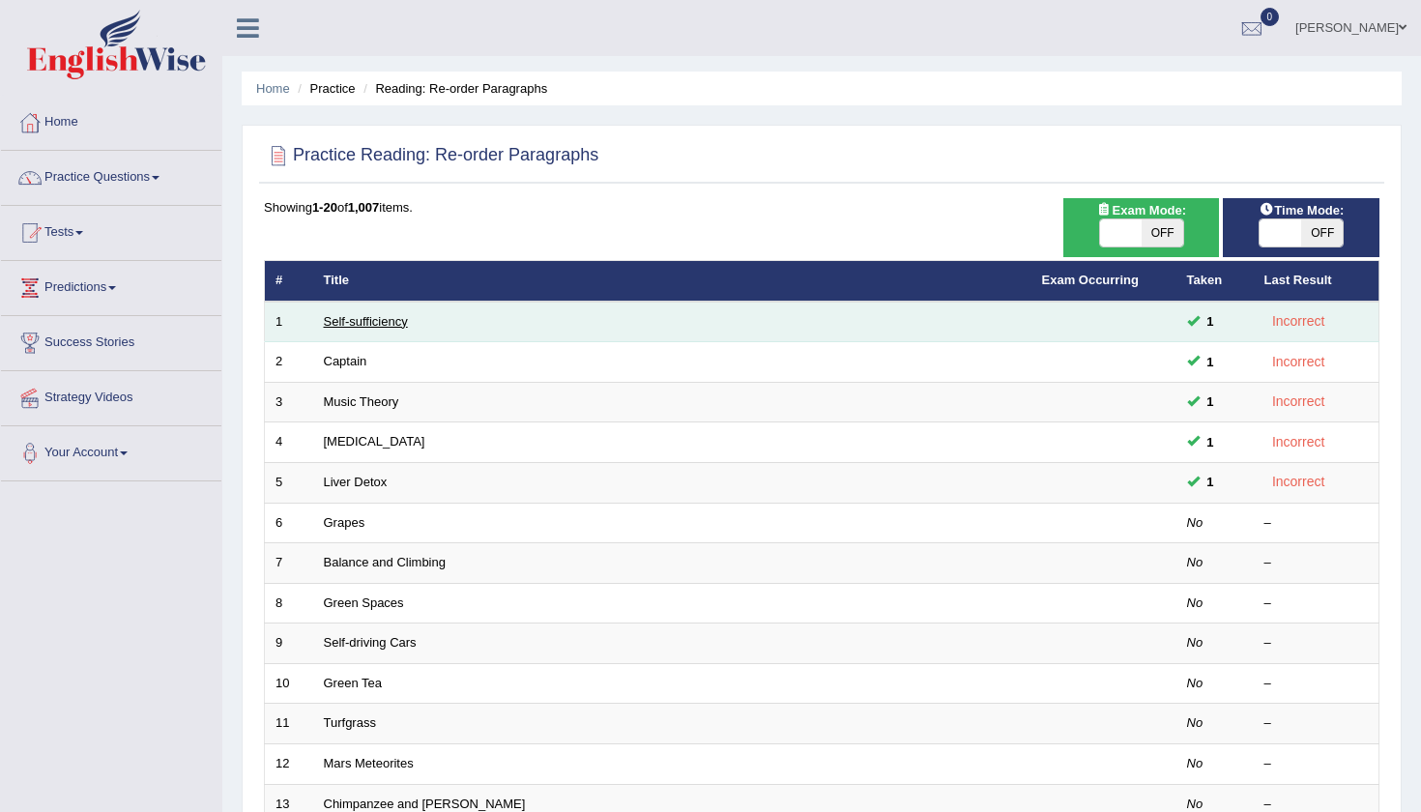
click at [355, 322] on link "Self-sufficiency" at bounding box center [366, 321] width 84 height 15
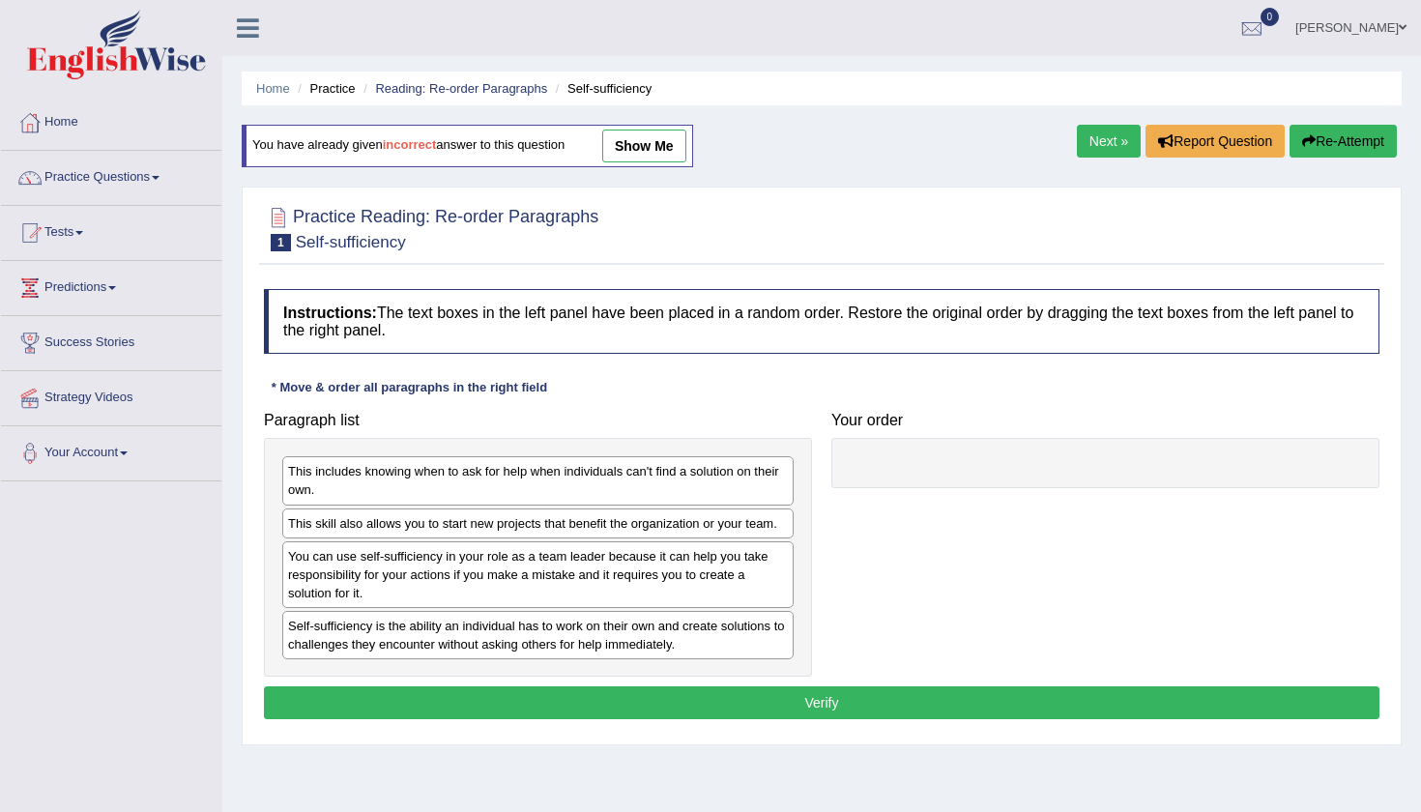
click at [674, 136] on link "show me" at bounding box center [644, 146] width 84 height 33
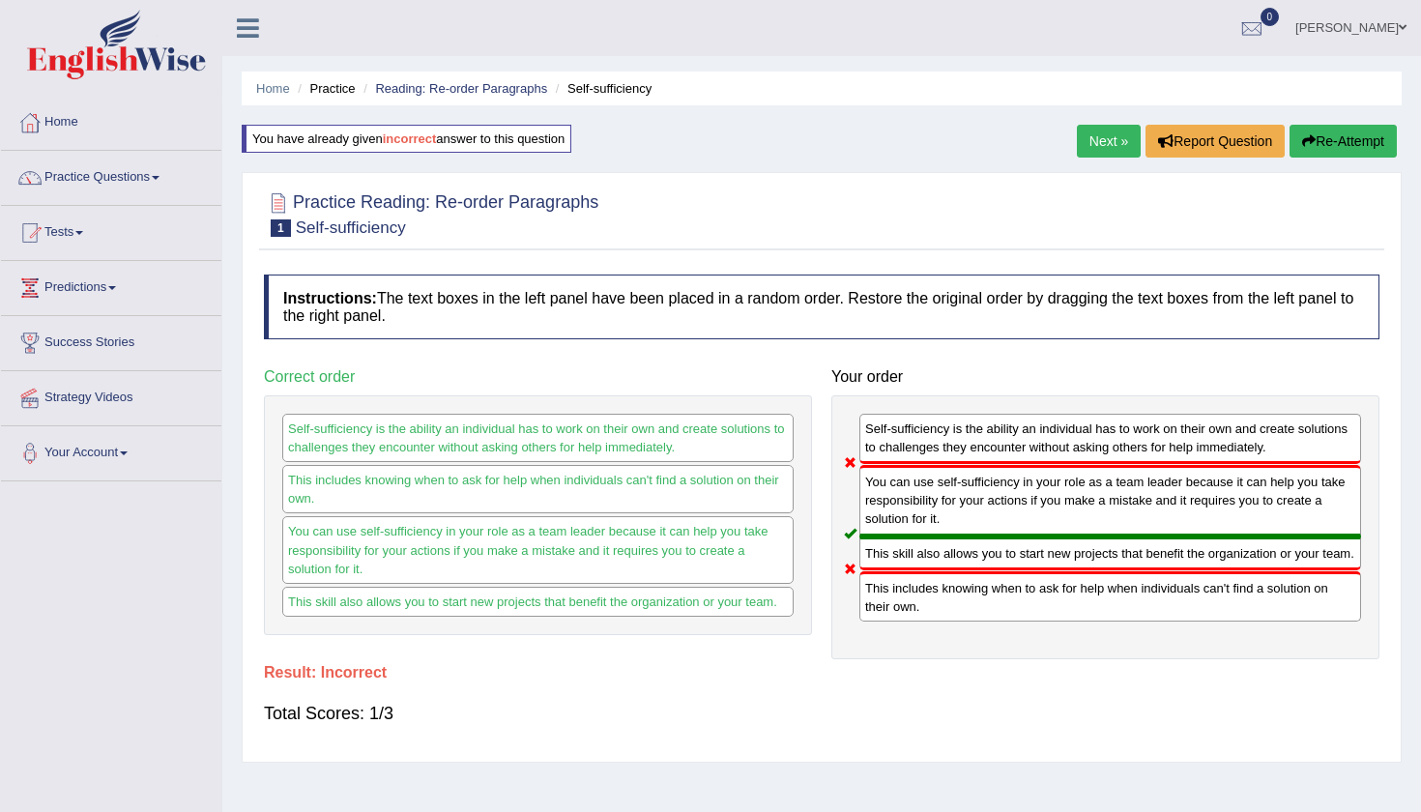
click at [1105, 157] on link "Next »" at bounding box center [1109, 141] width 64 height 33
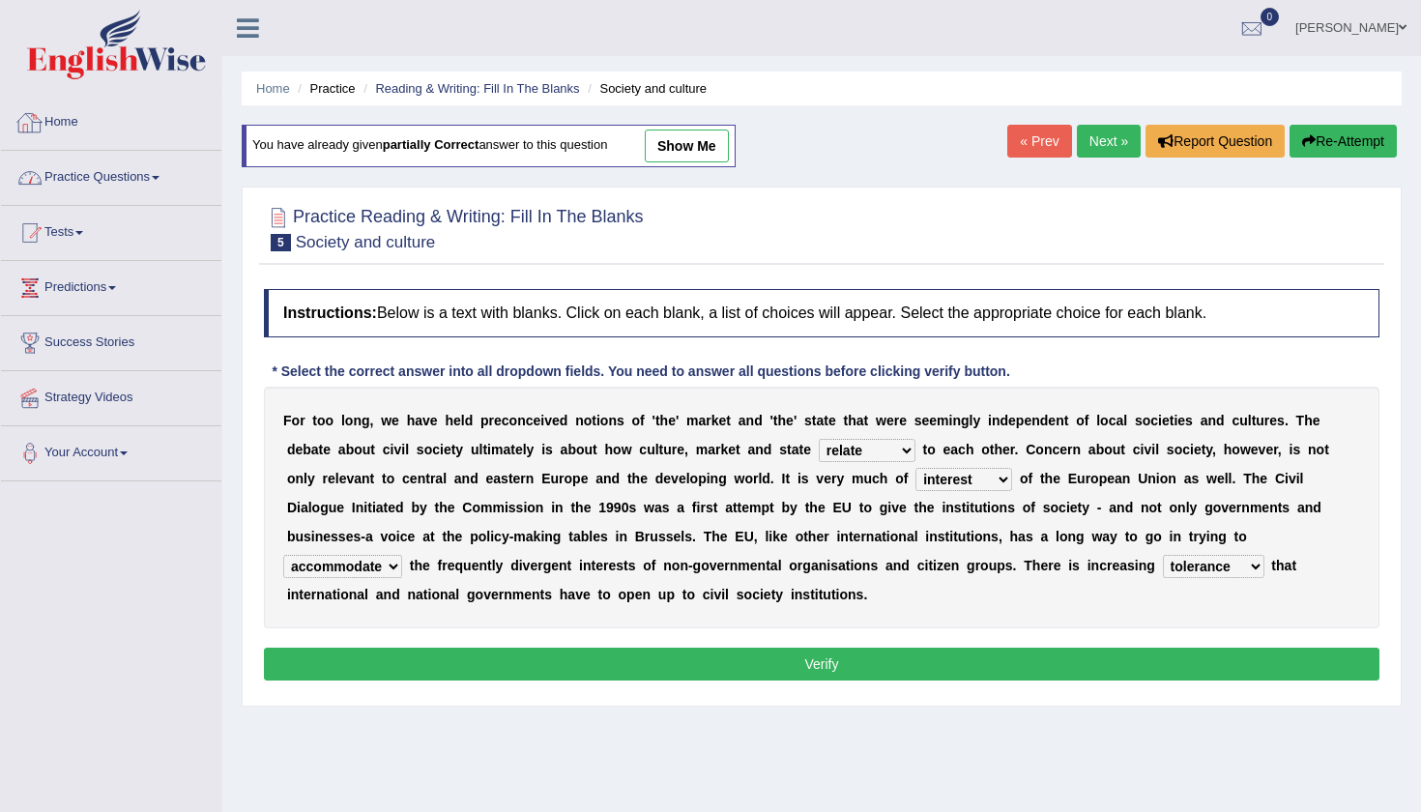
select select "relate"
select select "interest"
select select "accommodate"
select select "tolerance"
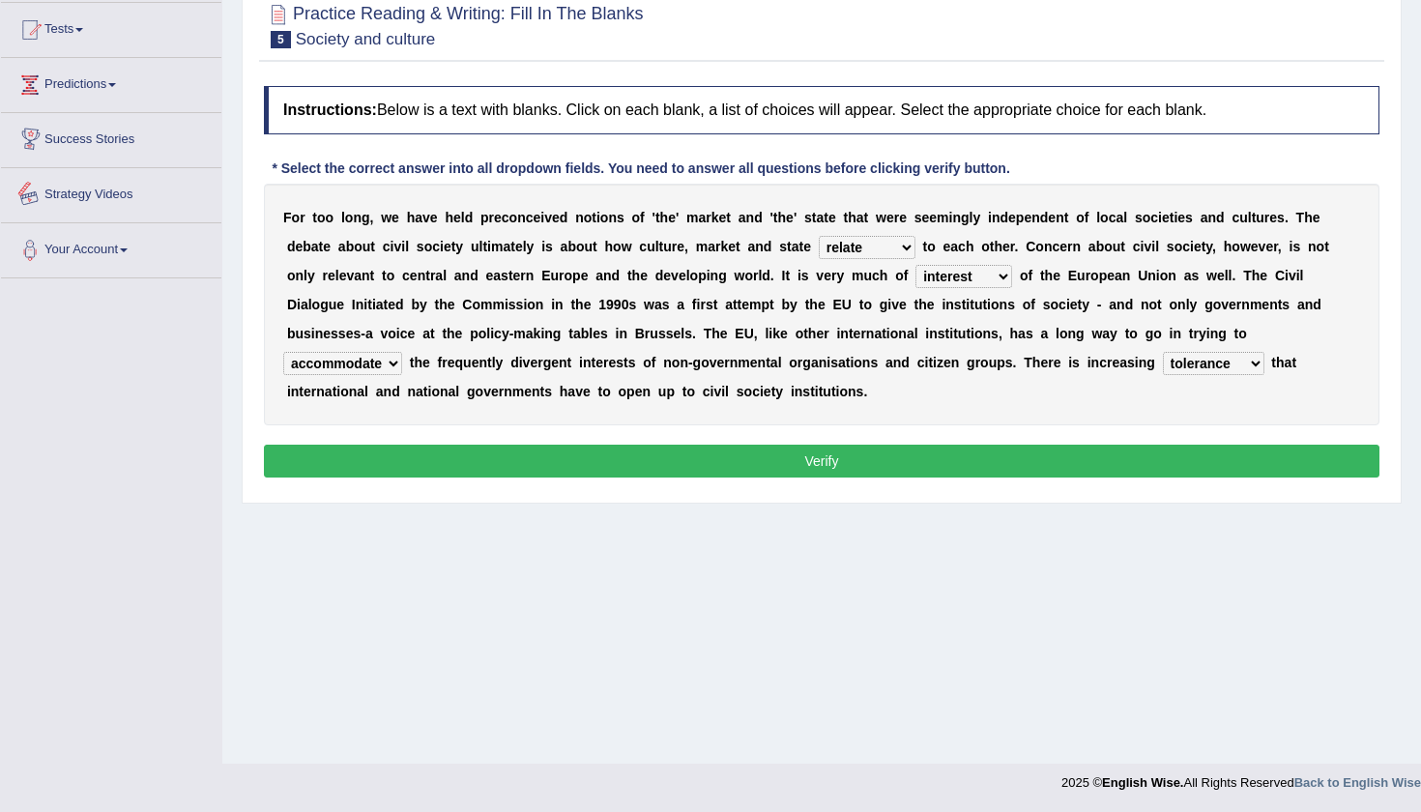
click at [103, 95] on link "Predictions" at bounding box center [111, 82] width 220 height 48
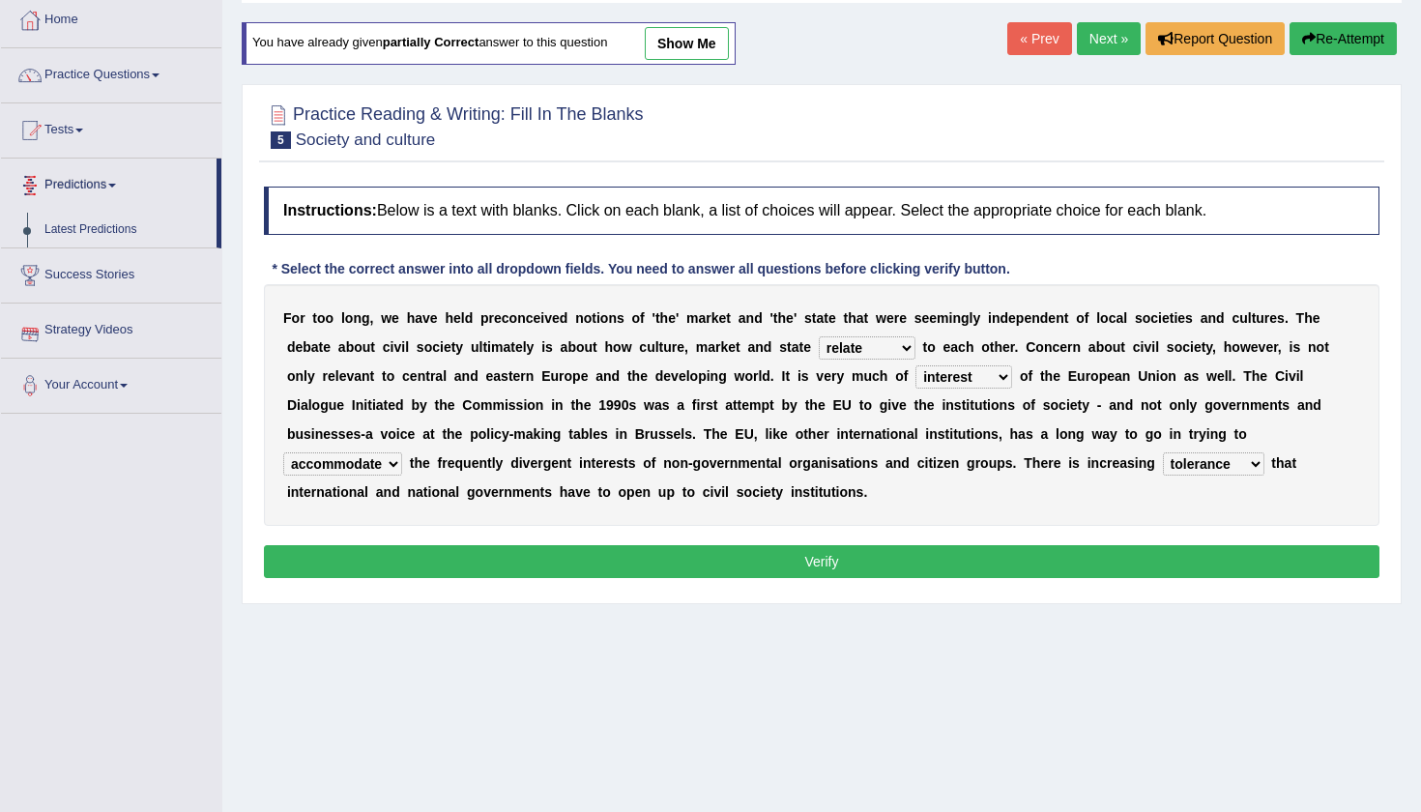
scroll to position [96, 0]
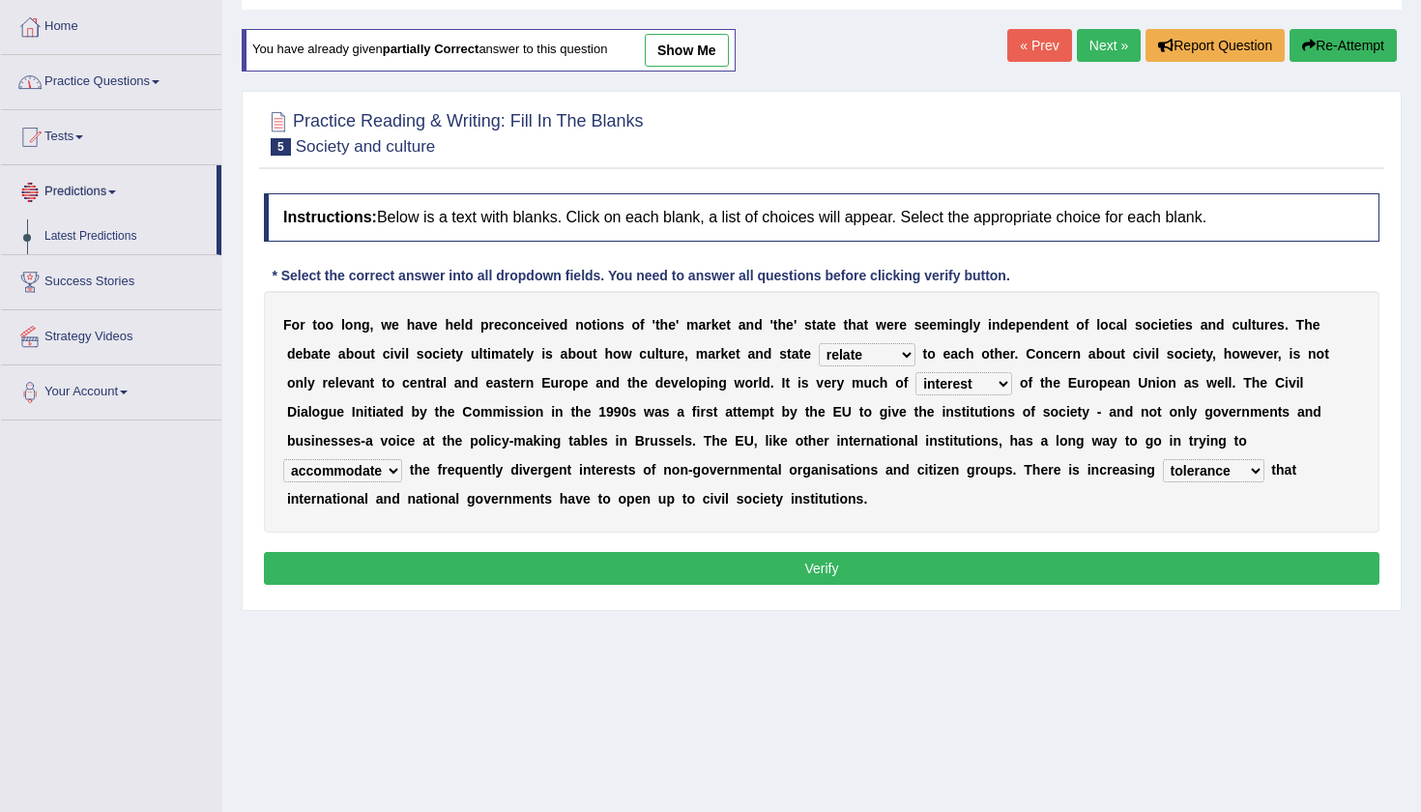
click at [103, 95] on link "Practice Questions" at bounding box center [111, 79] width 220 height 48
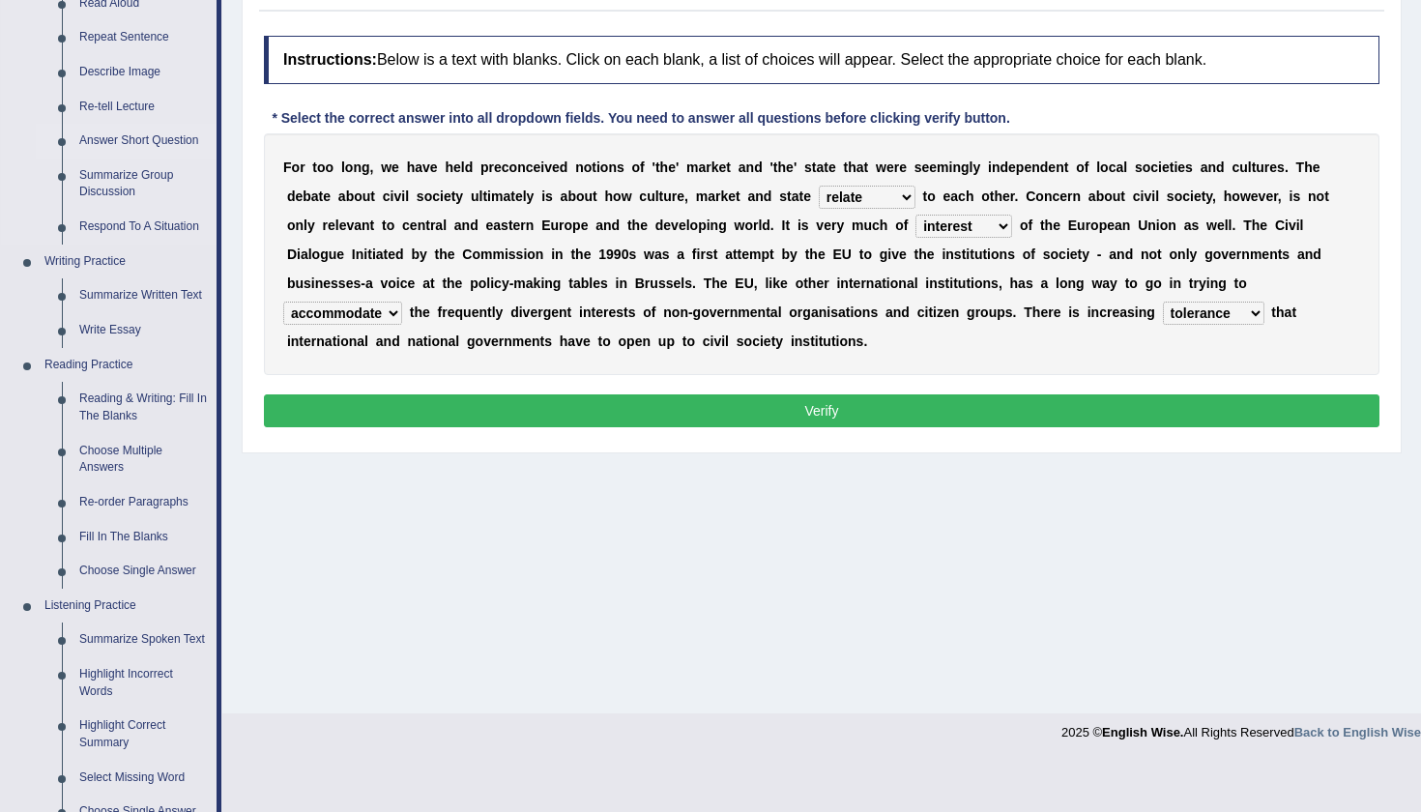
scroll to position [299, 0]
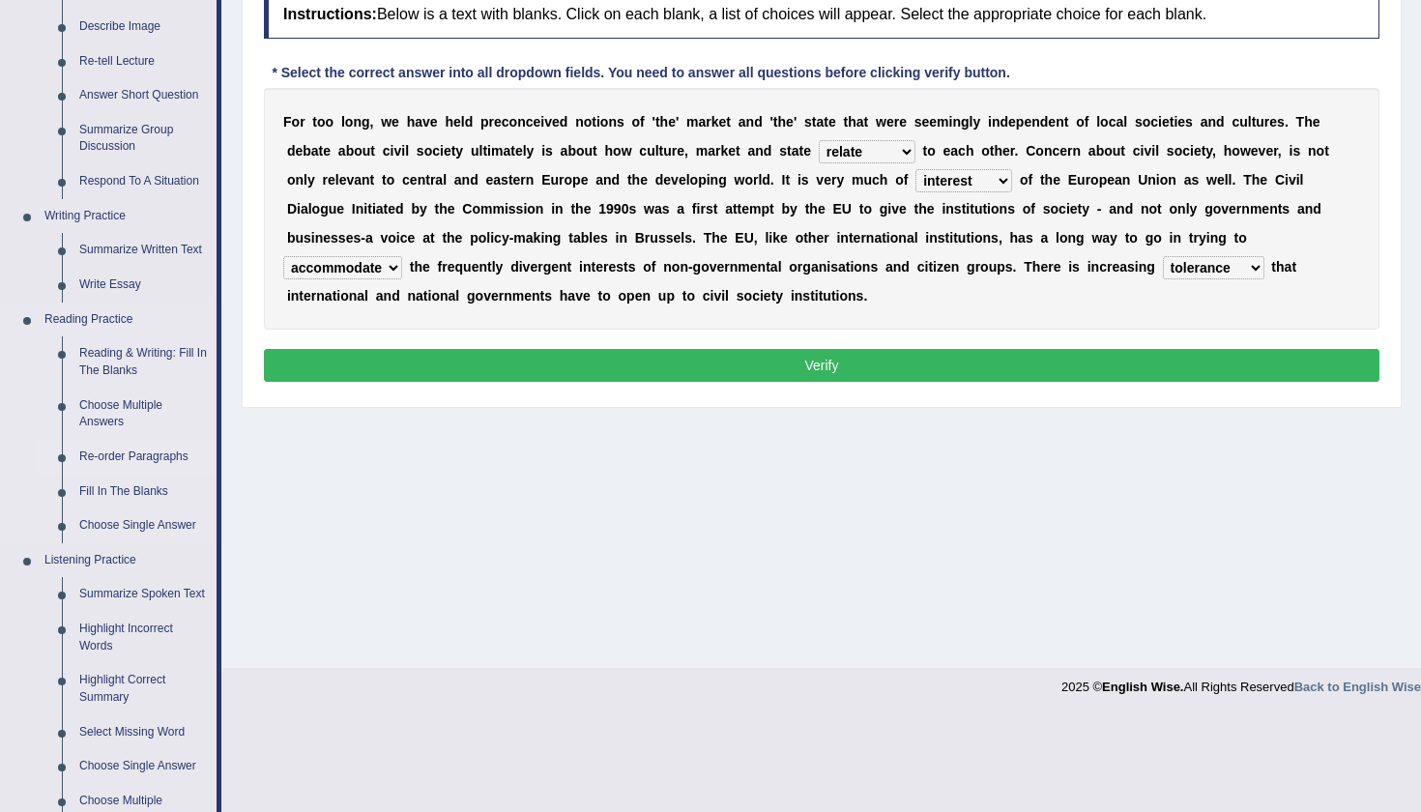
click at [120, 451] on link "Re-order Paragraphs" at bounding box center [144, 457] width 146 height 35
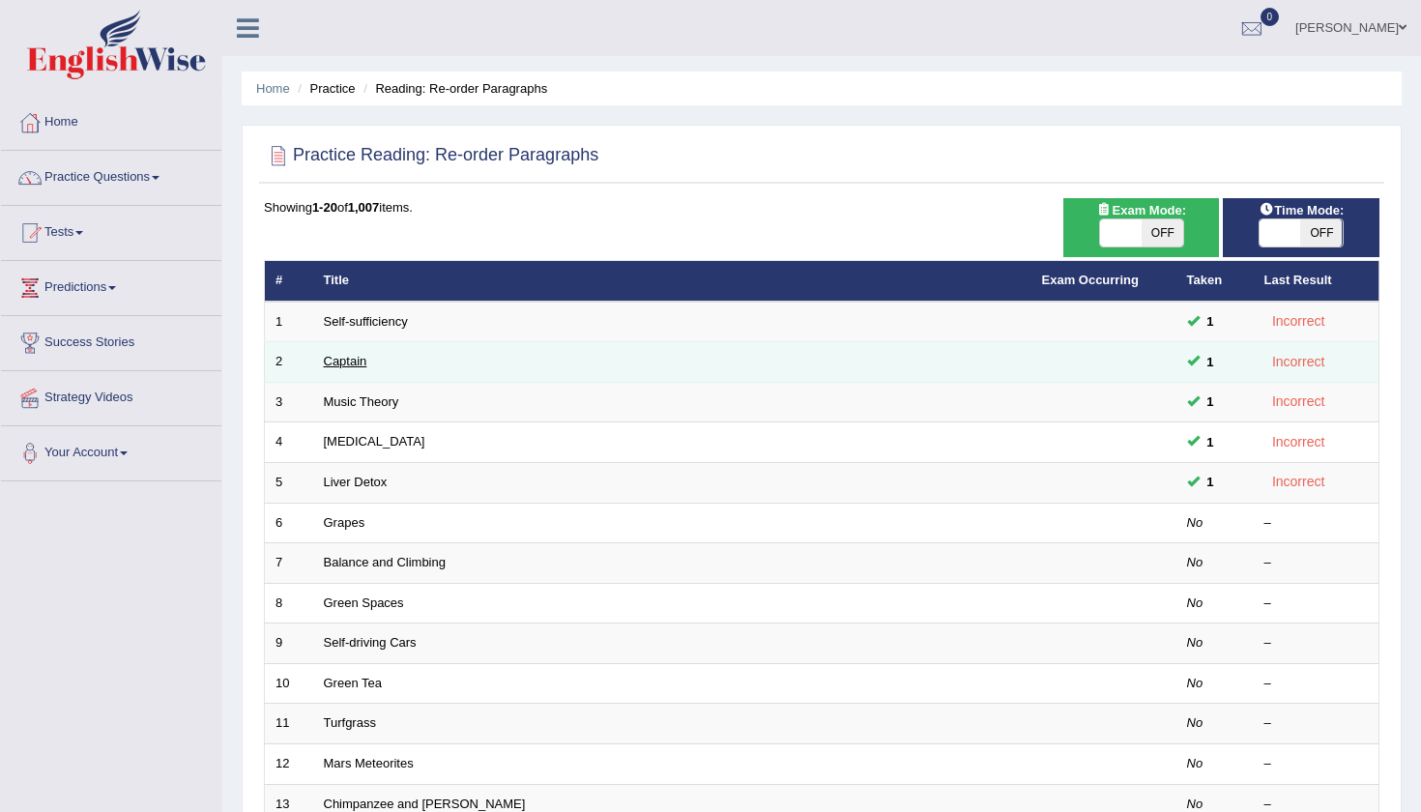
click at [362, 354] on link "Captain" at bounding box center [346, 361] width 44 height 15
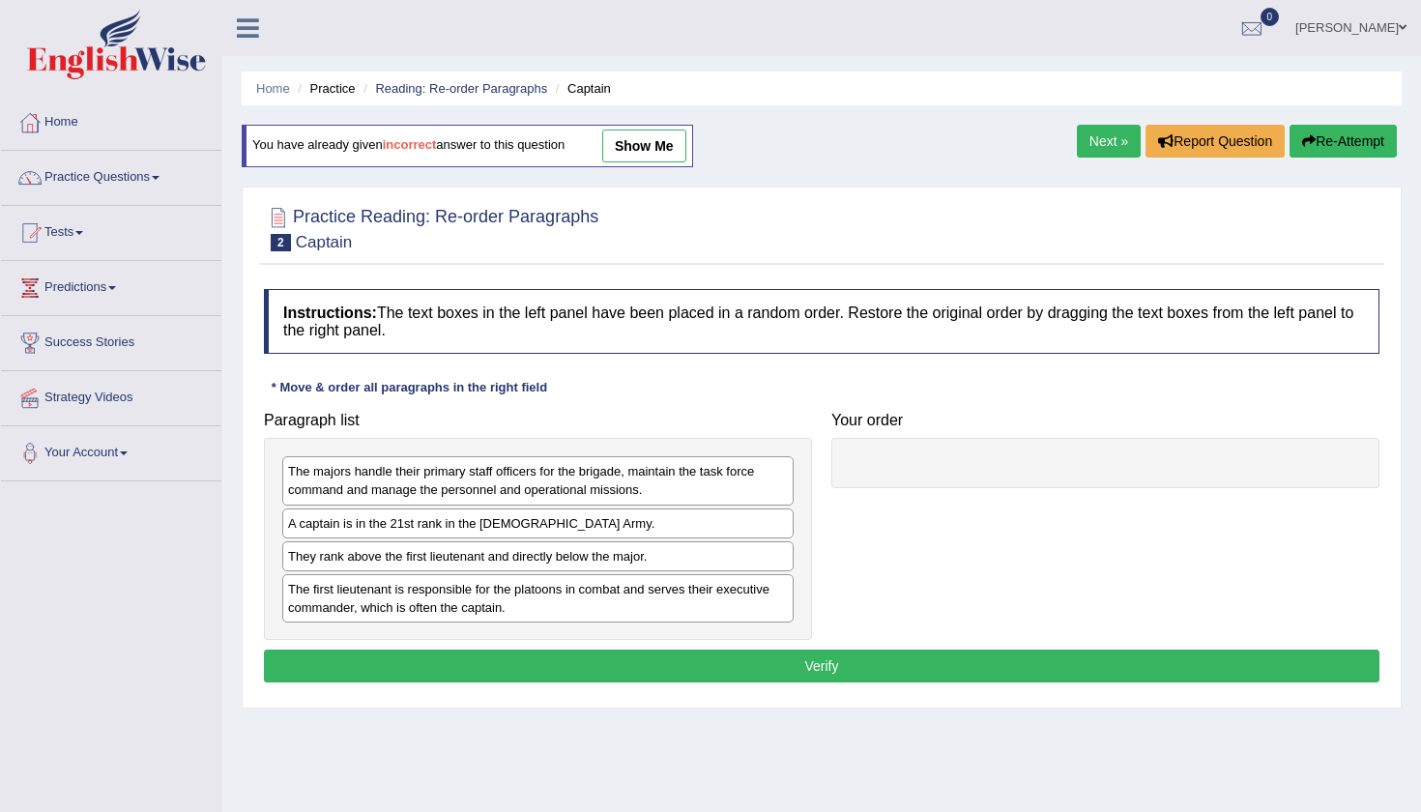
click at [654, 156] on link "show me" at bounding box center [644, 146] width 84 height 33
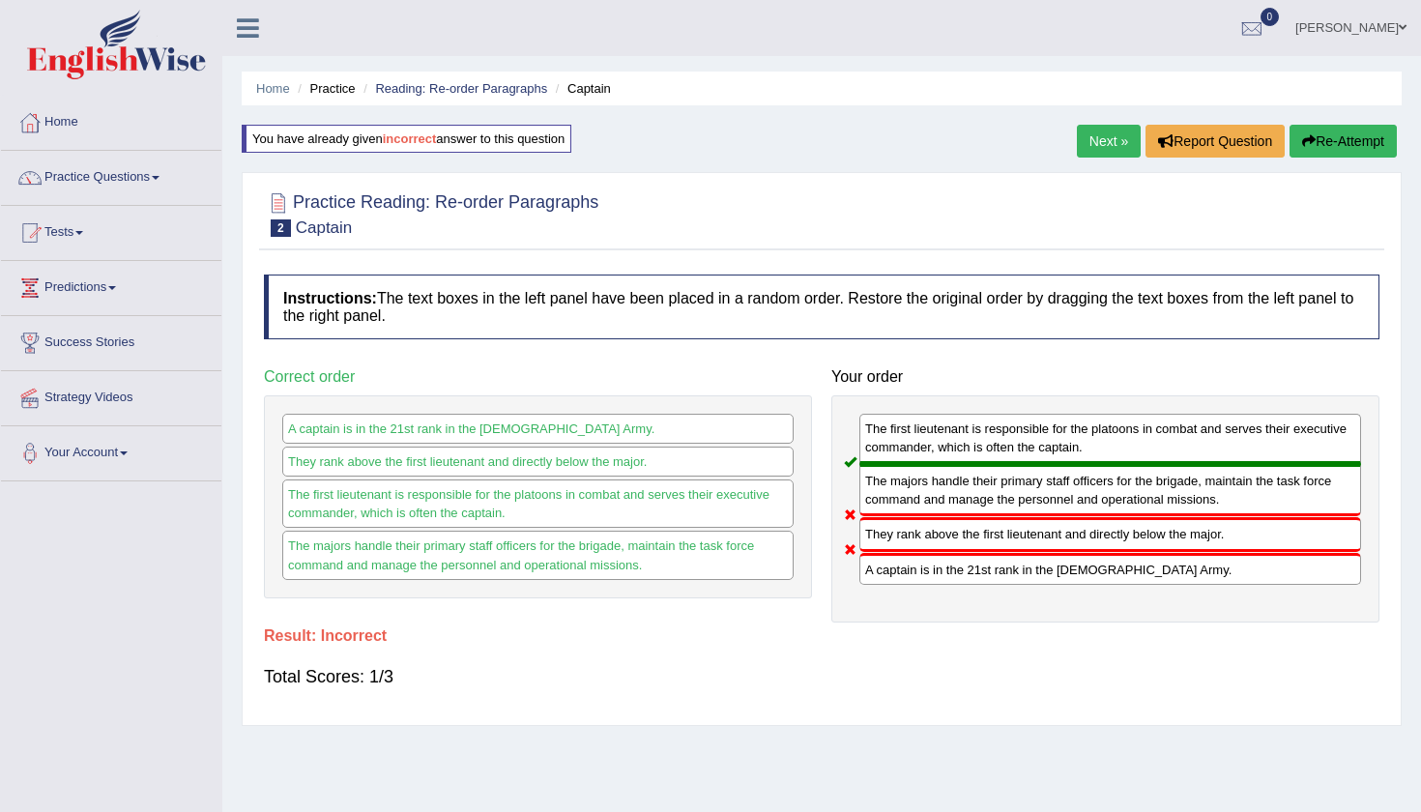
drag, startPoint x: 651, startPoint y: 160, endPoint x: 659, endPoint y: 166, distance: 10.5
click at [659, 165] on div "Home Practice Reading: Re-order Paragraphs Captain You have already given incor…" at bounding box center [821, 483] width 1199 height 967
click at [1098, 144] on link "Next »" at bounding box center [1109, 141] width 64 height 33
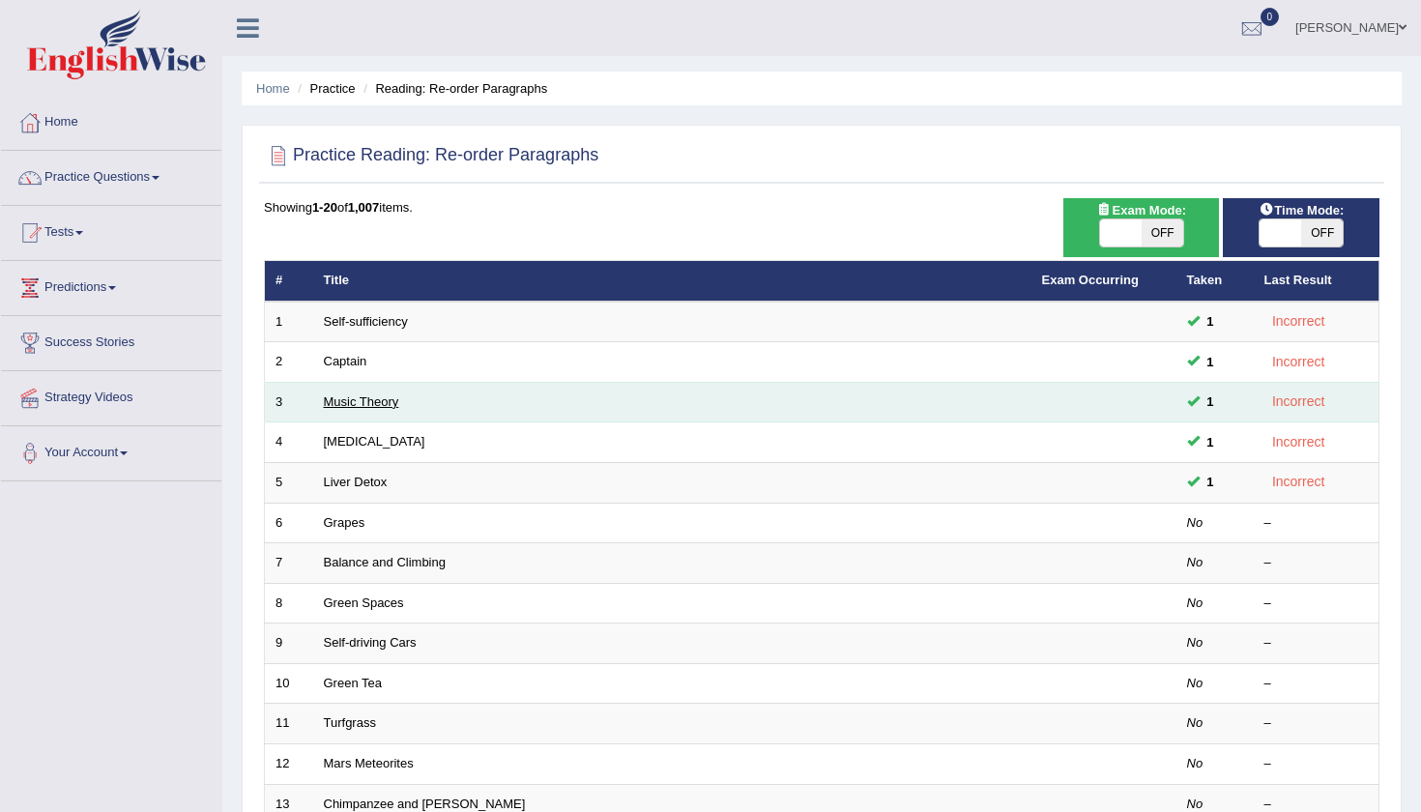
click at [342, 406] on link "Music Theory" at bounding box center [361, 401] width 75 height 15
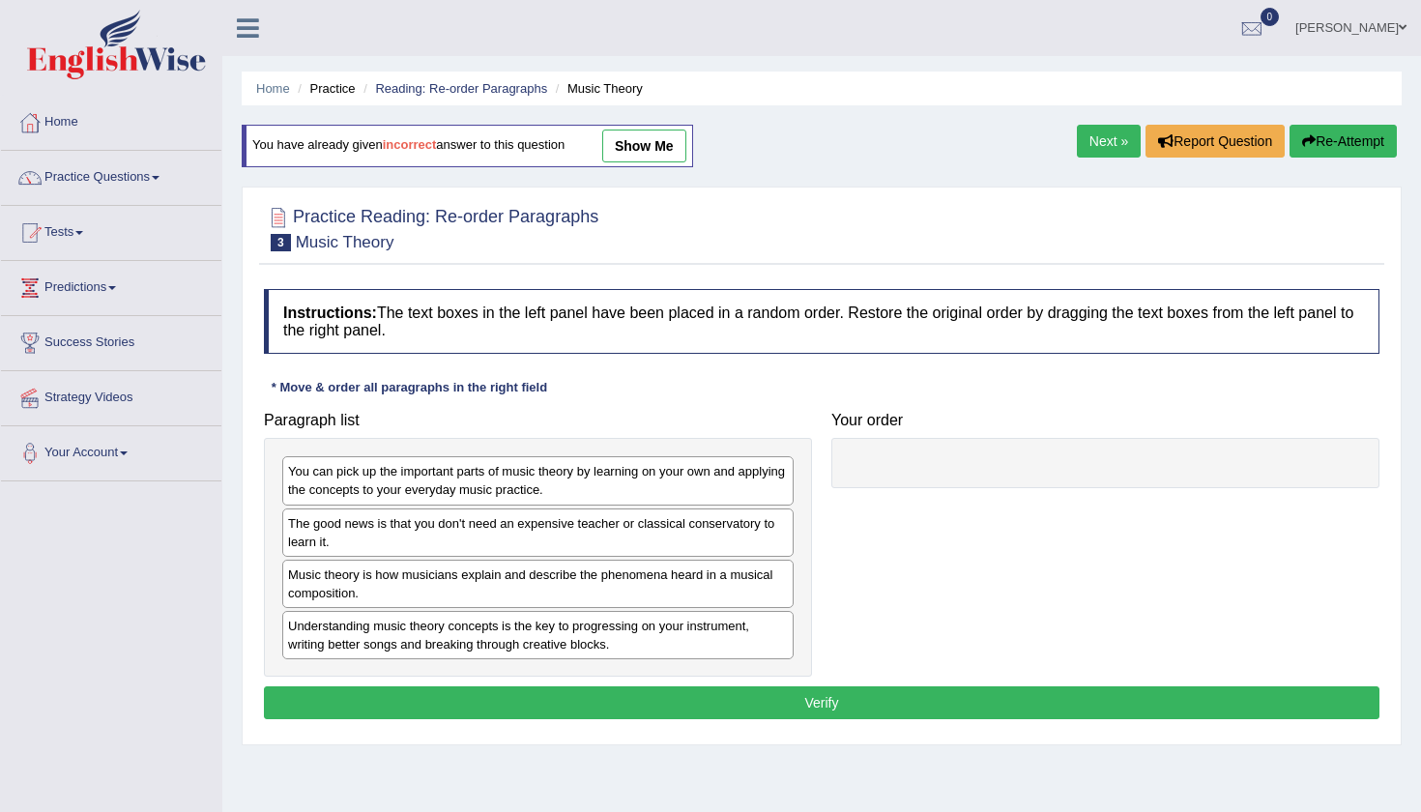
click at [627, 100] on ul "Home Practice Reading: Re-order Paragraphs Music Theory" at bounding box center [822, 89] width 1160 height 34
click at [645, 169] on div "You have already given incorrect answer to this question show me" at bounding box center [469, 156] width 454 height 62
click at [645, 153] on link "show me" at bounding box center [644, 146] width 84 height 33
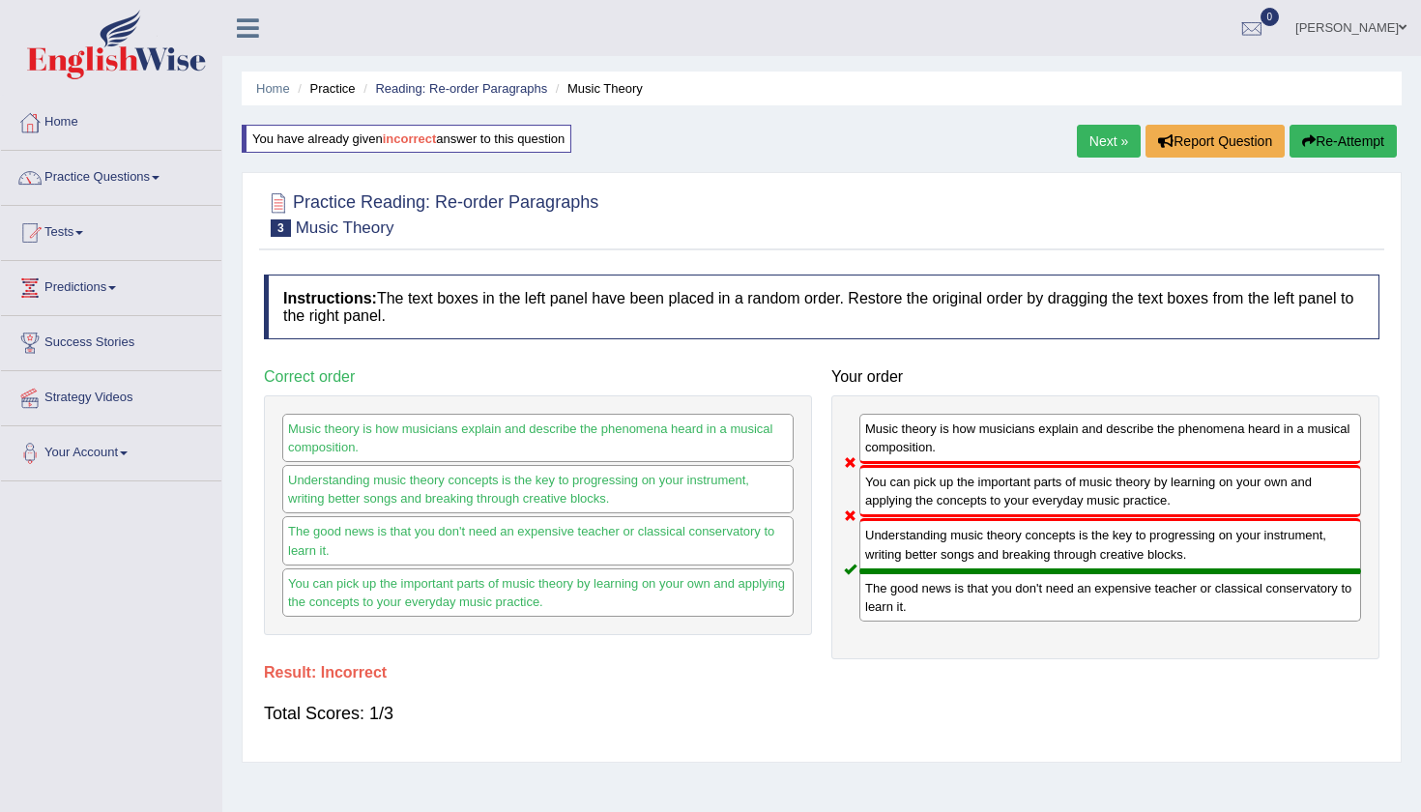
drag, startPoint x: 990, startPoint y: 531, endPoint x: 1090, endPoint y: 526, distance: 99.7
click at [1090, 526] on div "Understanding music theory concepts is the key to progressing on your instrumen…" at bounding box center [1110, 544] width 502 height 52
drag, startPoint x: 919, startPoint y: 495, endPoint x: 982, endPoint y: 496, distance: 62.8
click at [983, 497] on div "You can pick up the important parts of music theory by learning on your own and…" at bounding box center [1110, 491] width 502 height 52
click at [116, 155] on link "Practice Questions" at bounding box center [111, 175] width 220 height 48
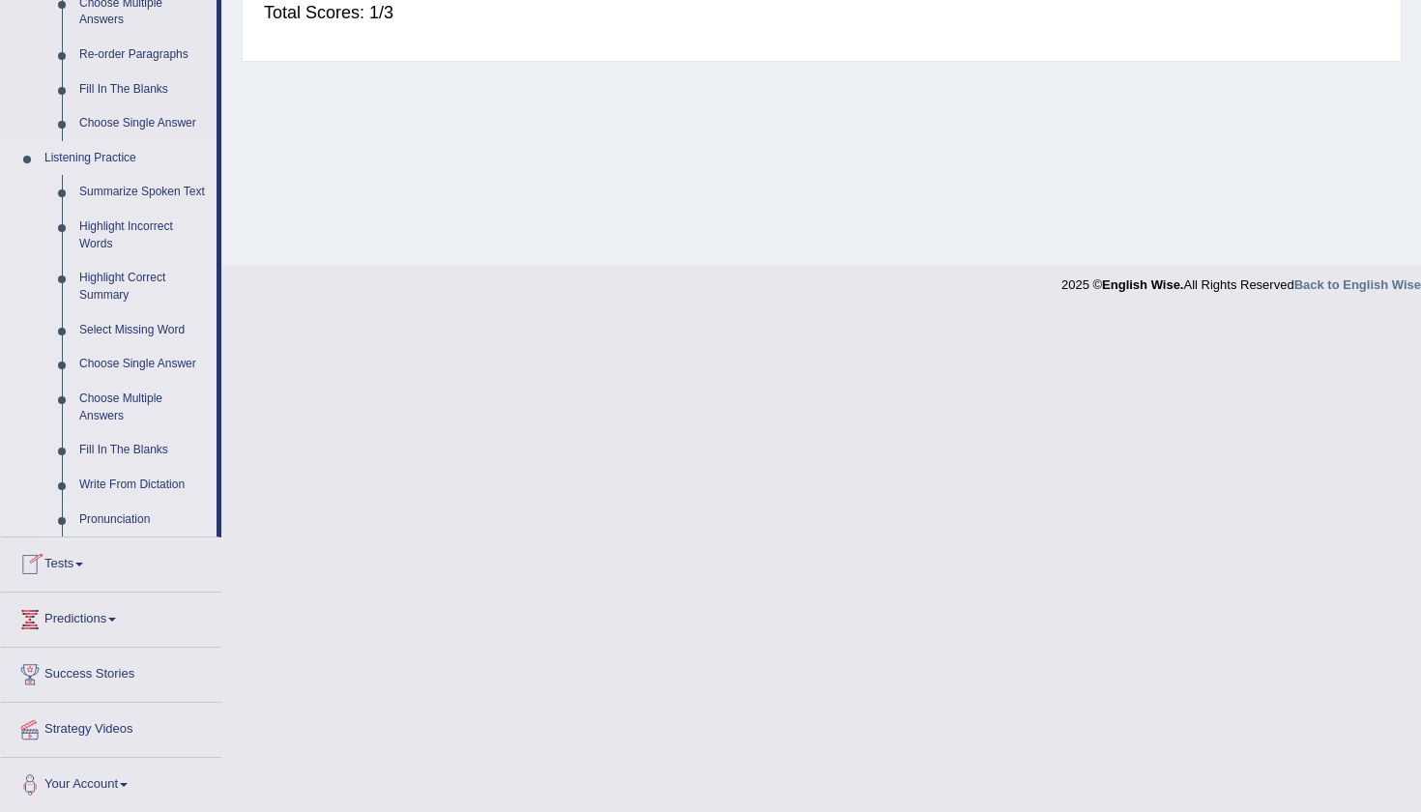
scroll to position [699, 0]
click at [115, 444] on link "Fill In The Blanks" at bounding box center [144, 452] width 146 height 35
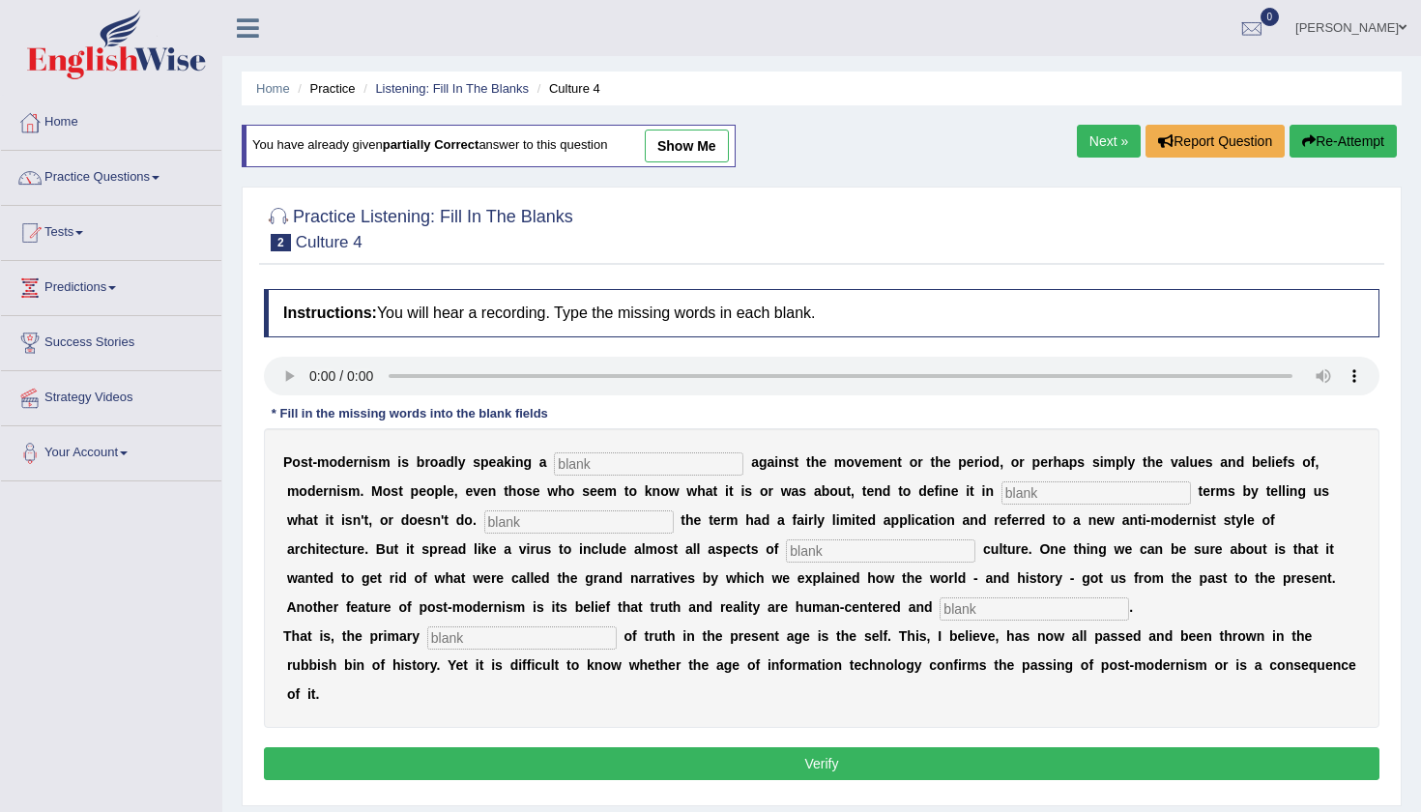
click at [687, 158] on link "show me" at bounding box center [687, 146] width 84 height 33
type input "reaction"
type input "negtive"
type input "intanlly"
type input "contemprory"
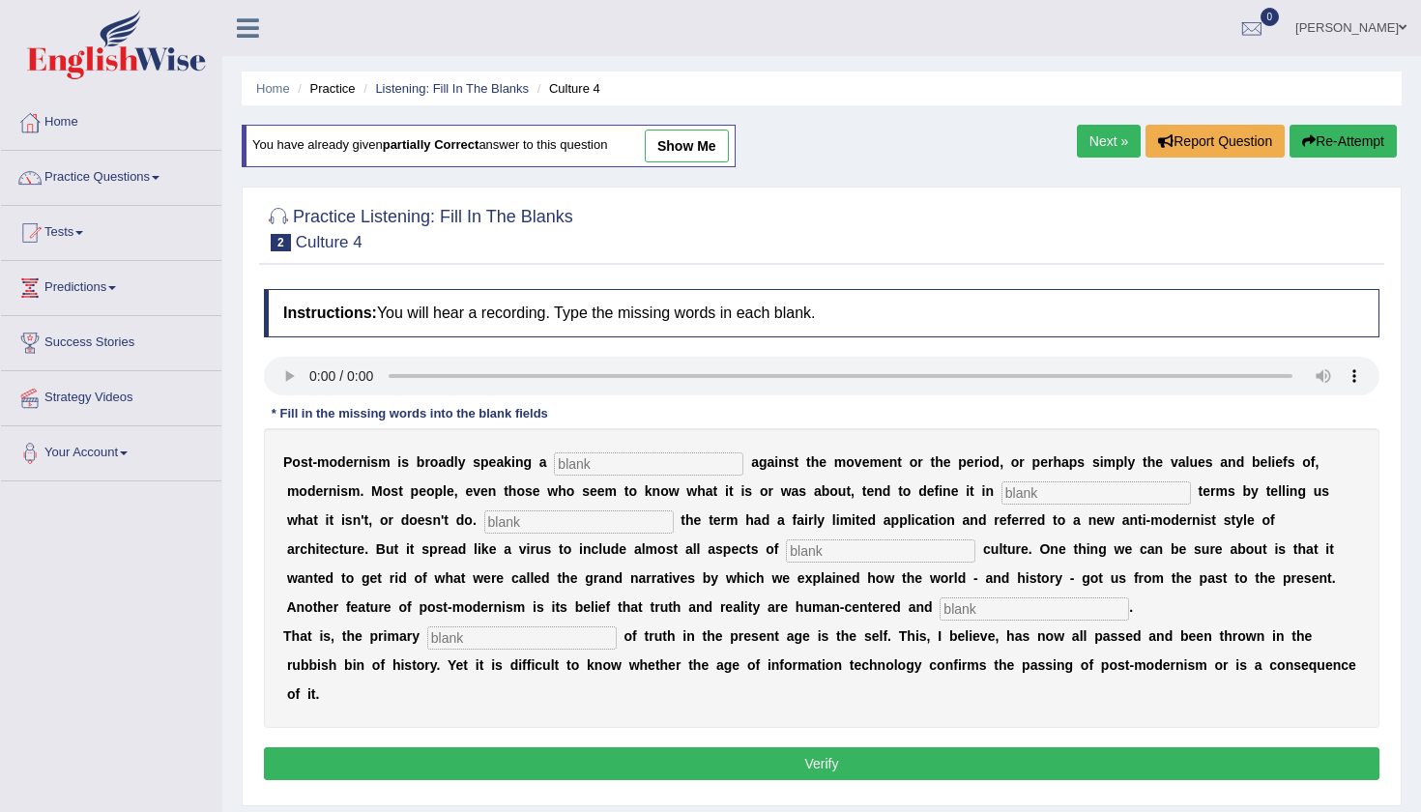
type input "internal"
type input "source"
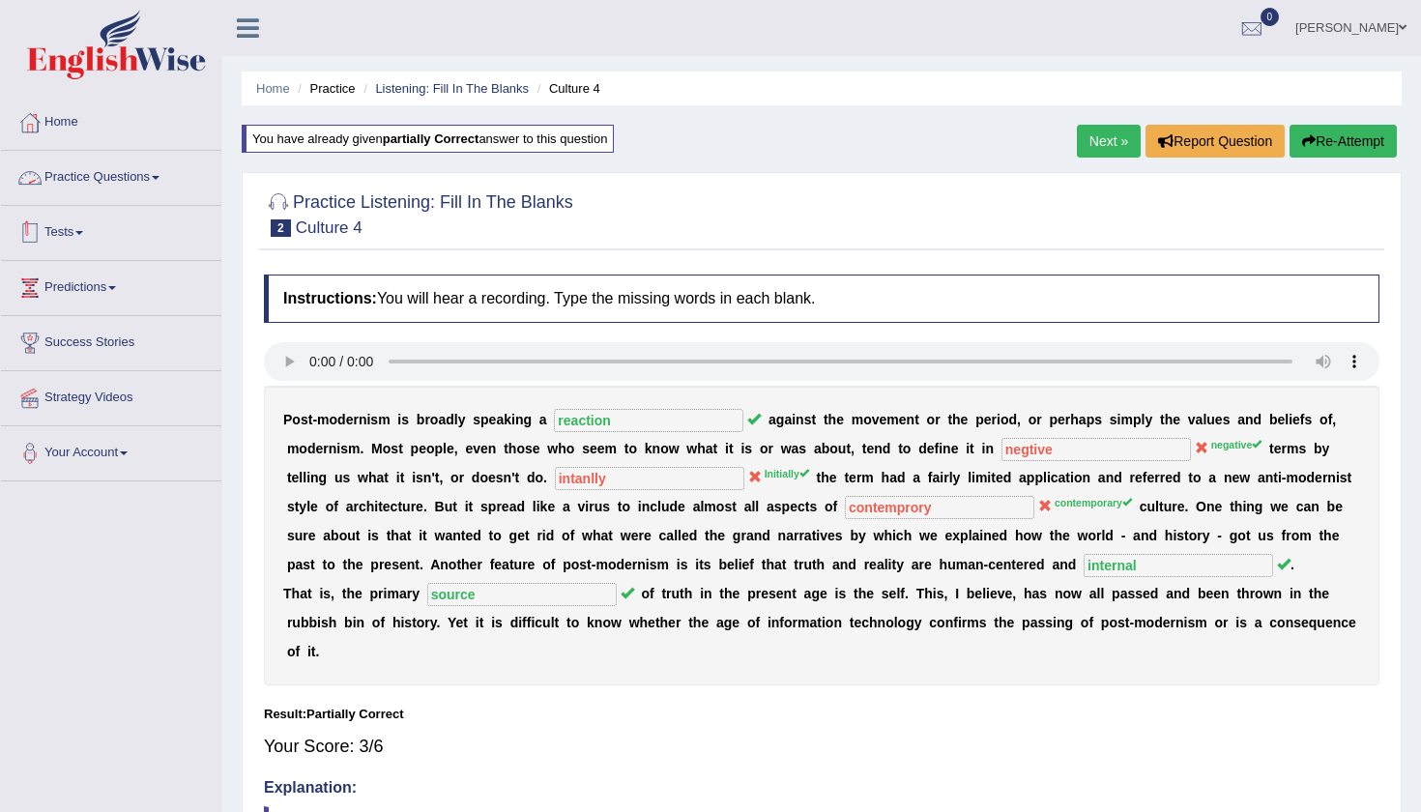
click at [100, 174] on link "Practice Questions" at bounding box center [111, 175] width 220 height 48
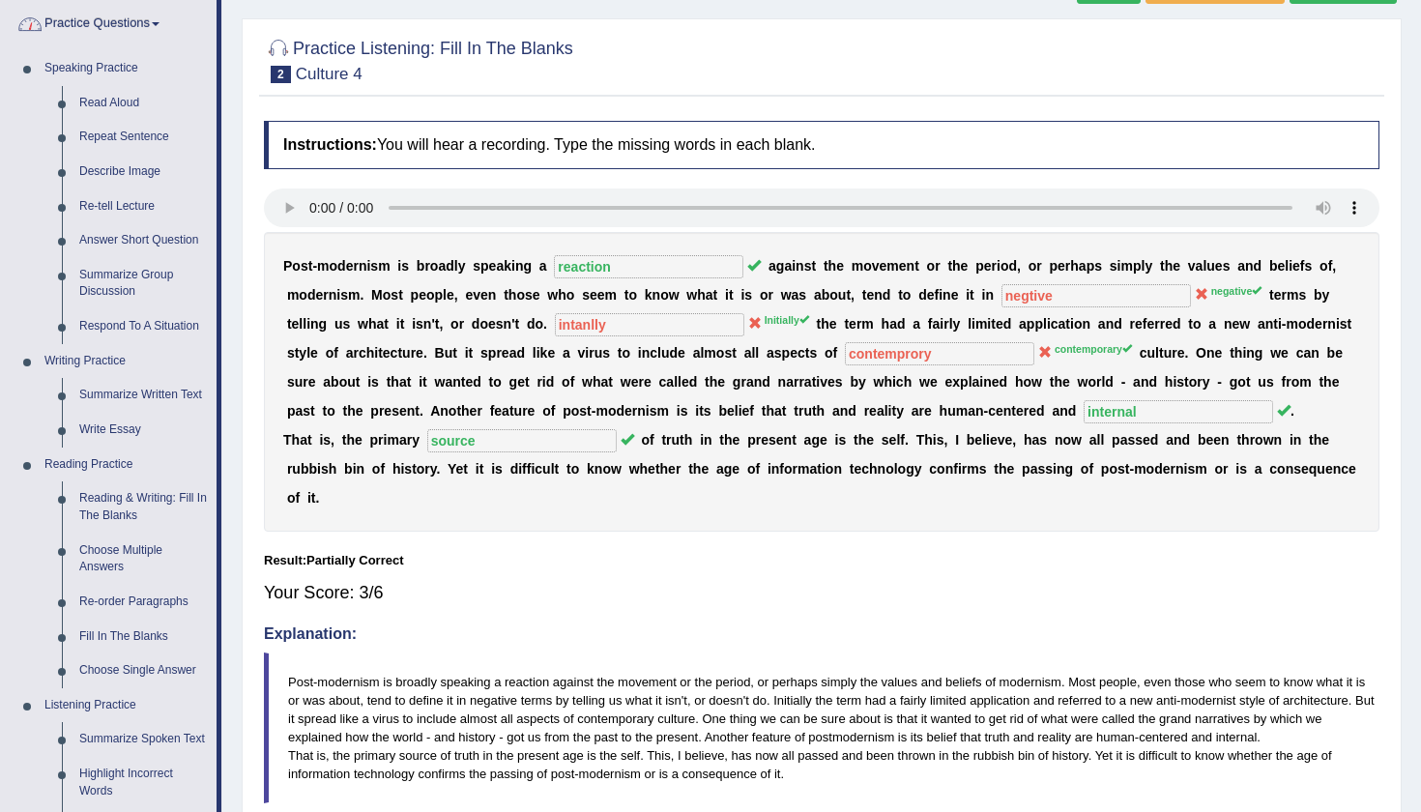
scroll to position [395, 0]
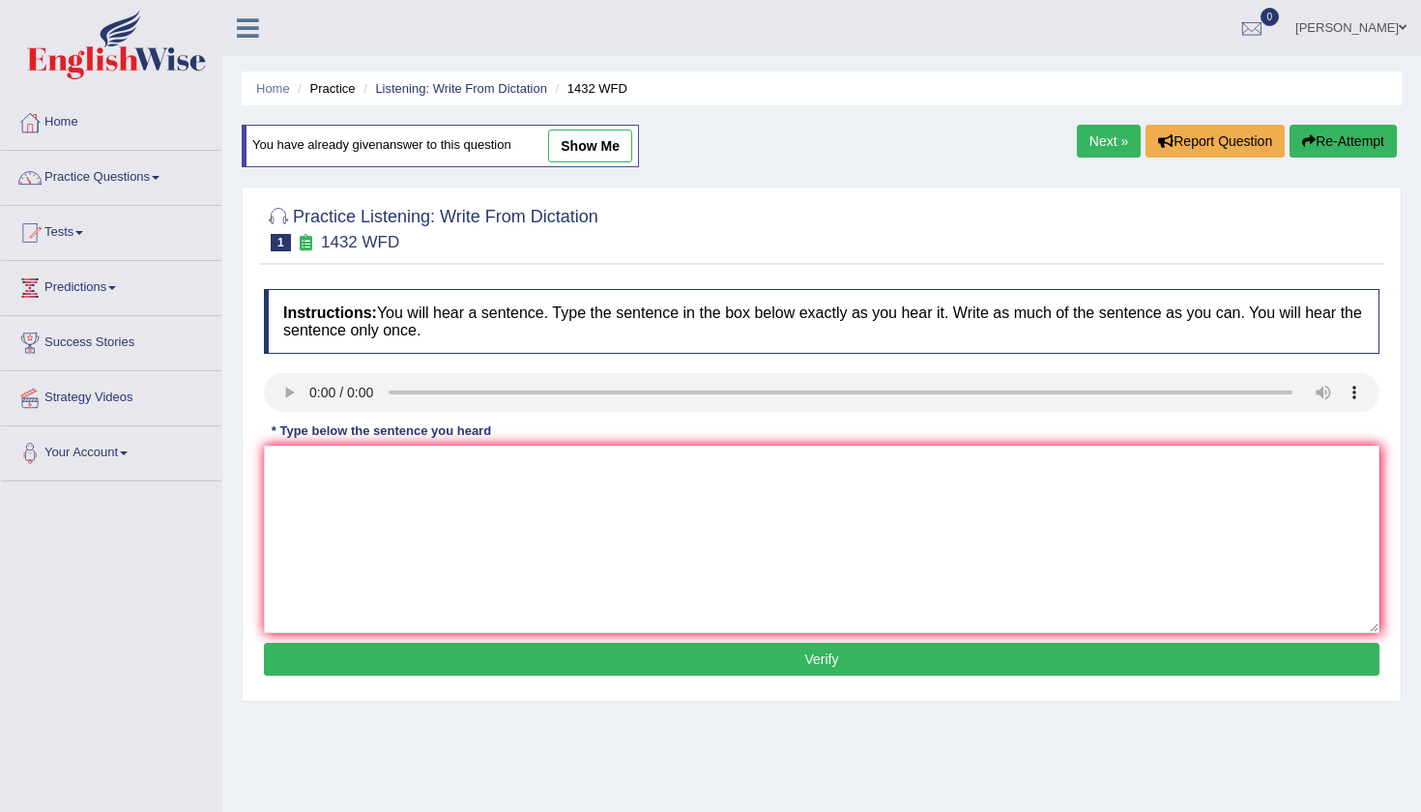
click at [591, 132] on link "show me" at bounding box center [590, 146] width 84 height 33
type textarea "More phycailley activty more benifacilly for your health."
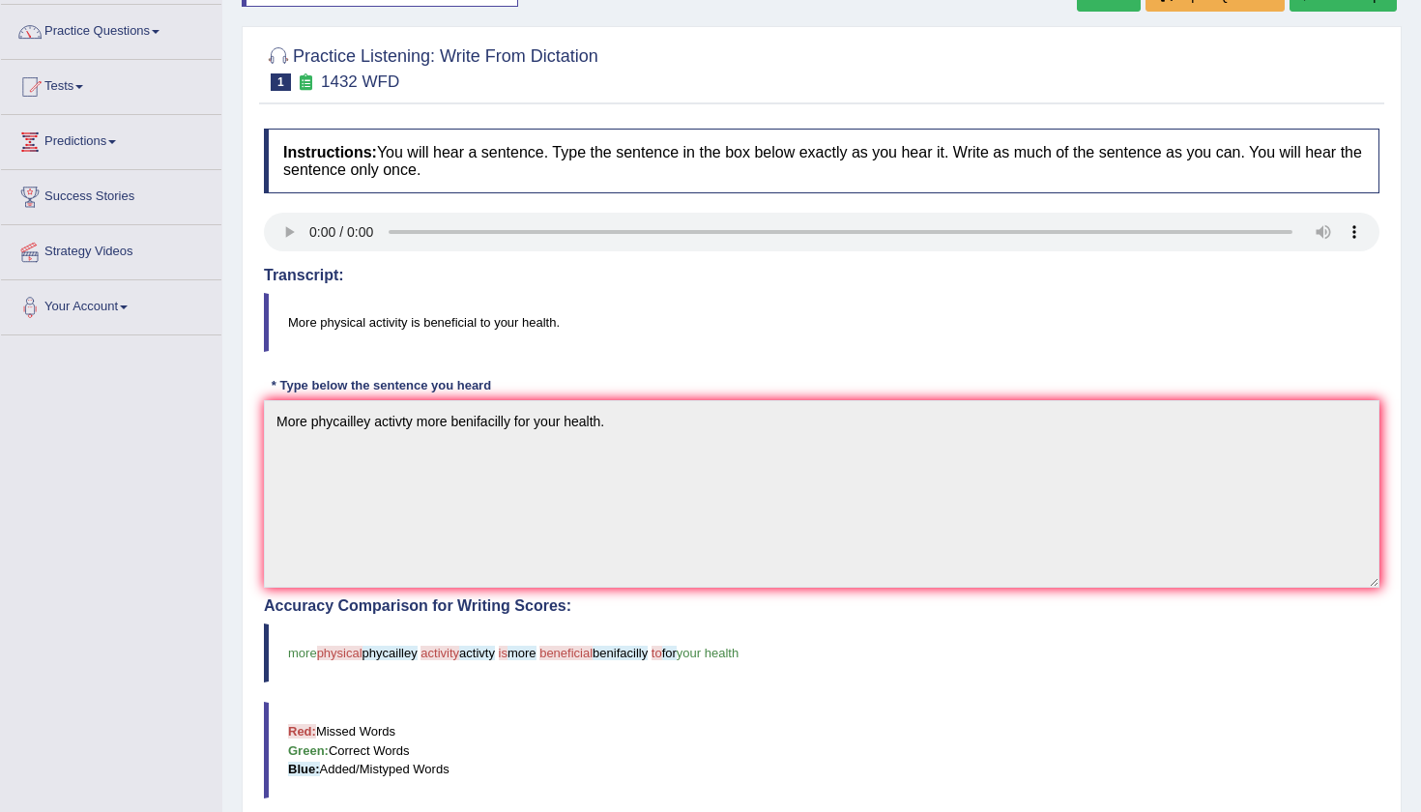
scroll to position [98, 0]
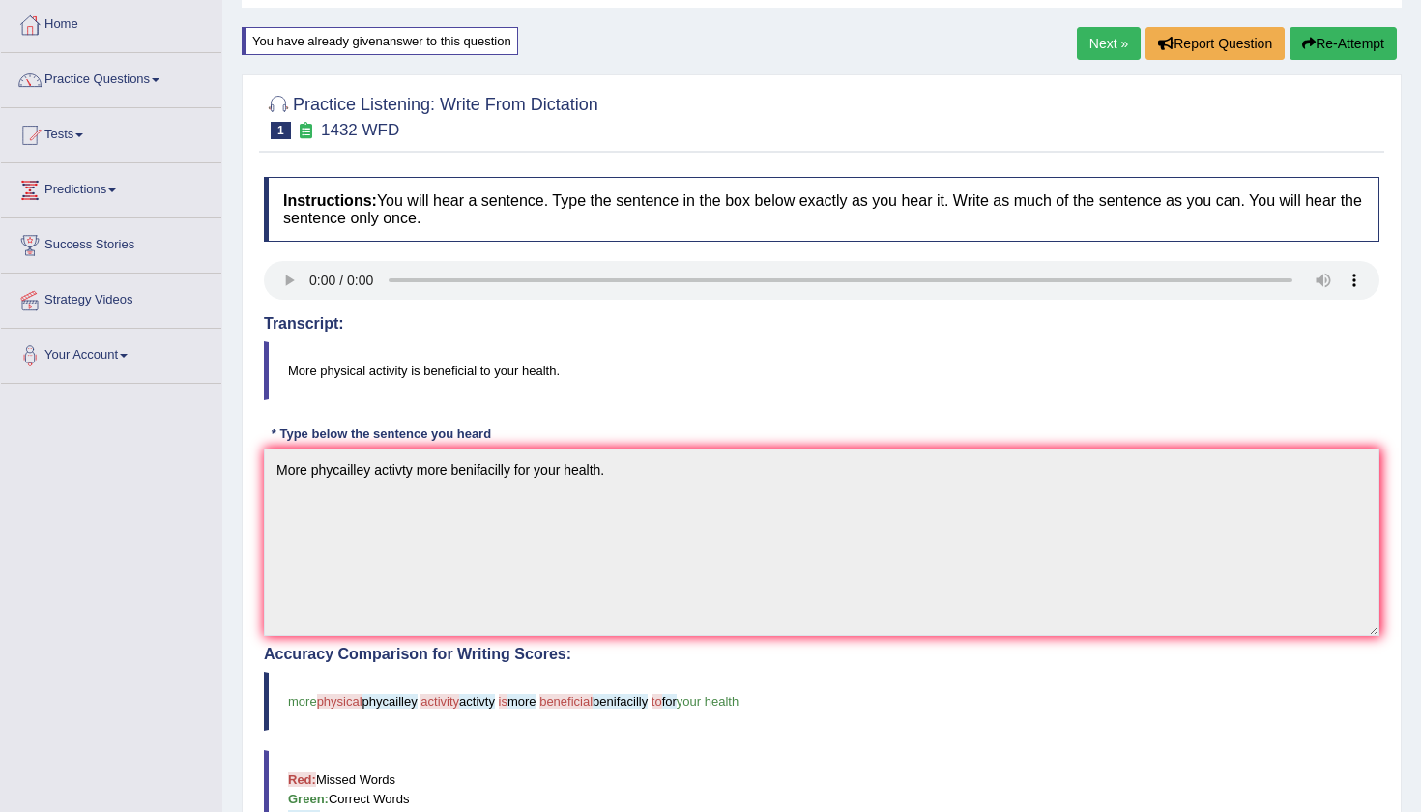
click at [1095, 46] on link "Next »" at bounding box center [1109, 43] width 64 height 33
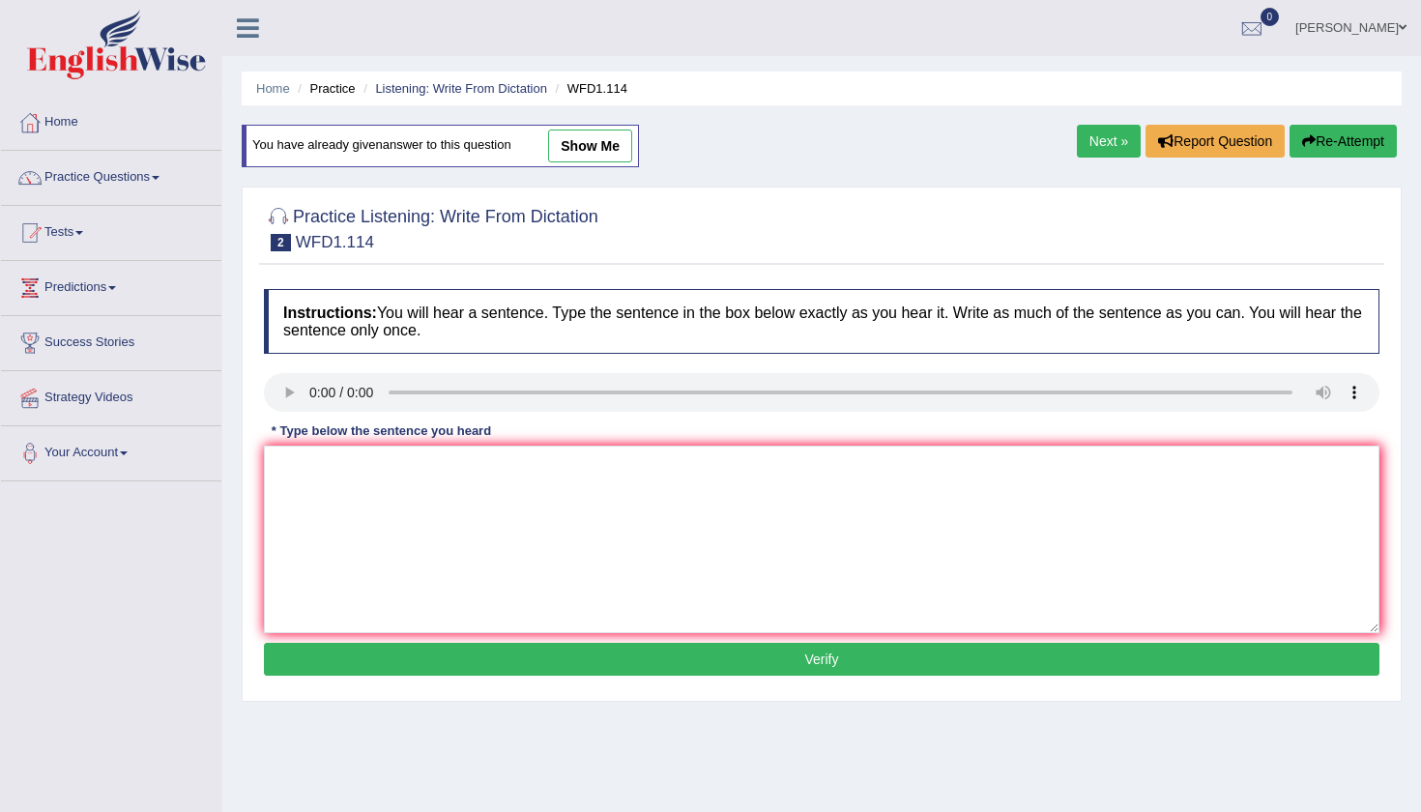
click at [598, 153] on link "show me" at bounding box center [590, 146] width 84 height 33
type textarea "the authours ealerer work more experimental."
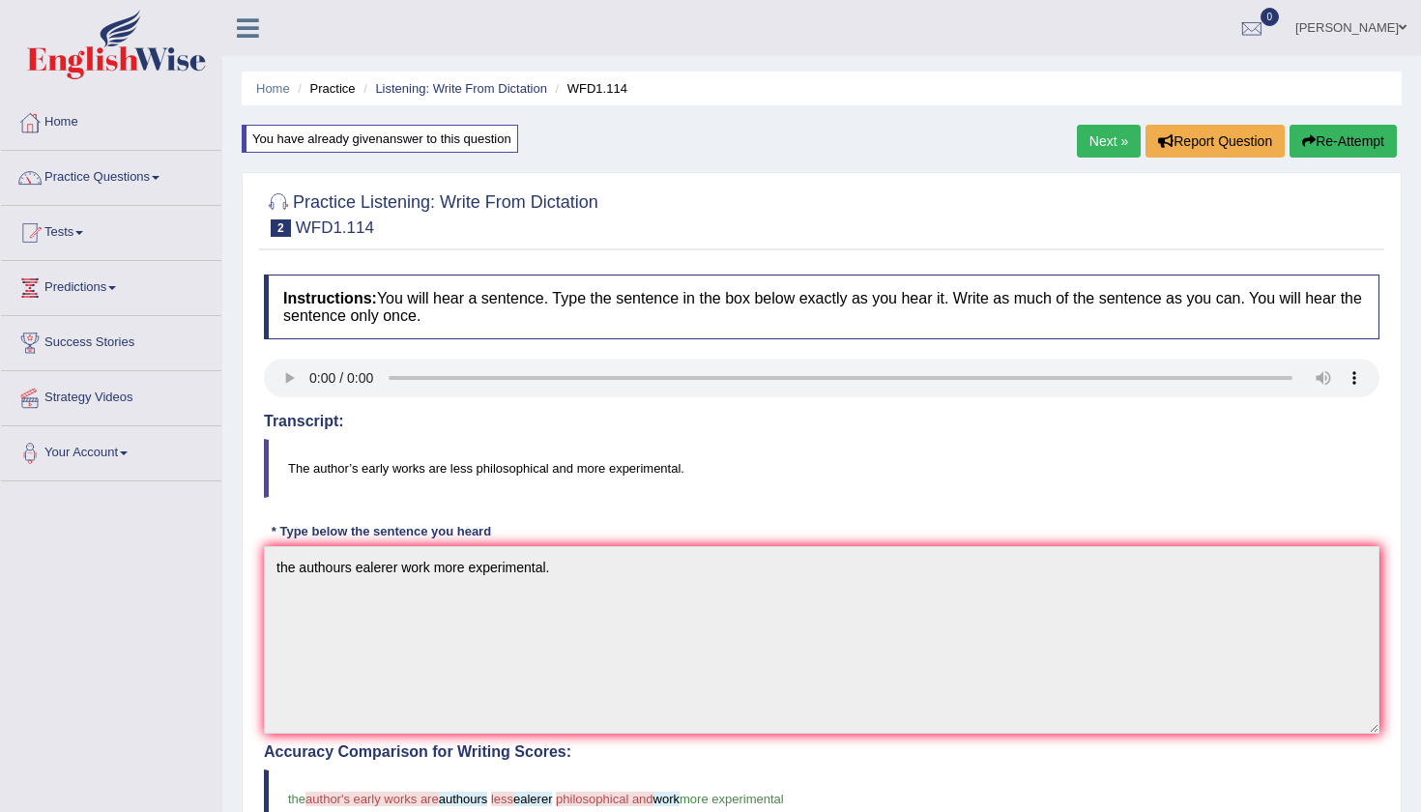
click at [1091, 133] on link "Next »" at bounding box center [1109, 141] width 64 height 33
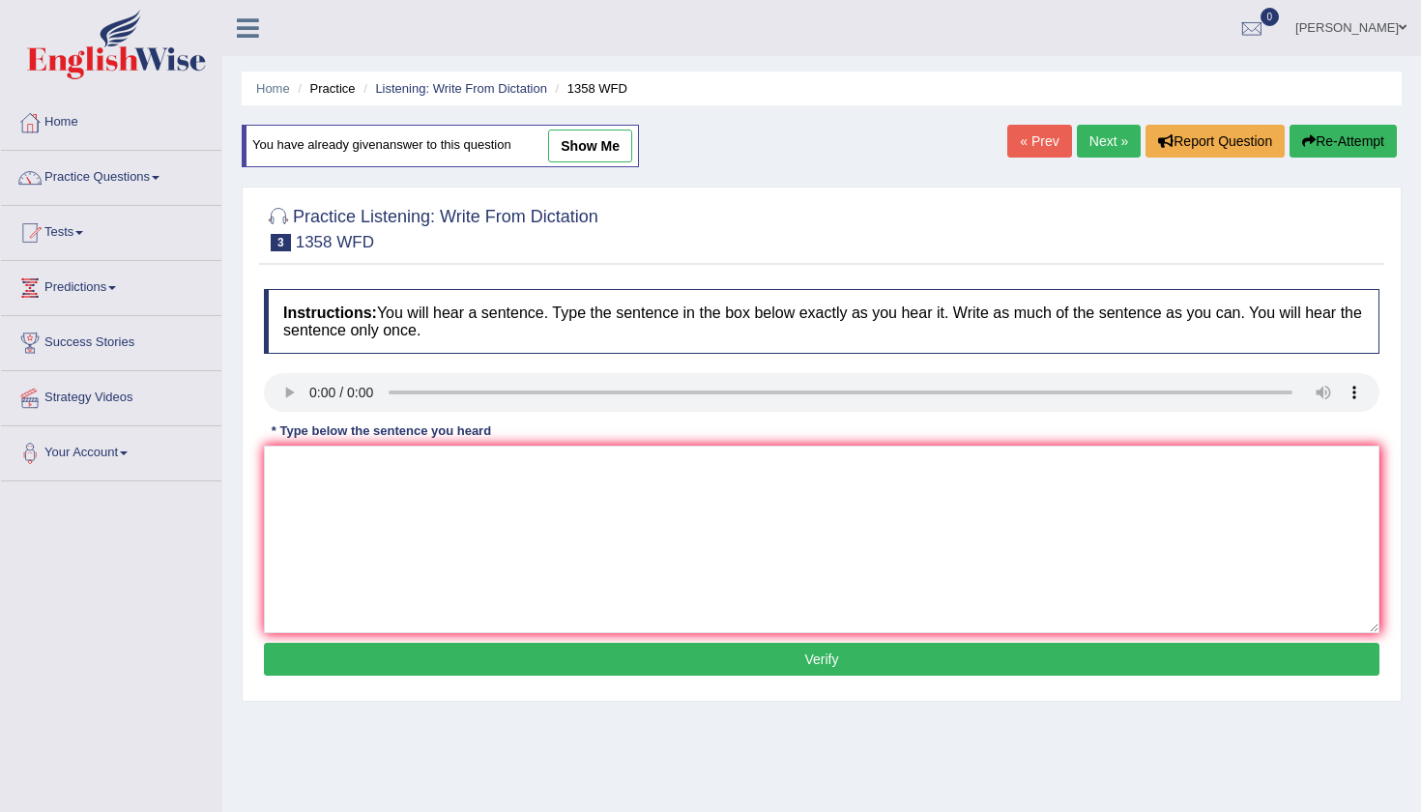
click at [597, 135] on link "show me" at bounding box center [590, 146] width 84 height 33
type textarea "comuuncation skill very important in recent years."
click at [639, 138] on div "You have already given answer to this question show me" at bounding box center [440, 146] width 397 height 43
click at [600, 137] on link "show me" at bounding box center [590, 146] width 84 height 33
type textarea "parents today involved in education in their childen."
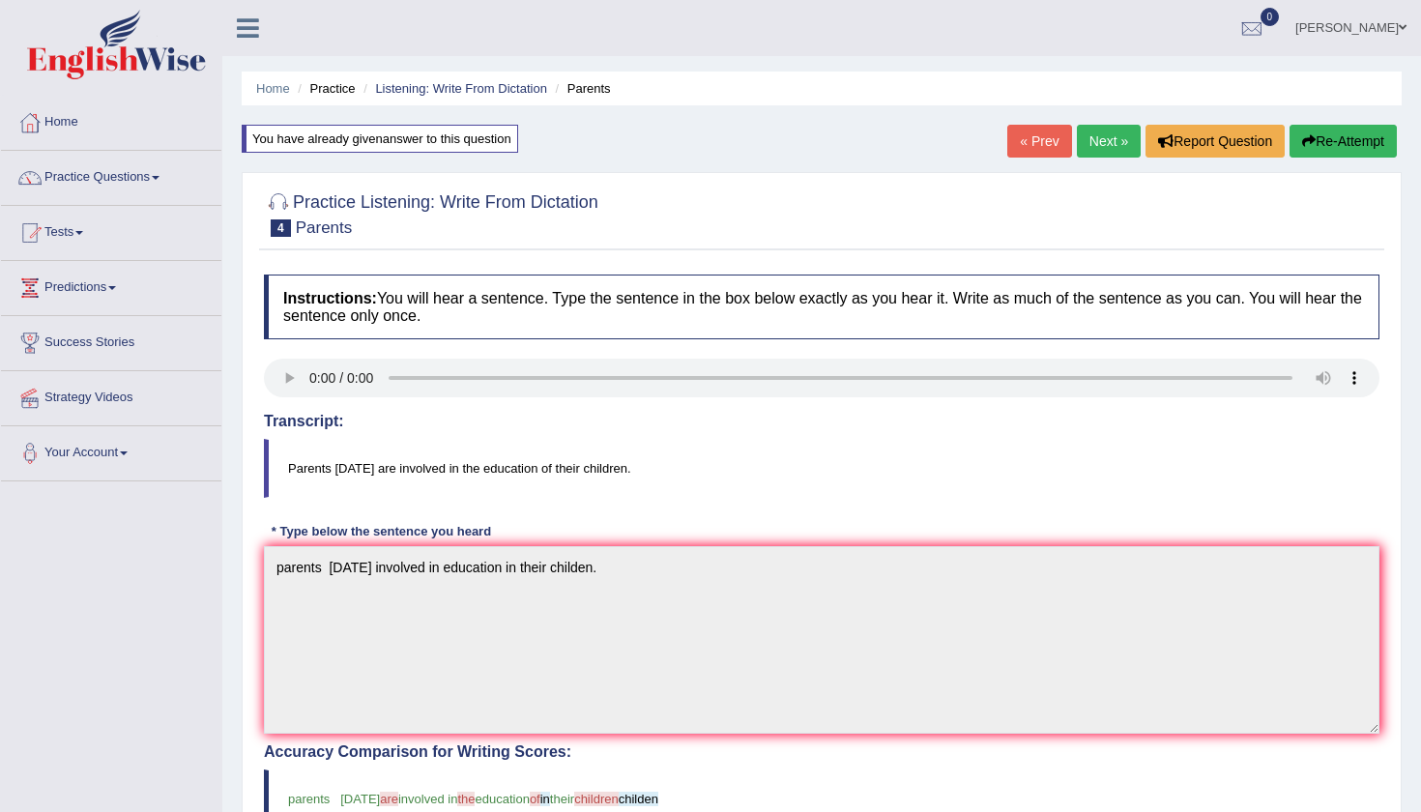
click at [1089, 159] on div "« Prev Next » Report Question Re-Attempt" at bounding box center [1204, 144] width 394 height 38
click at [1090, 139] on link "Next »" at bounding box center [1109, 141] width 64 height 33
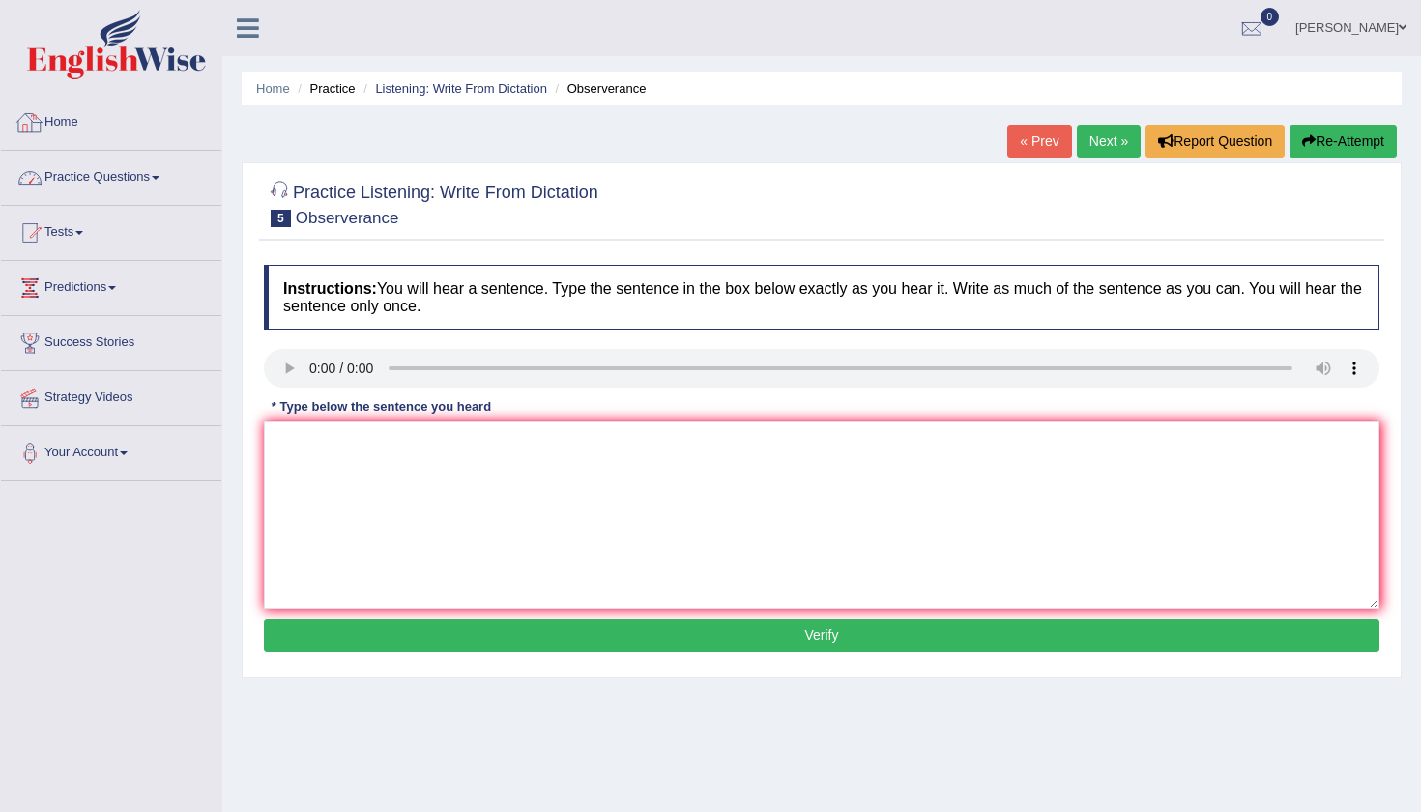
click at [62, 125] on link "Home" at bounding box center [111, 120] width 220 height 48
